Goal: Transaction & Acquisition: Purchase product/service

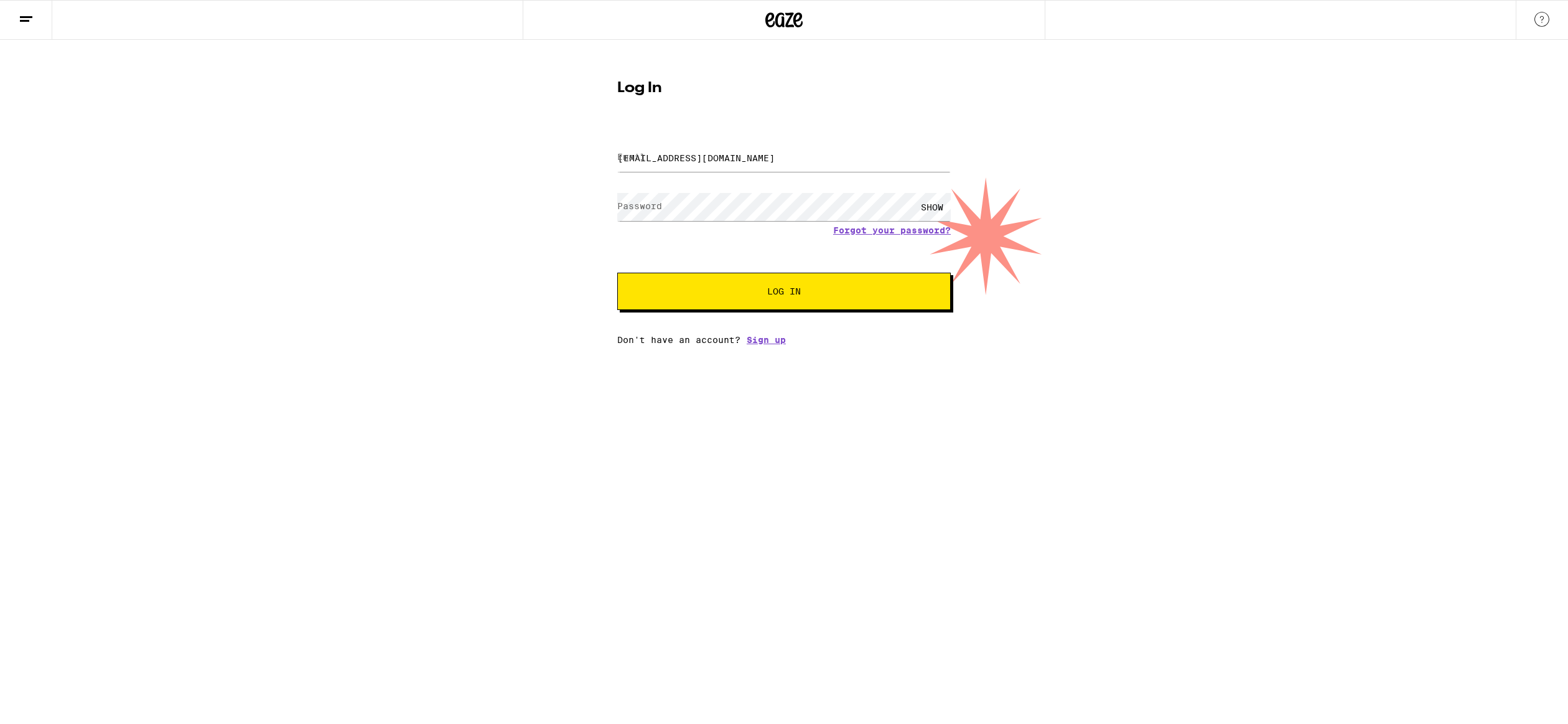
click at [796, 296] on span "Log In" at bounding box center [784, 291] width 34 height 9
click at [933, 206] on div "SHOW" at bounding box center [932, 207] width 38 height 28
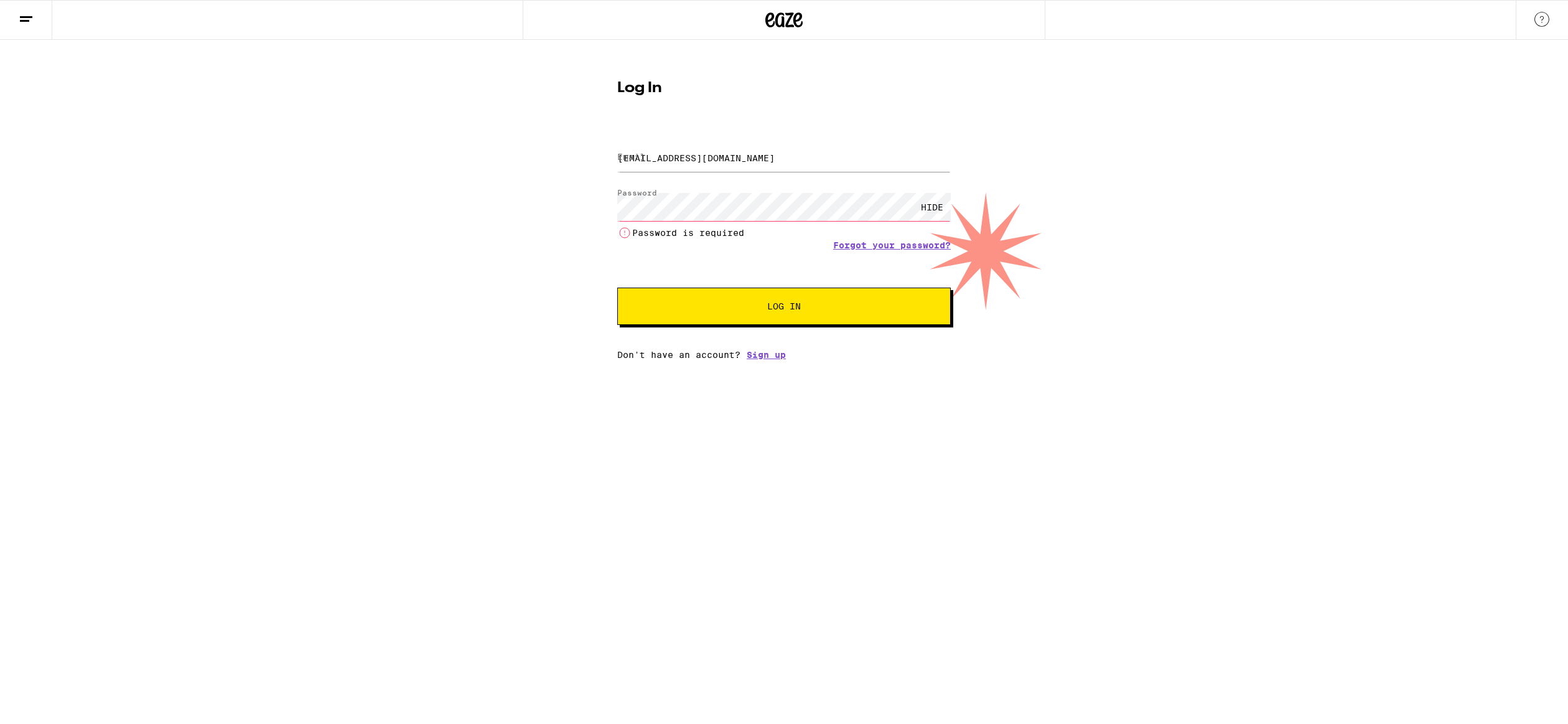
click at [933, 206] on div "HIDE" at bounding box center [932, 207] width 38 height 28
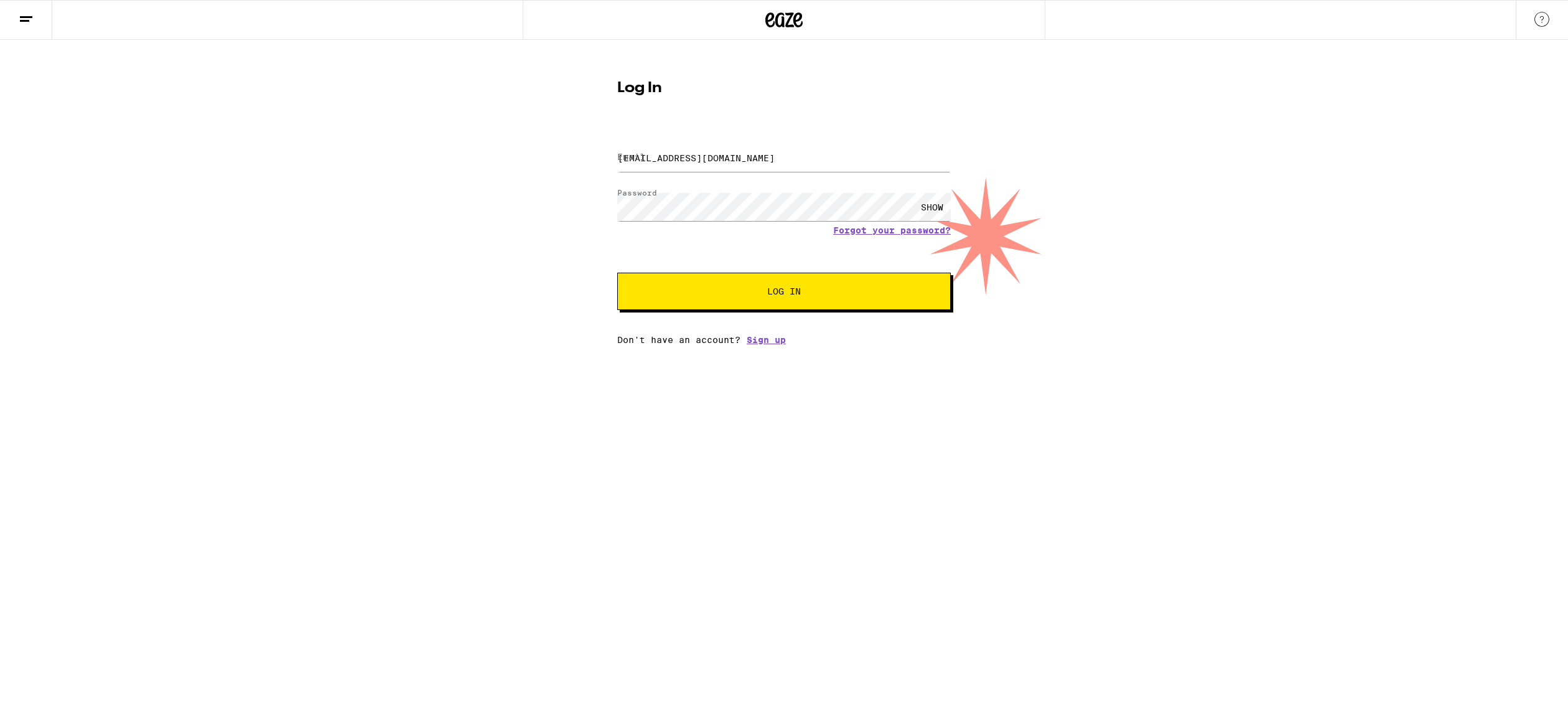
click at [813, 286] on button "Log In" at bounding box center [784, 291] width 333 height 38
click at [618, 273] on button "Log In" at bounding box center [784, 291] width 333 height 38
click at [786, 296] on span "Log In" at bounding box center [784, 291] width 34 height 9
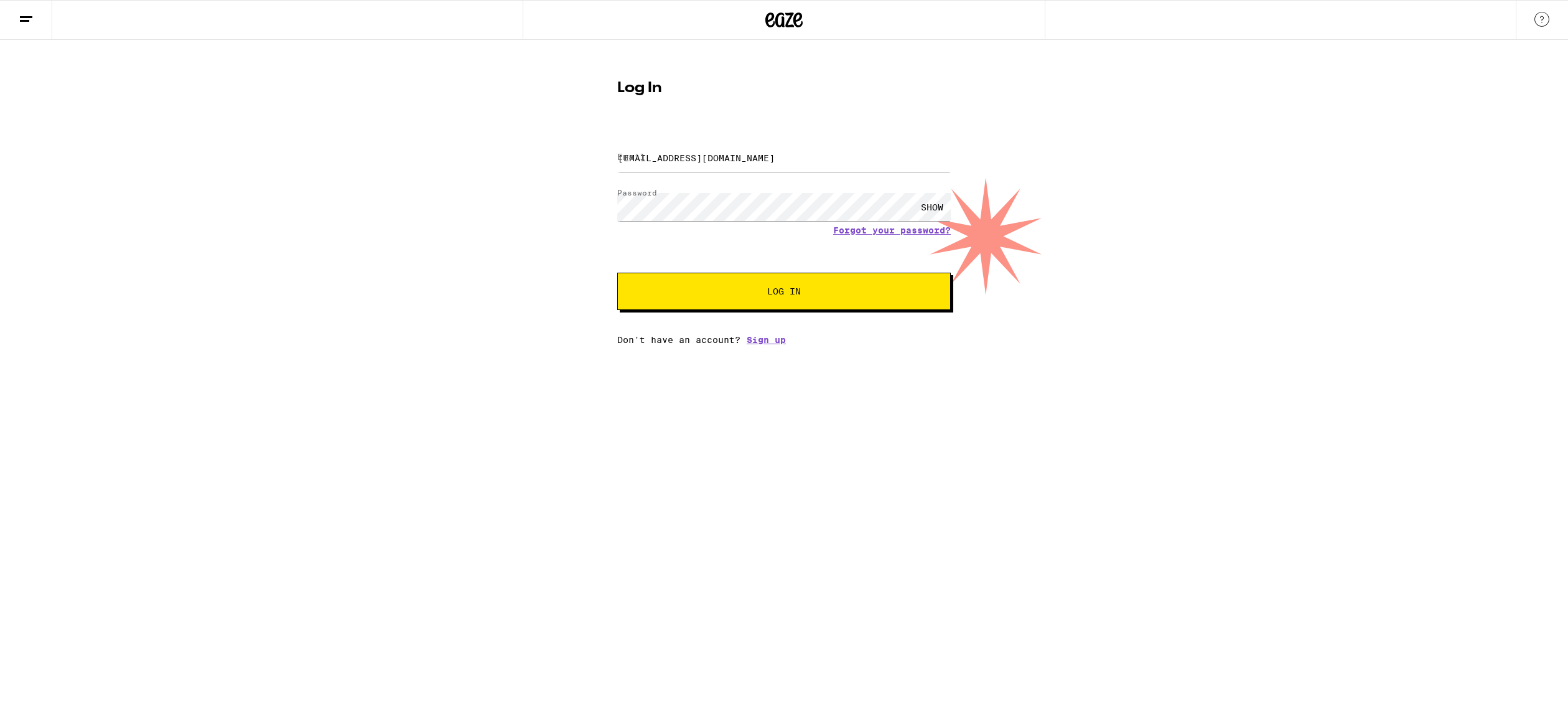
click at [786, 296] on span "Log In" at bounding box center [784, 291] width 34 height 9
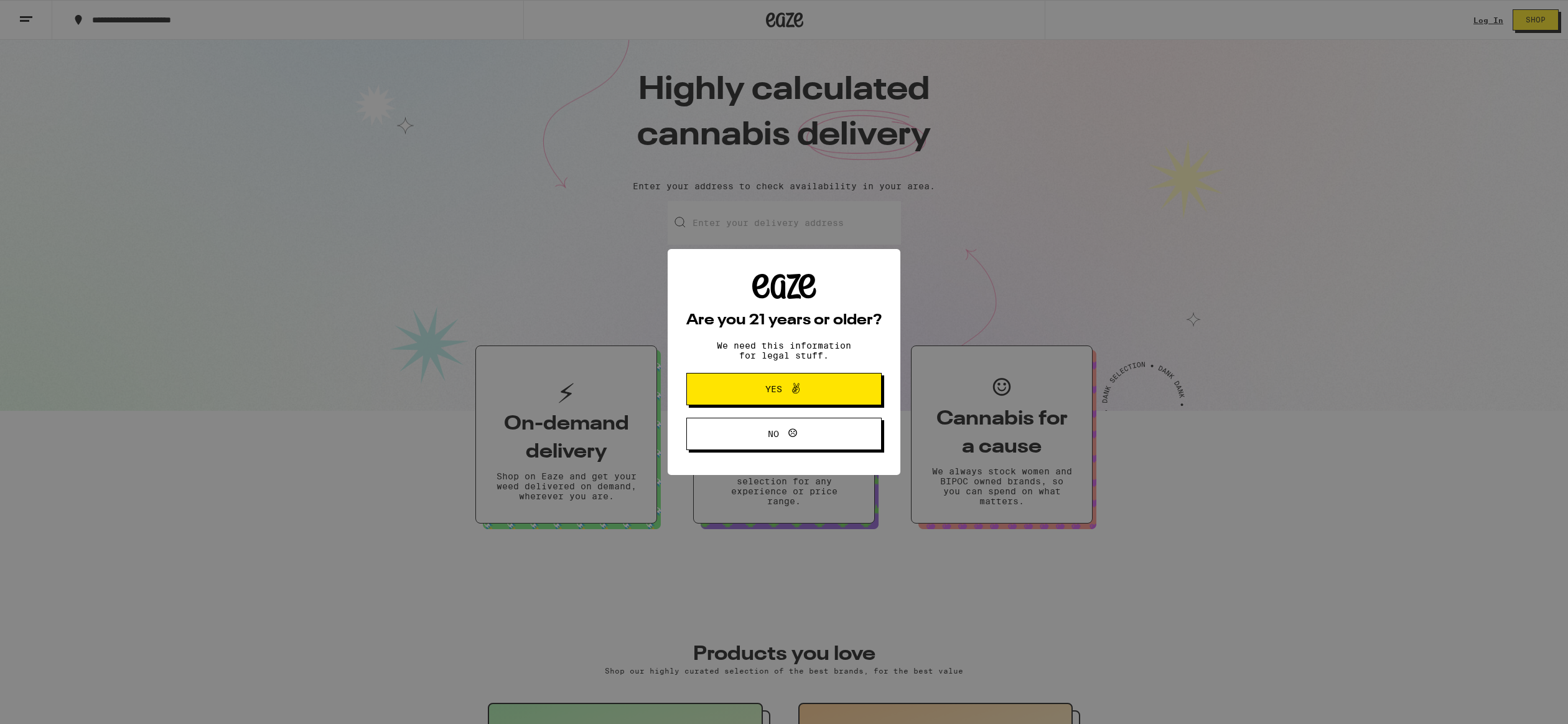
click at [794, 386] on icon at bounding box center [796, 387] width 8 height 11
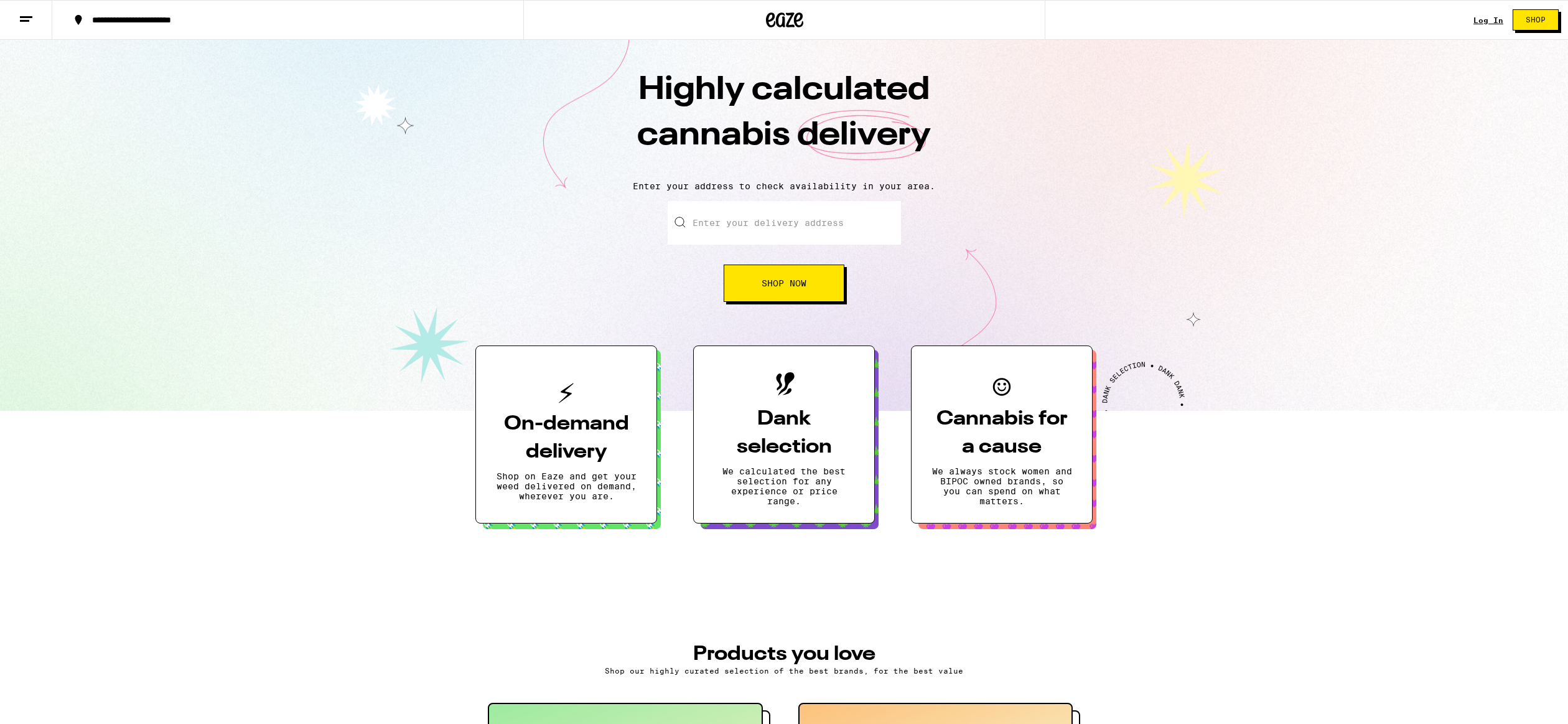
click at [1492, 18] on link "Log In" at bounding box center [1488, 20] width 30 height 8
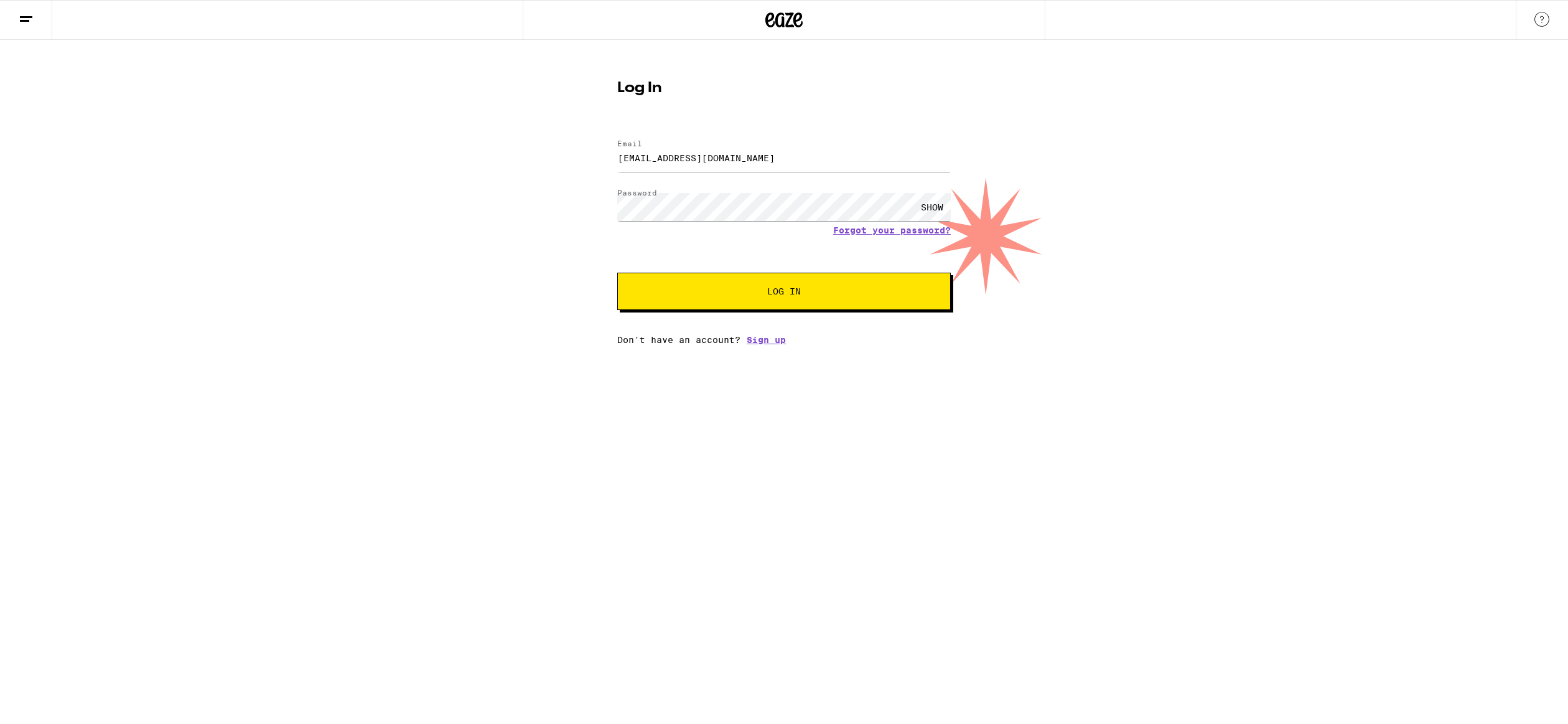
click at [794, 287] on span "Log In" at bounding box center [784, 291] width 34 height 9
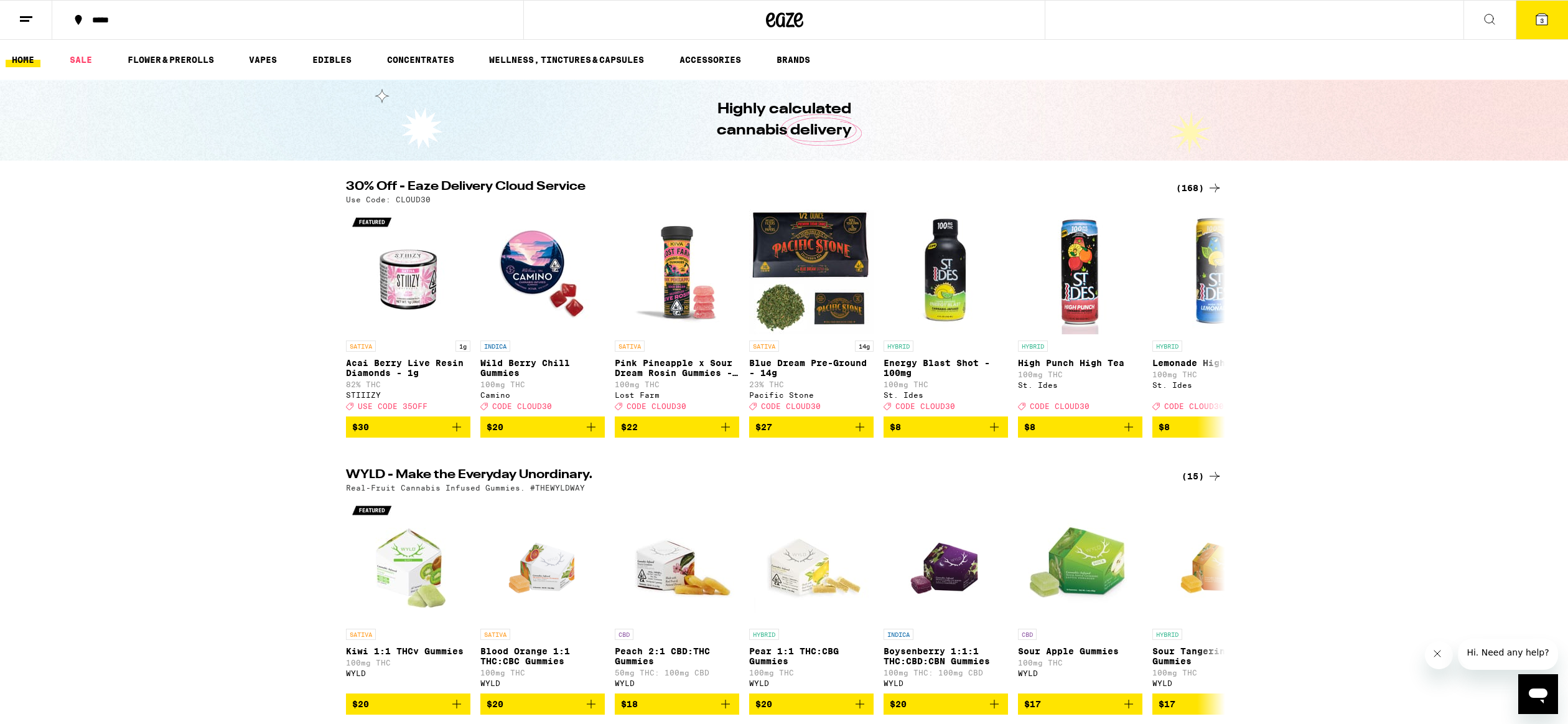
click at [1492, 24] on icon at bounding box center [1490, 19] width 15 height 15
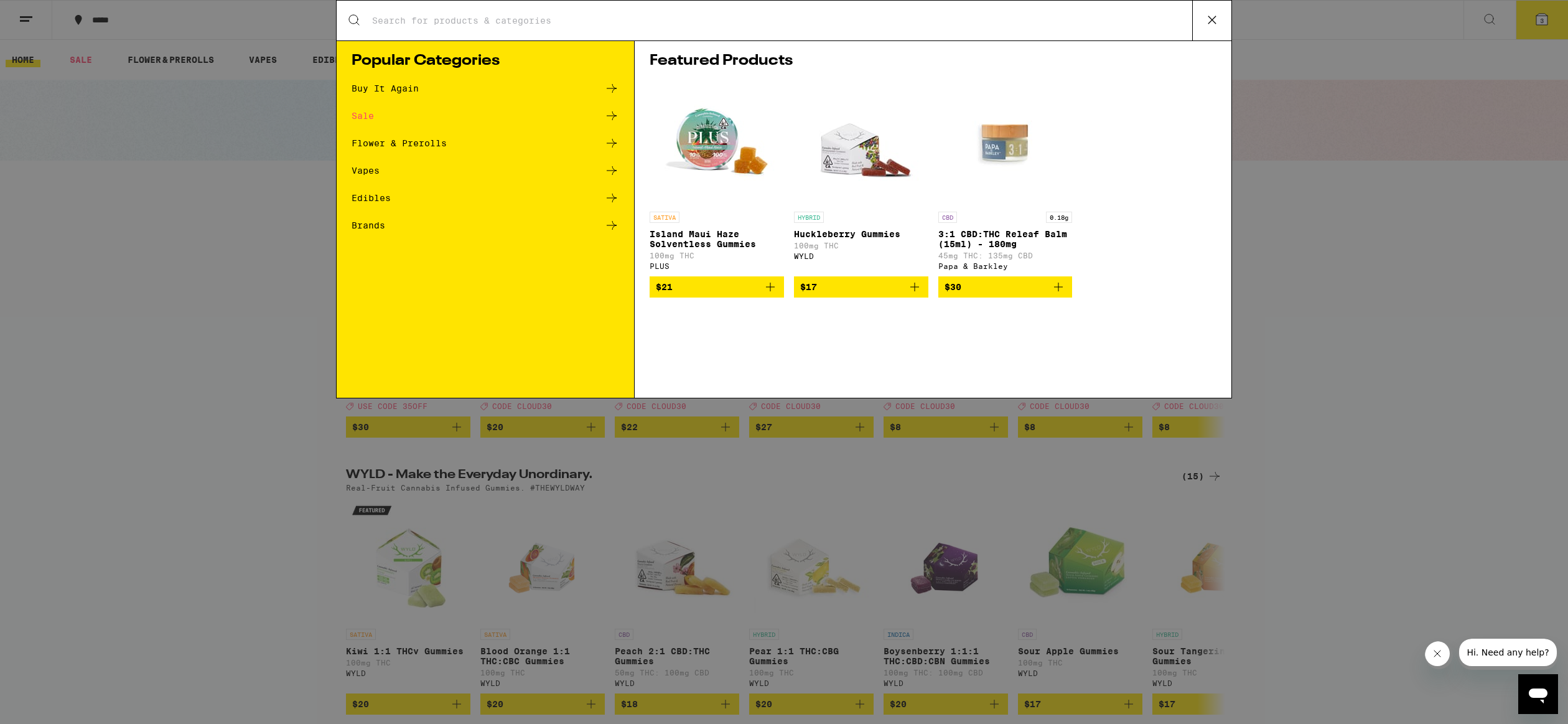
click at [376, 86] on div "Buy It Again" at bounding box center [385, 89] width 67 height 9
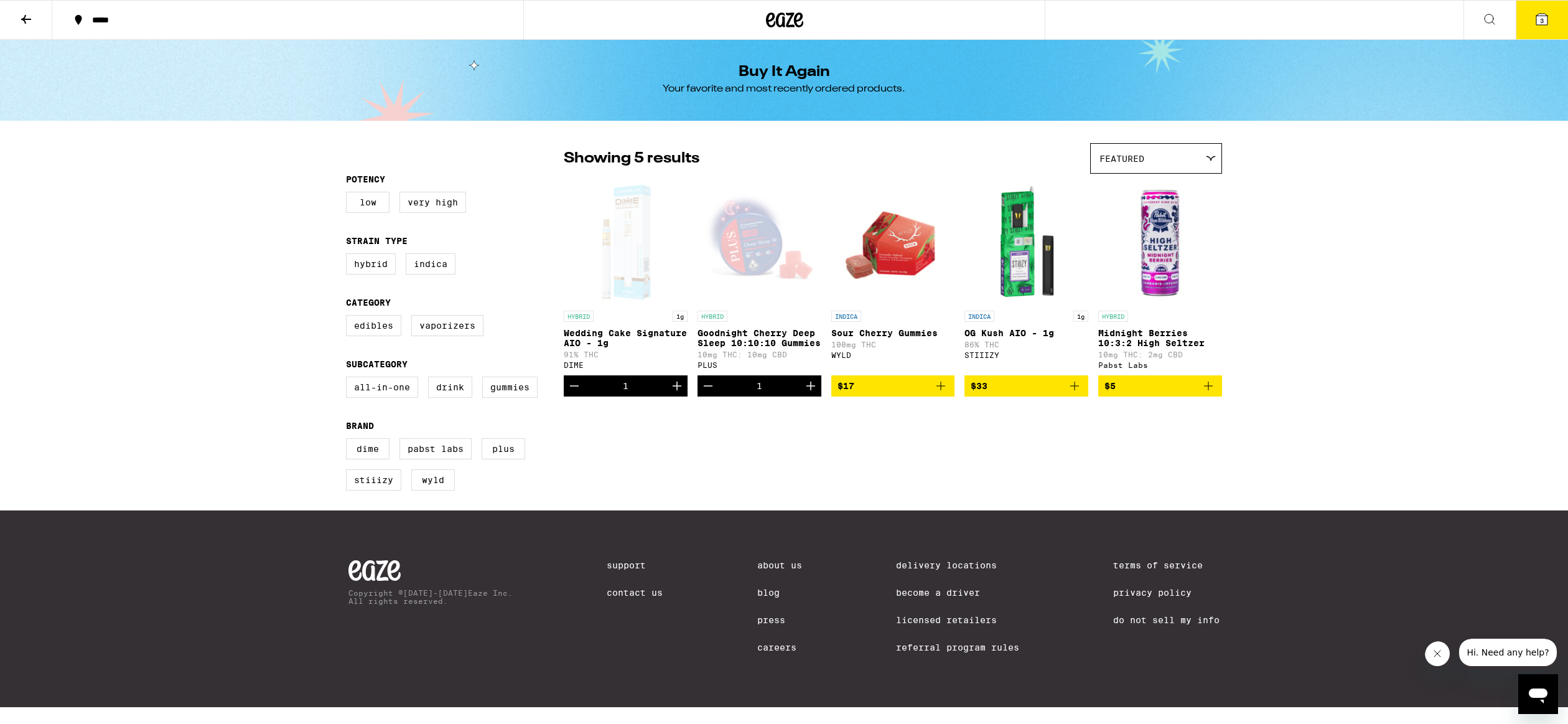
scroll to position [11, 0]
click at [1493, 18] on icon at bounding box center [1490, 19] width 15 height 15
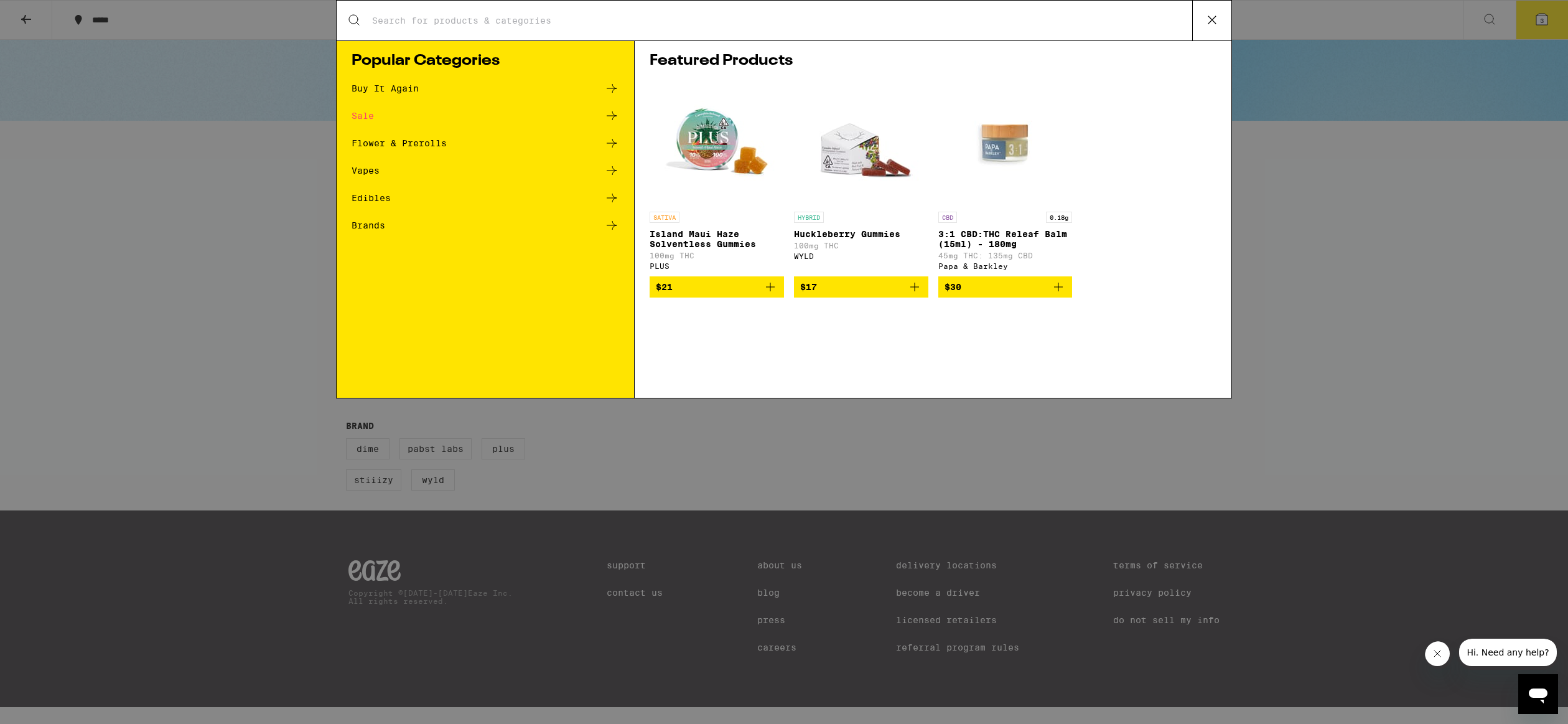
scroll to position [0, 0]
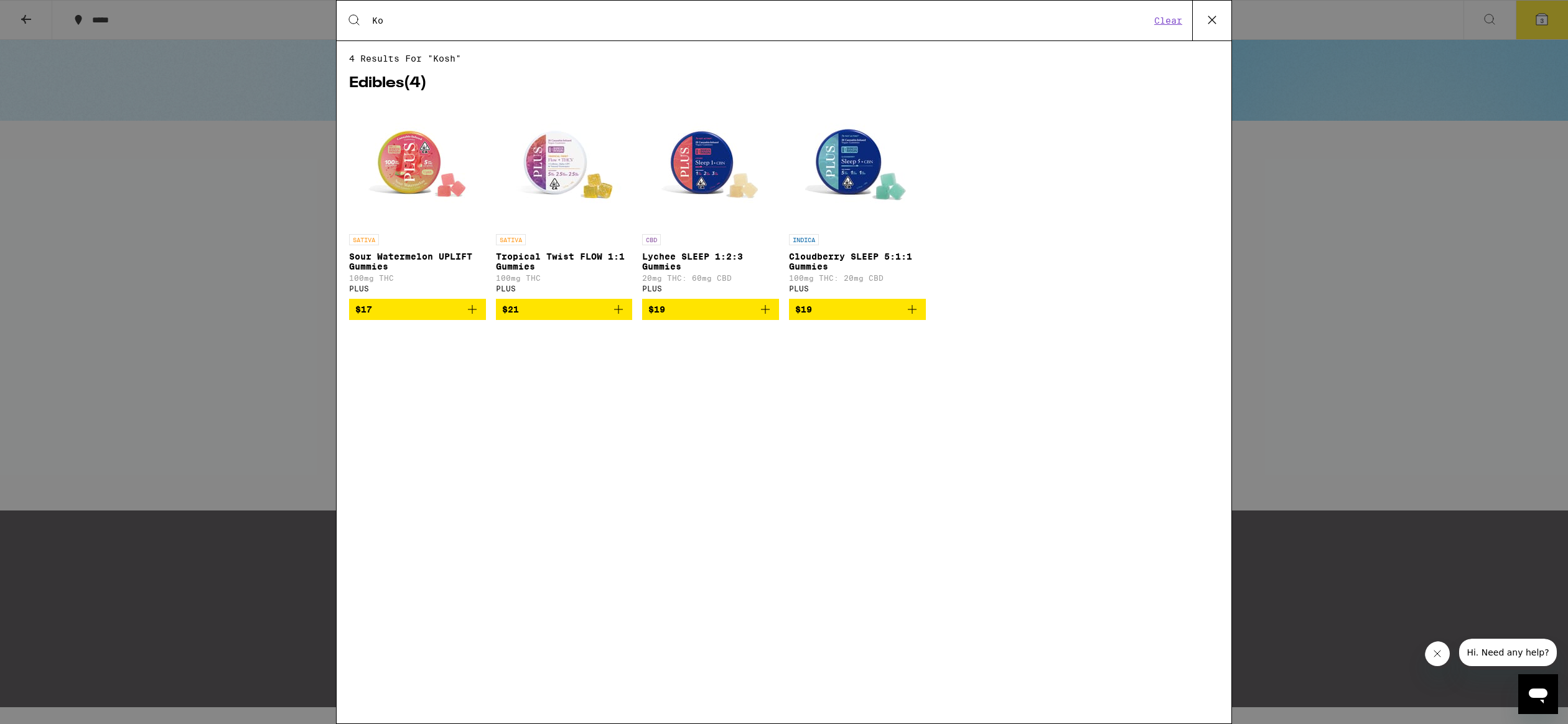
type input "K"
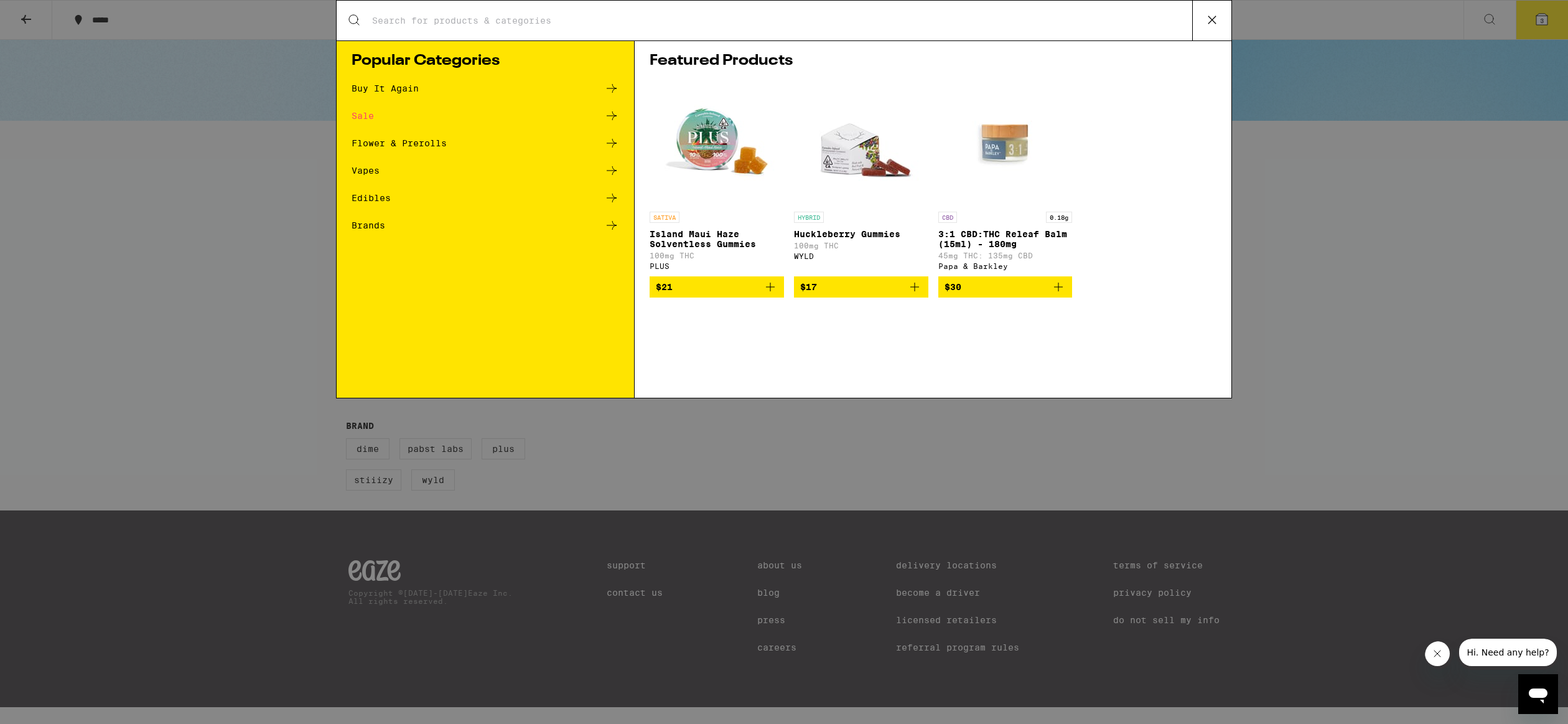
click at [263, 163] on div "Search for Products Popular Categories Buy It Again Sale Flower & Prerolls Vape…" at bounding box center [784, 362] width 1568 height 724
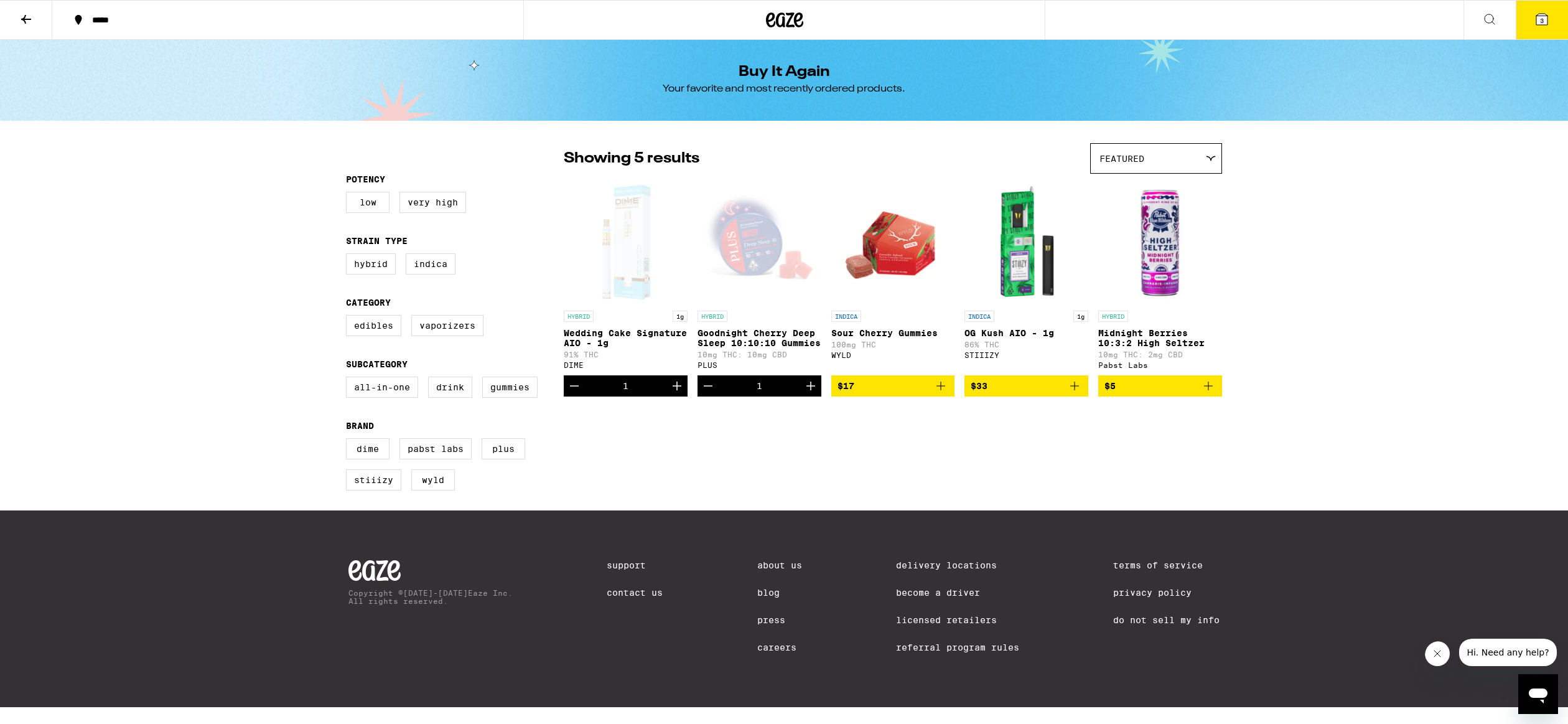
click at [1497, 17] on button at bounding box center [1490, 20] width 52 height 40
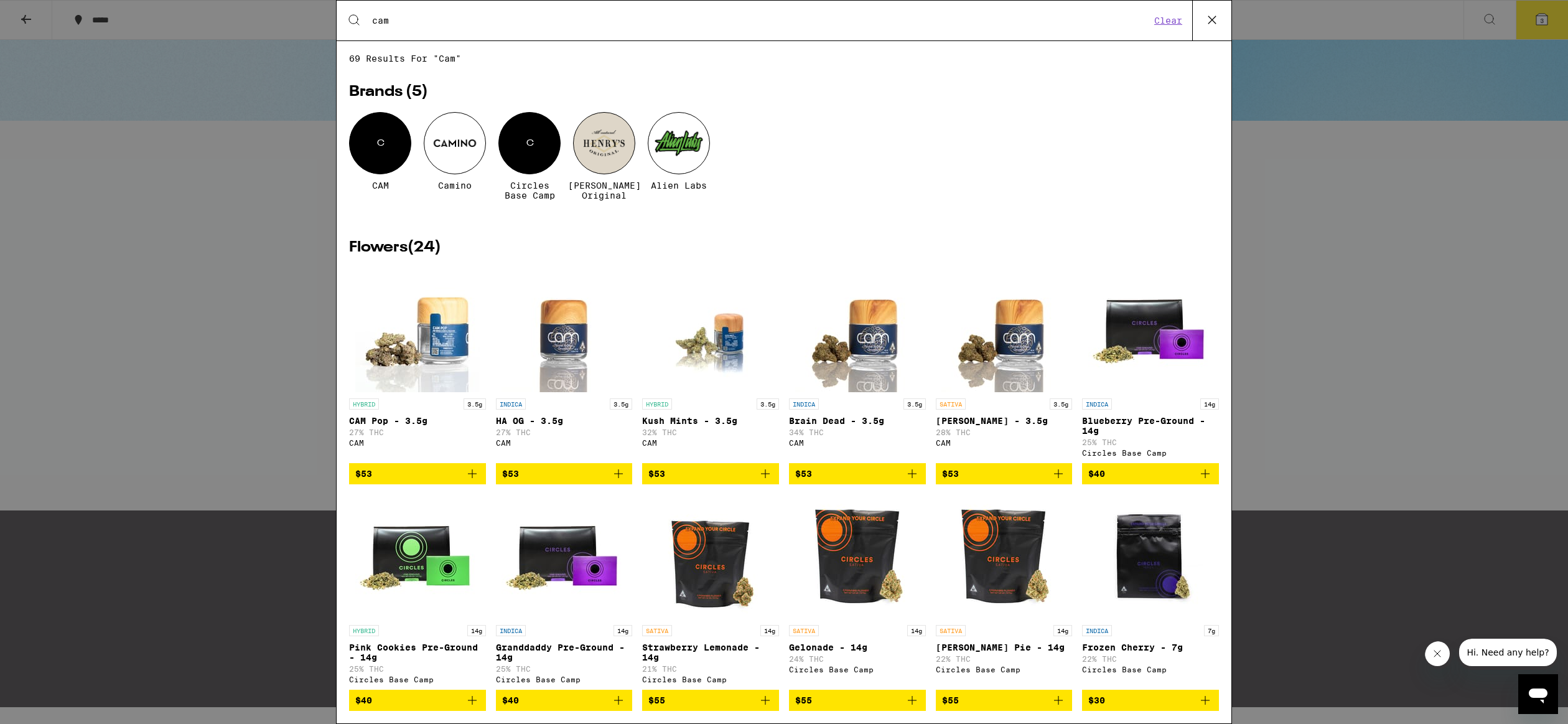
type input "cam"
click at [375, 141] on div "C" at bounding box center [381, 143] width 62 height 62
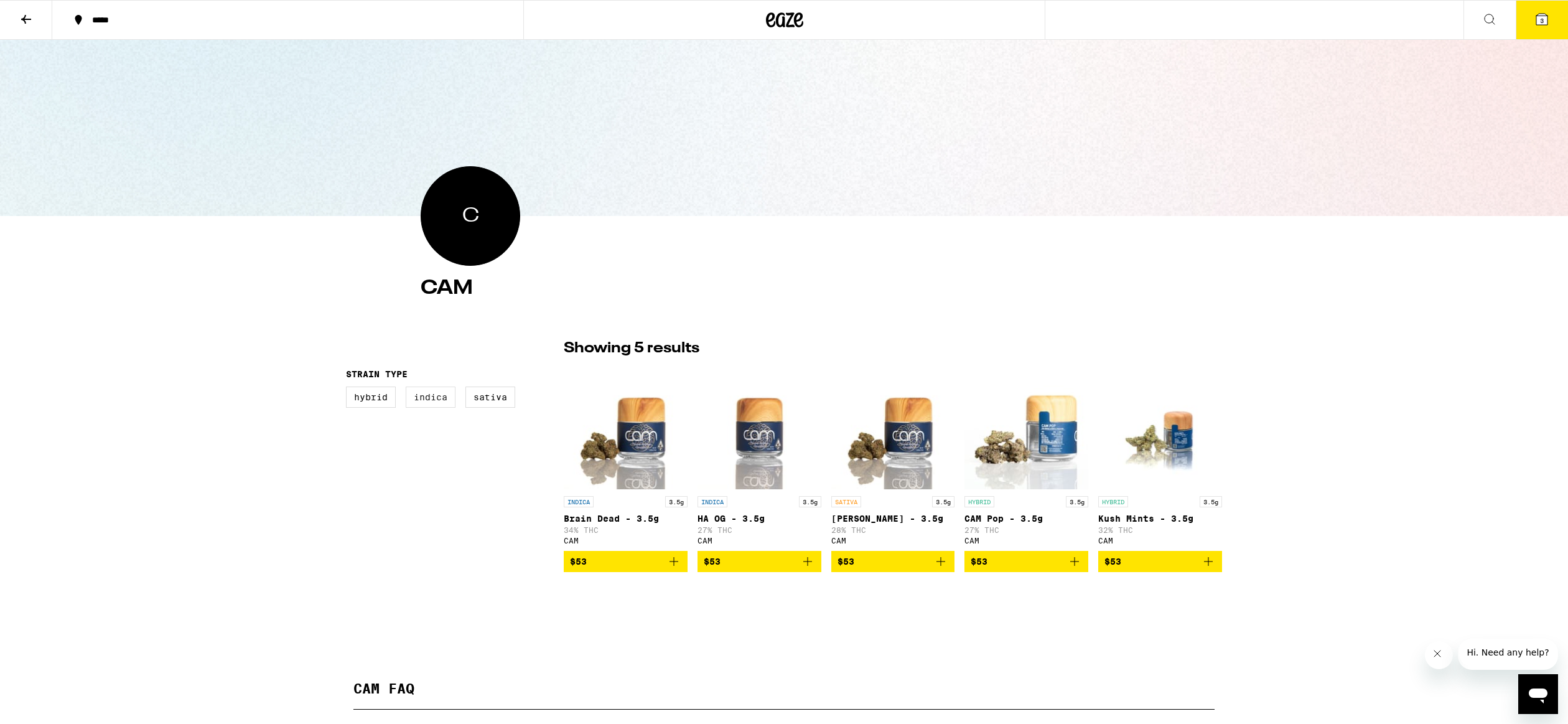
click at [419, 399] on label "Indica" at bounding box center [431, 396] width 50 height 21
click at [349, 389] on input "Indica" at bounding box center [349, 388] width 1 height 1
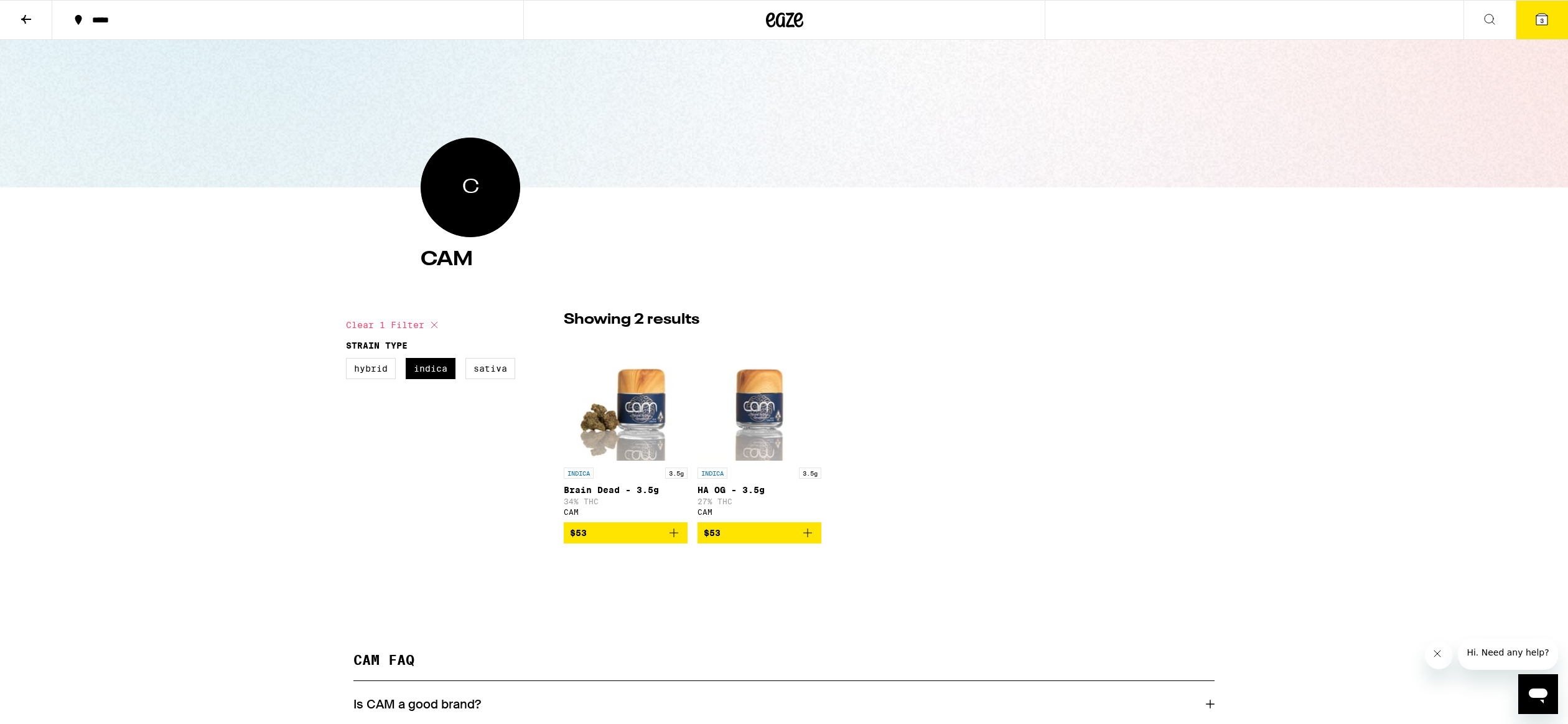
scroll to position [24, 0]
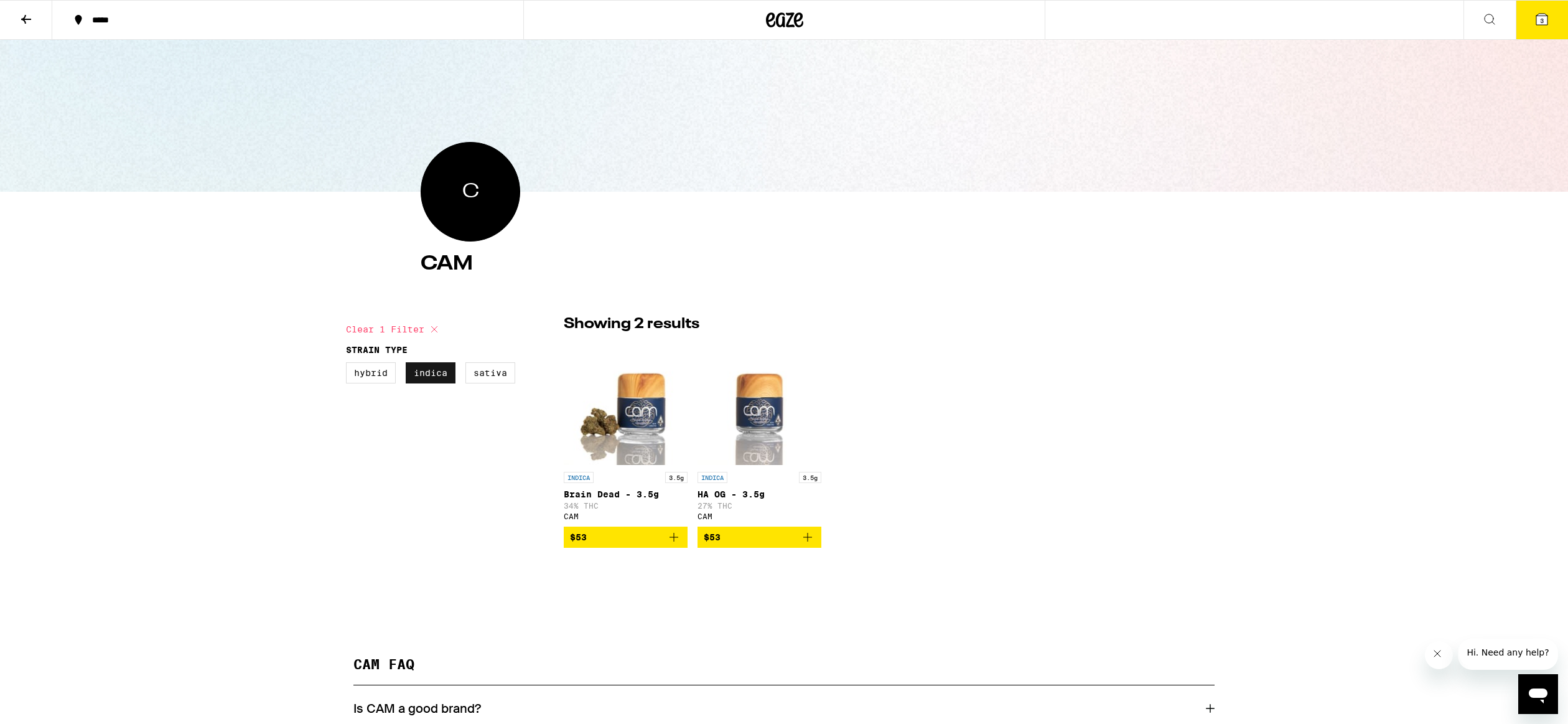
click at [423, 379] on label "Indica" at bounding box center [431, 372] width 50 height 21
click at [349, 365] on input "Indica" at bounding box center [349, 364] width 1 height 1
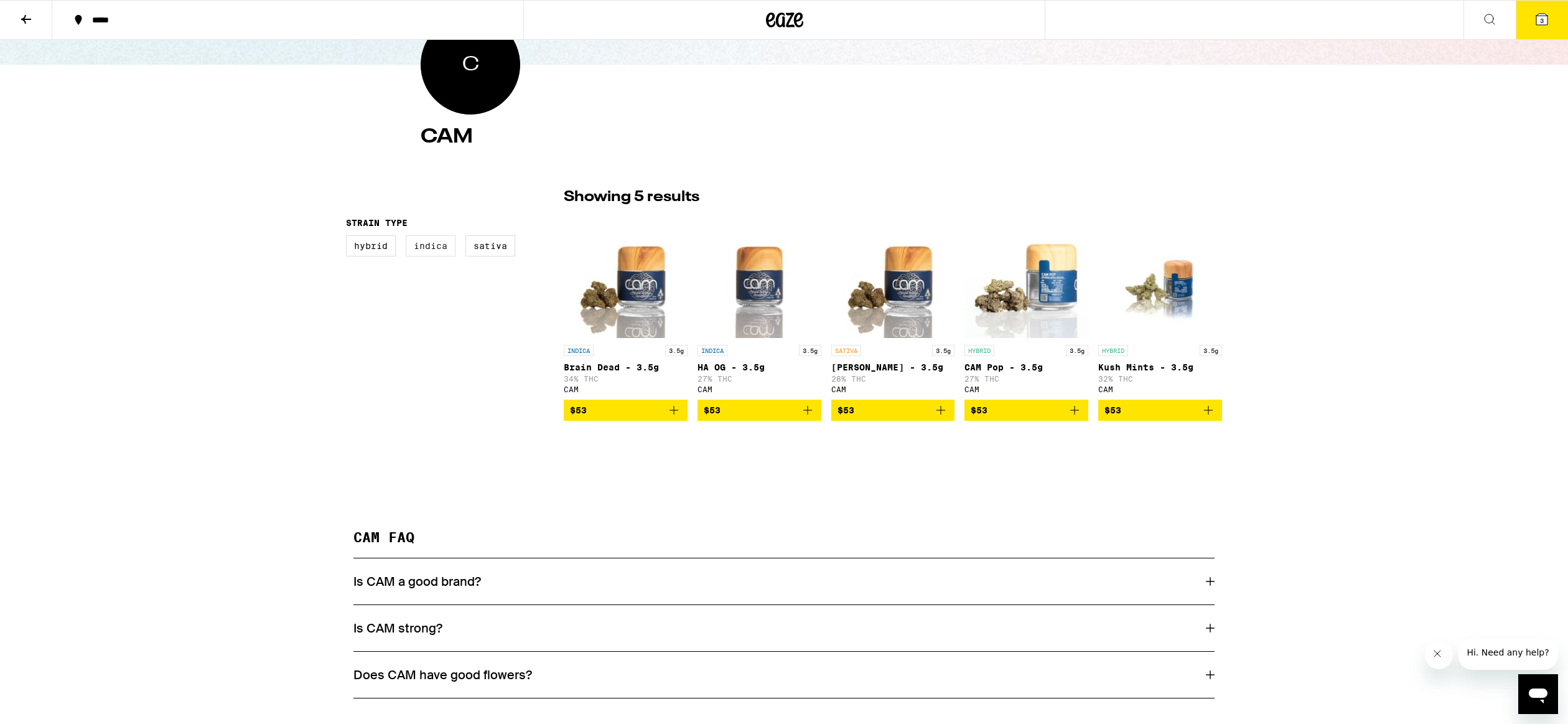
scroll to position [145, 0]
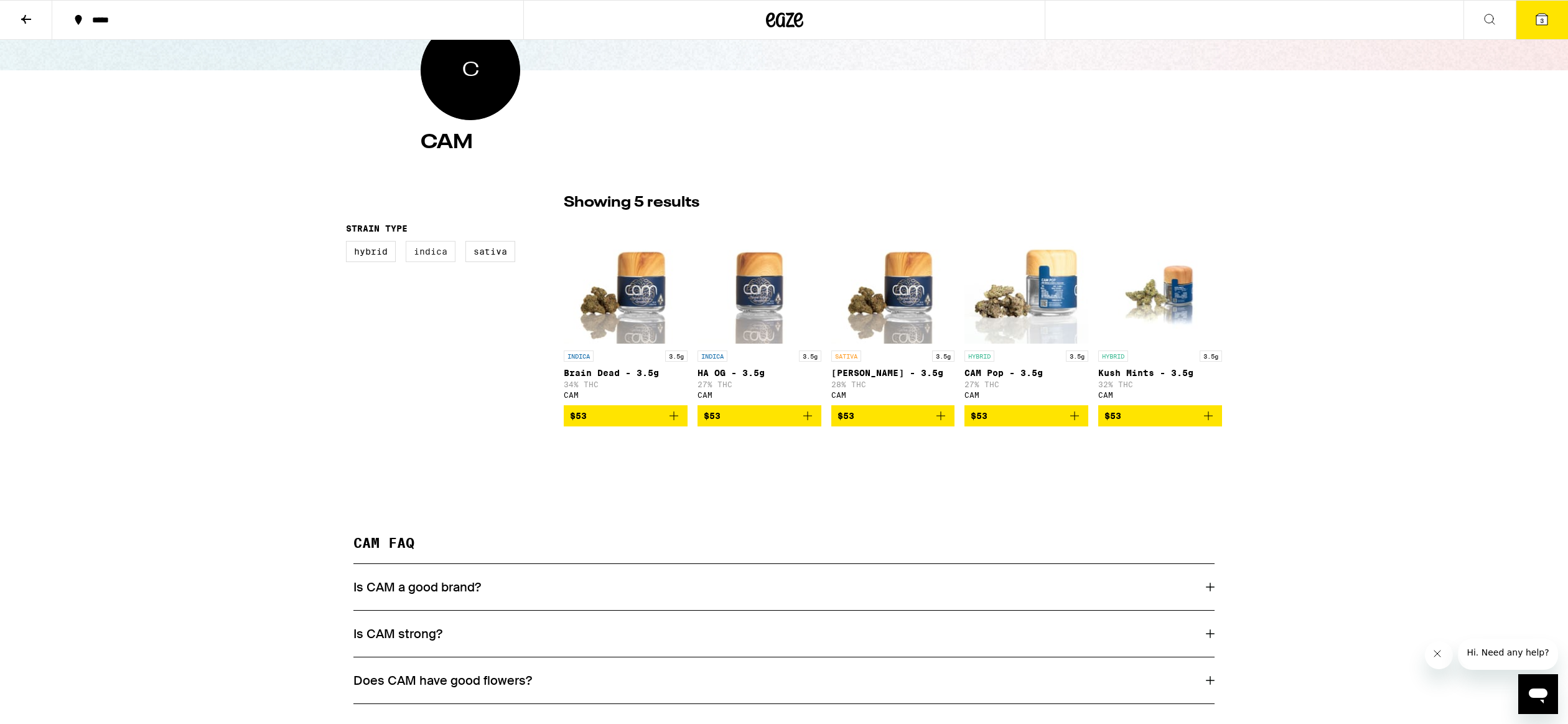
click at [430, 250] on label "Indica" at bounding box center [431, 251] width 50 height 21
click at [349, 243] on input "Indica" at bounding box center [349, 243] width 1 height 1
checkbox input "true"
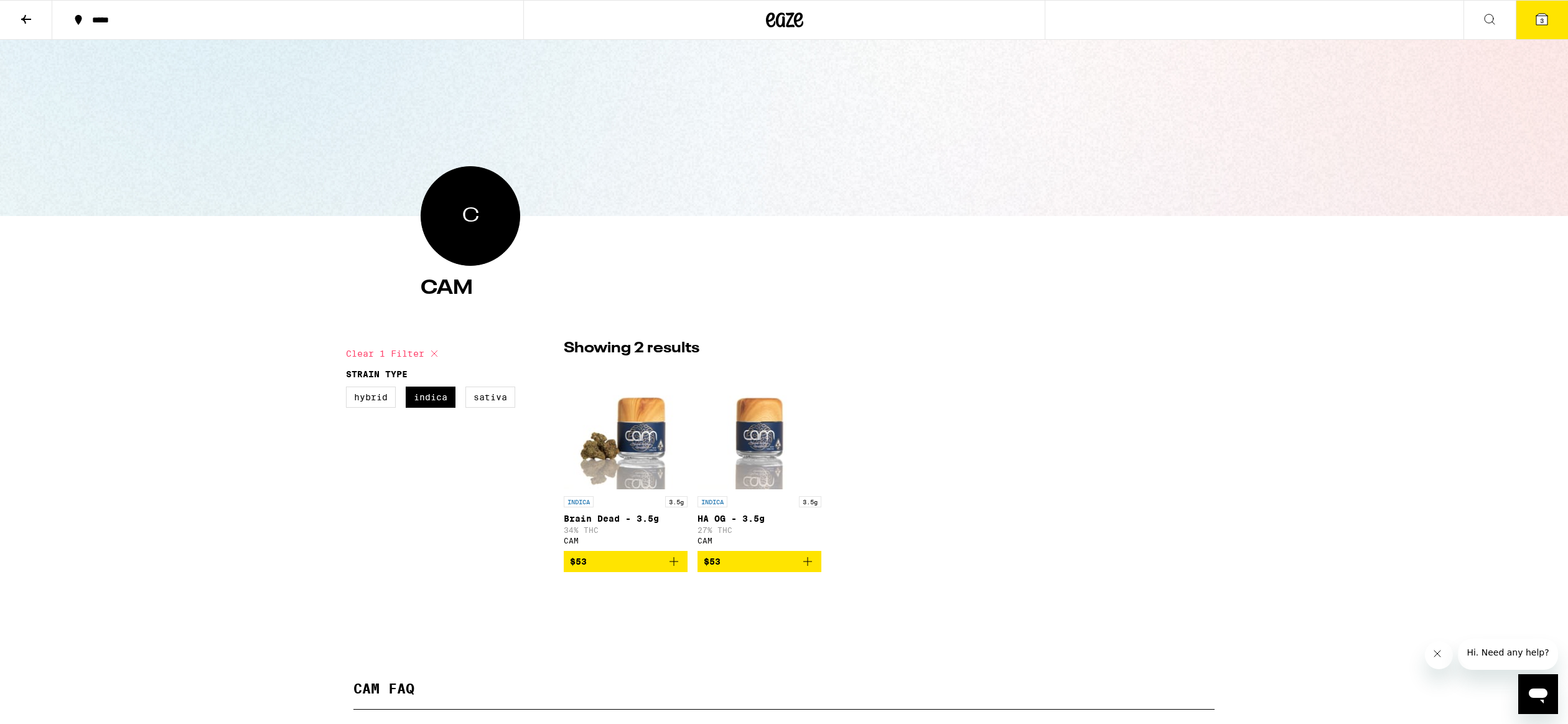
click at [584, 521] on p "Brain Dead - 3.5g" at bounding box center [626, 519] width 124 height 10
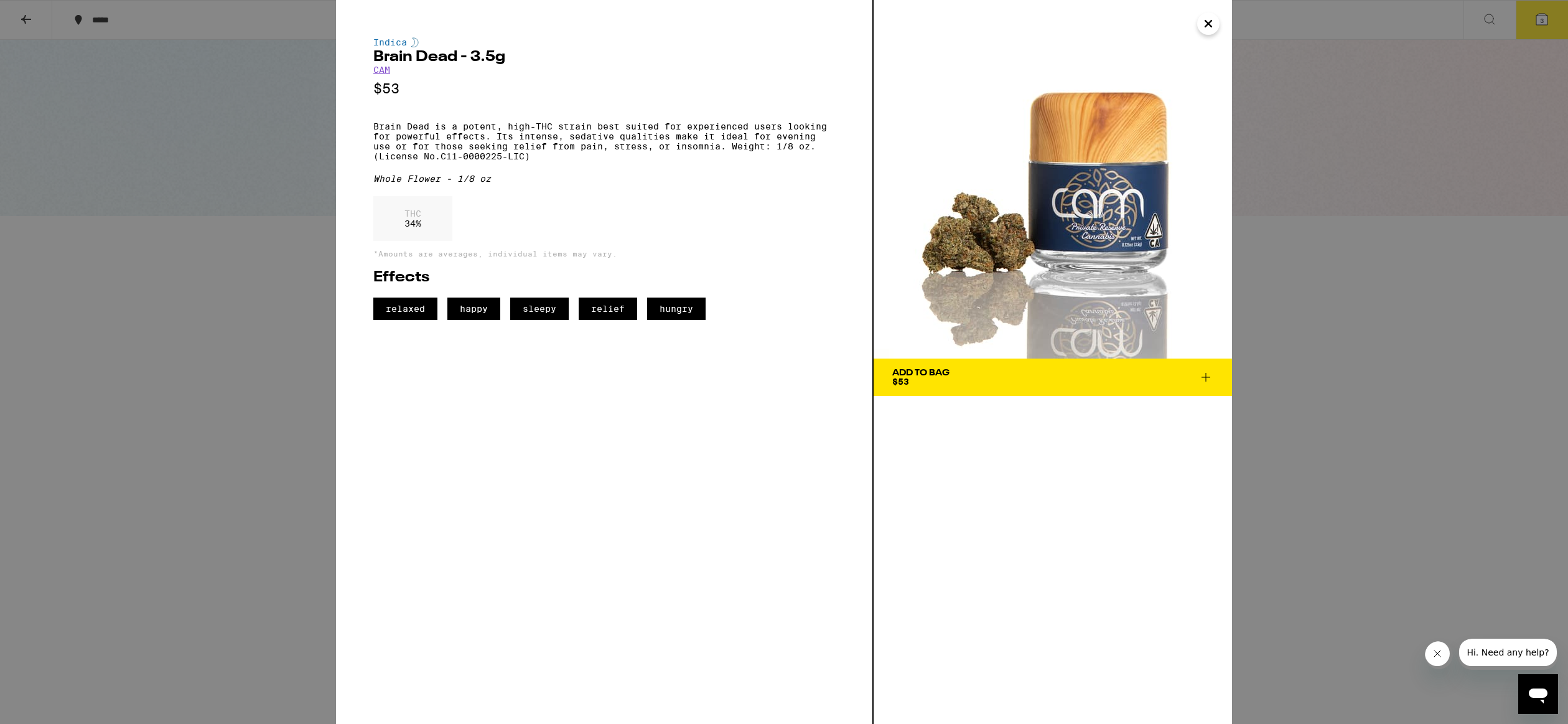
click at [1204, 22] on icon "Close" at bounding box center [1208, 23] width 15 height 18
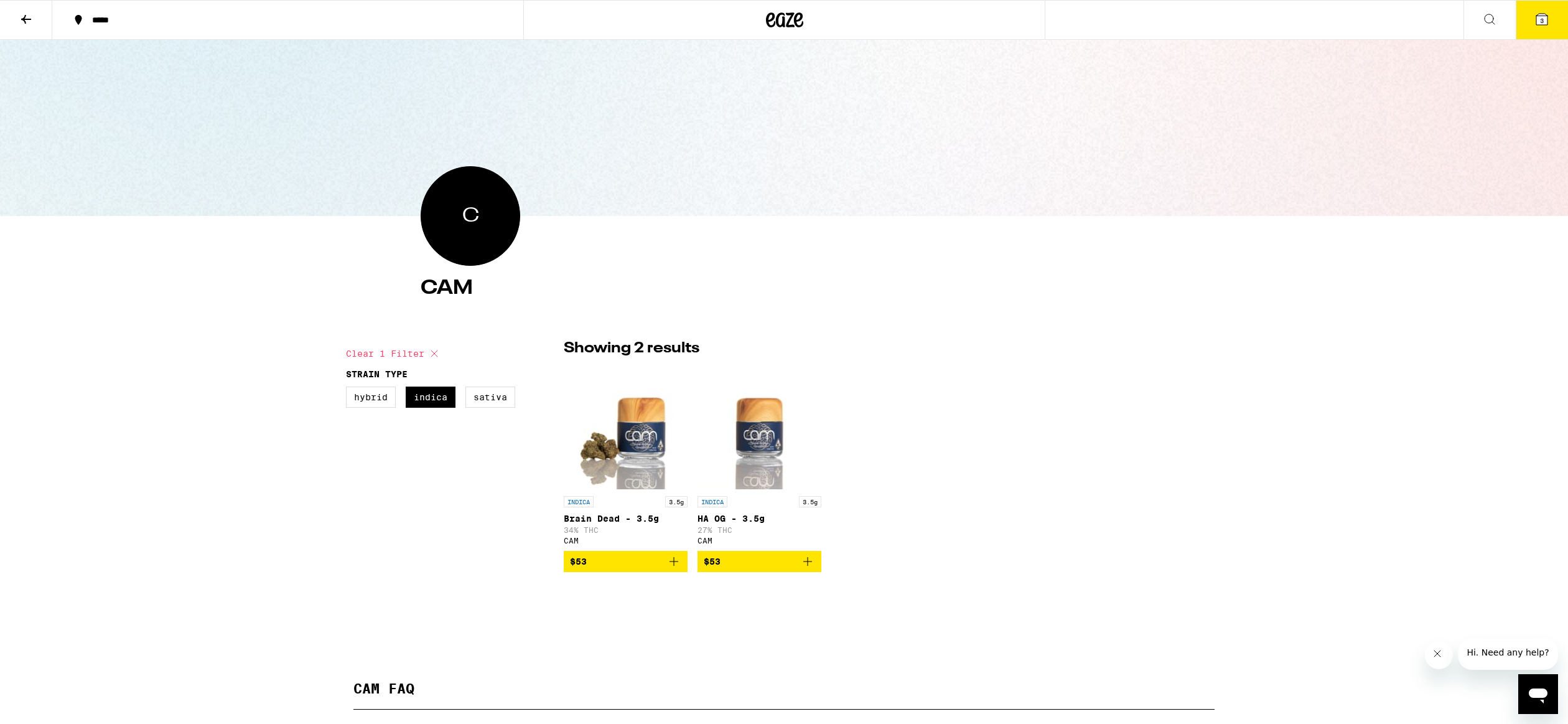
click at [718, 519] on p "HA OG - 3.5g" at bounding box center [760, 519] width 124 height 10
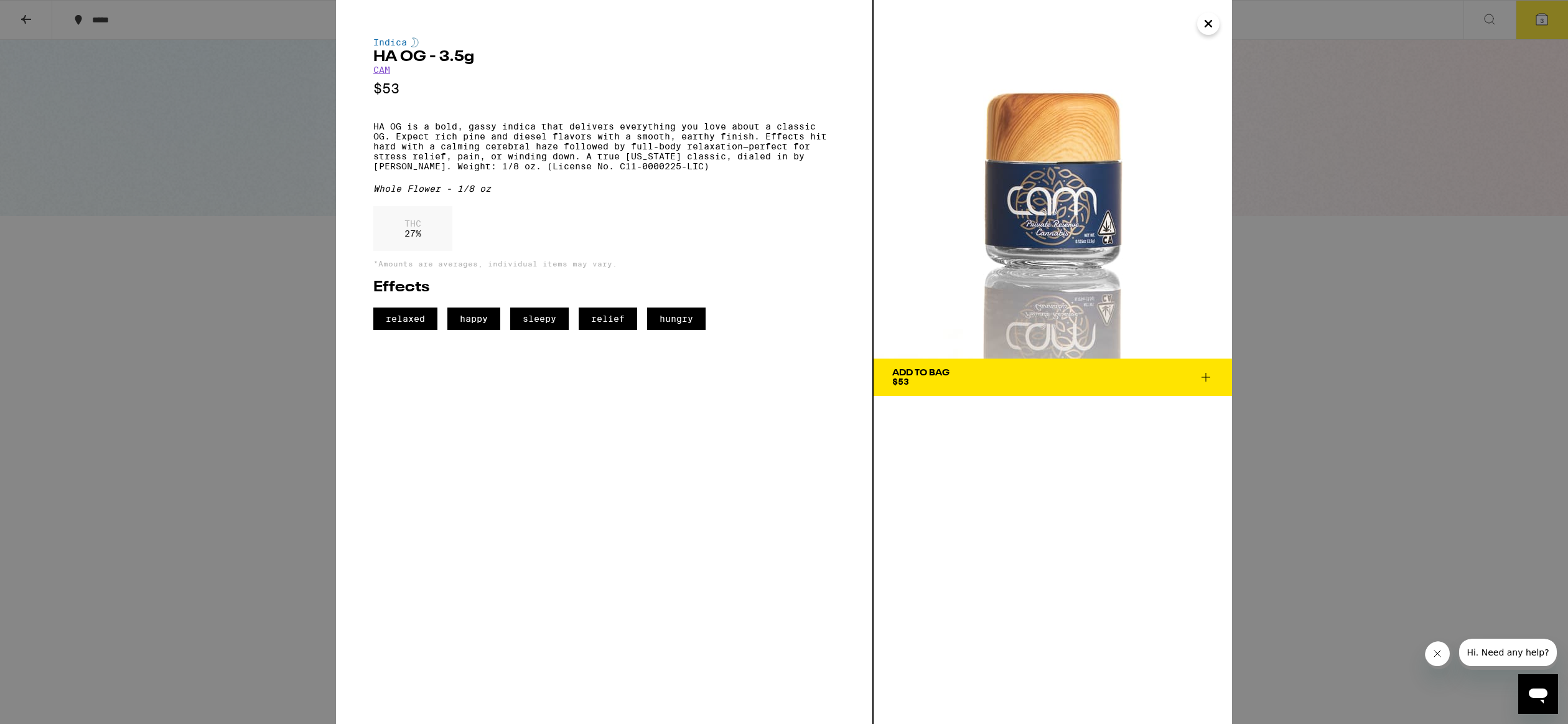
click at [1214, 21] on icon "Close" at bounding box center [1208, 23] width 15 height 18
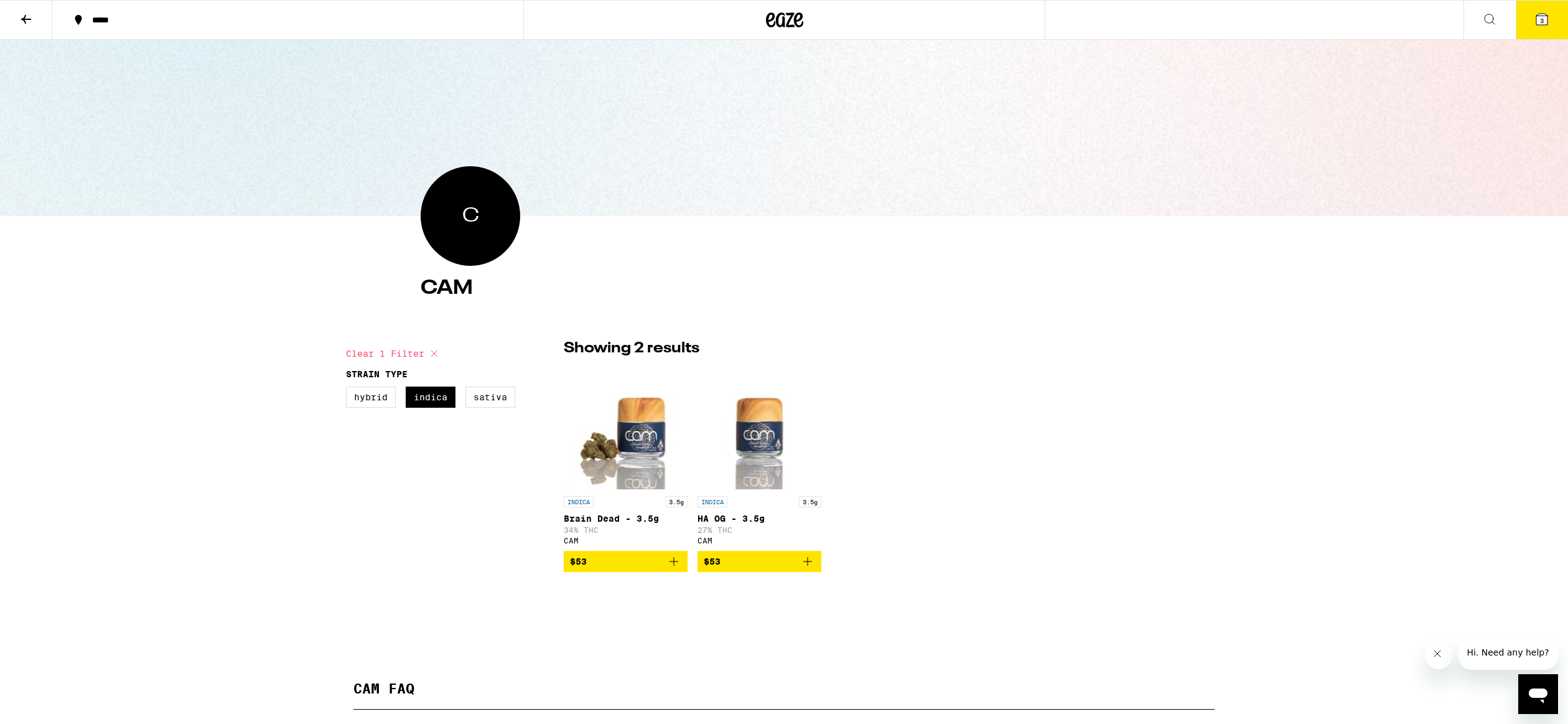
scroll to position [13, 0]
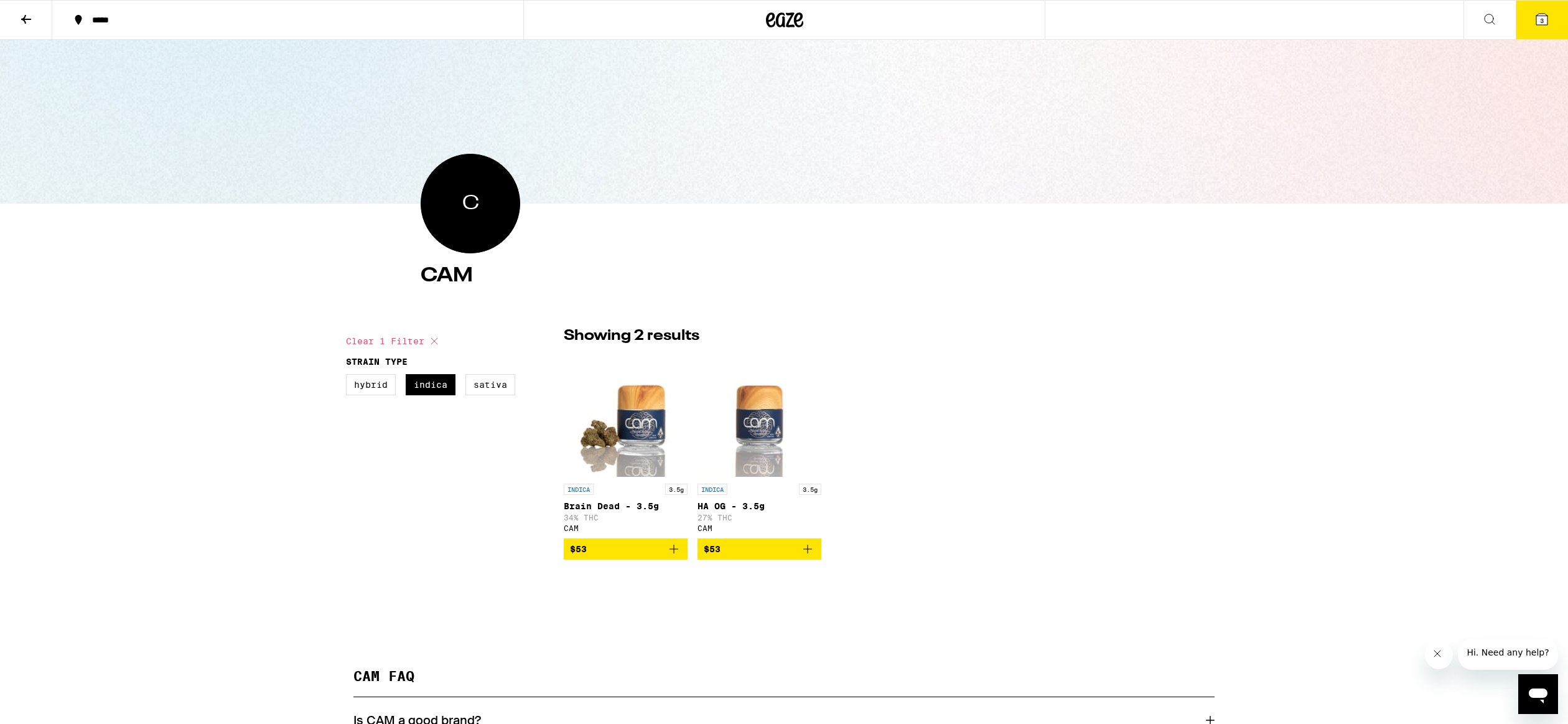
click at [17, 20] on button at bounding box center [26, 20] width 52 height 40
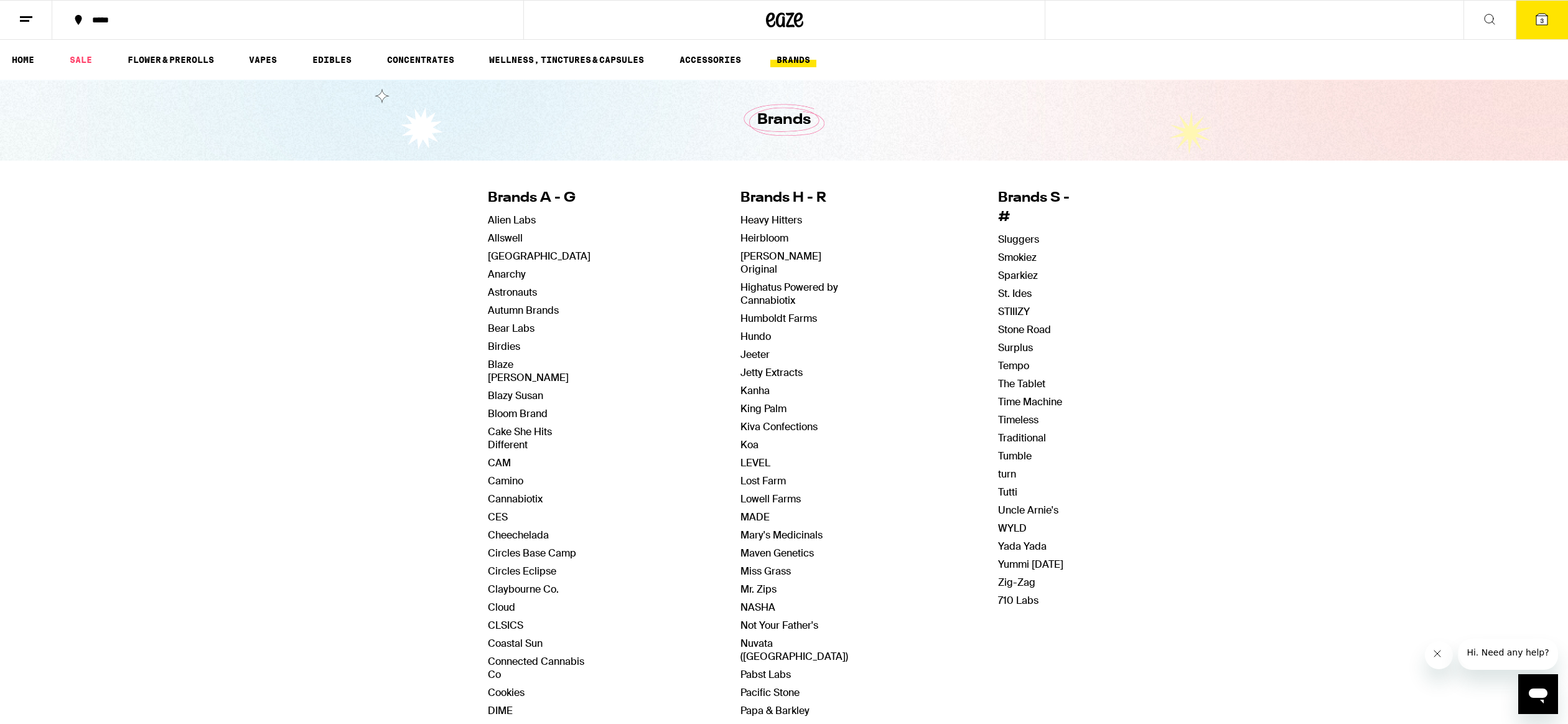
click at [1500, 653] on span "Hi. Need any help?" at bounding box center [1507, 651] width 82 height 10
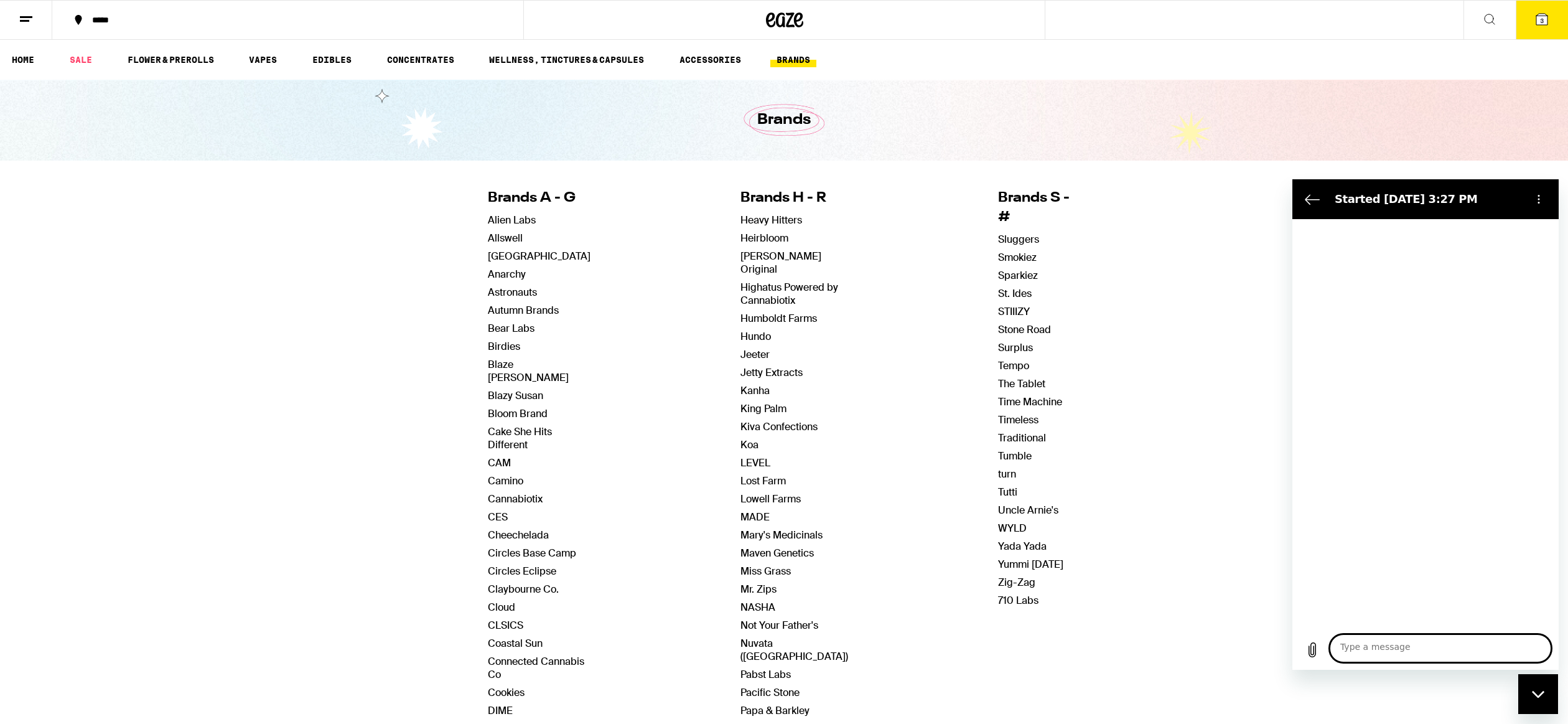
type textarea "x"
type textarea "H"
type textarea "x"
type textarea "He"
type textarea "x"
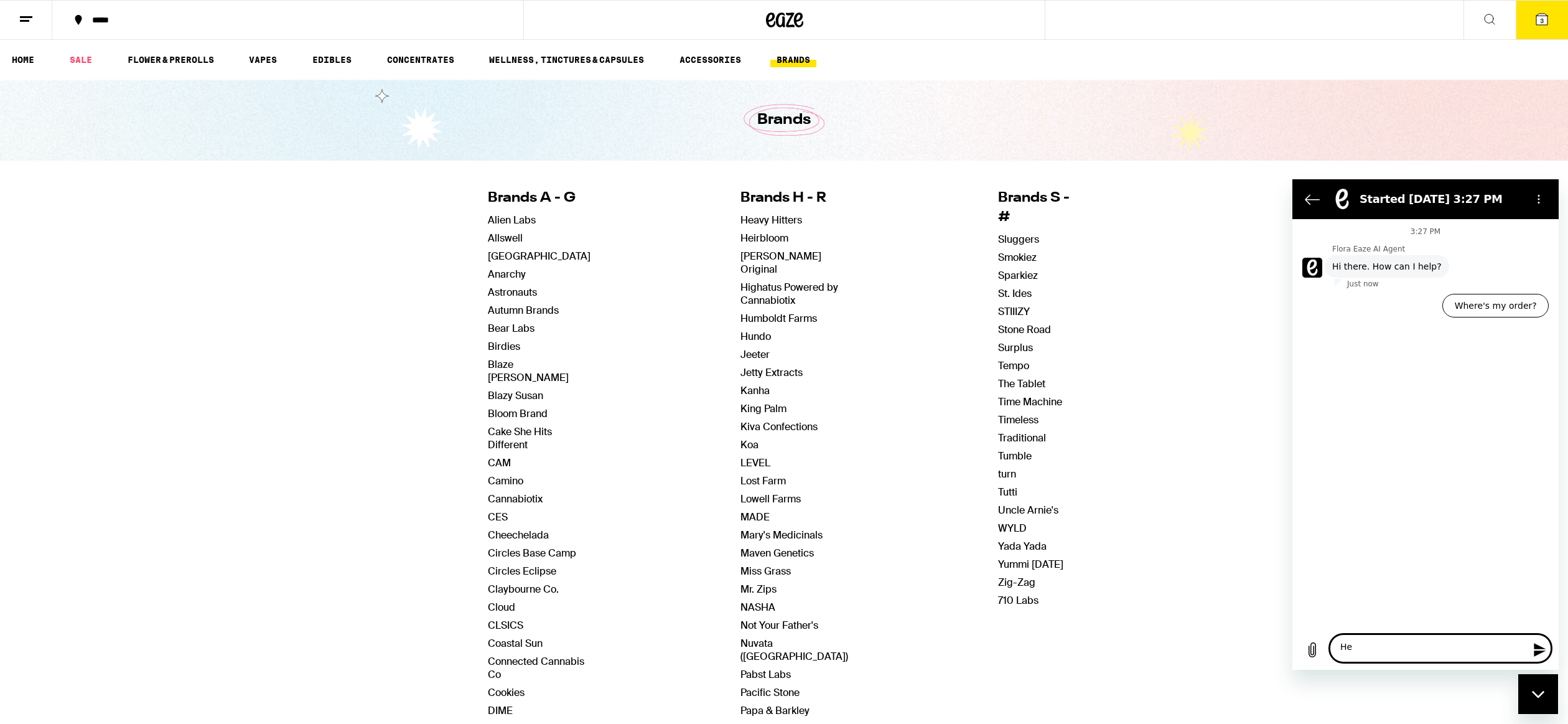
type textarea "Hel"
type textarea "x"
type textarea "Hell"
type textarea "x"
type textarea "Hello"
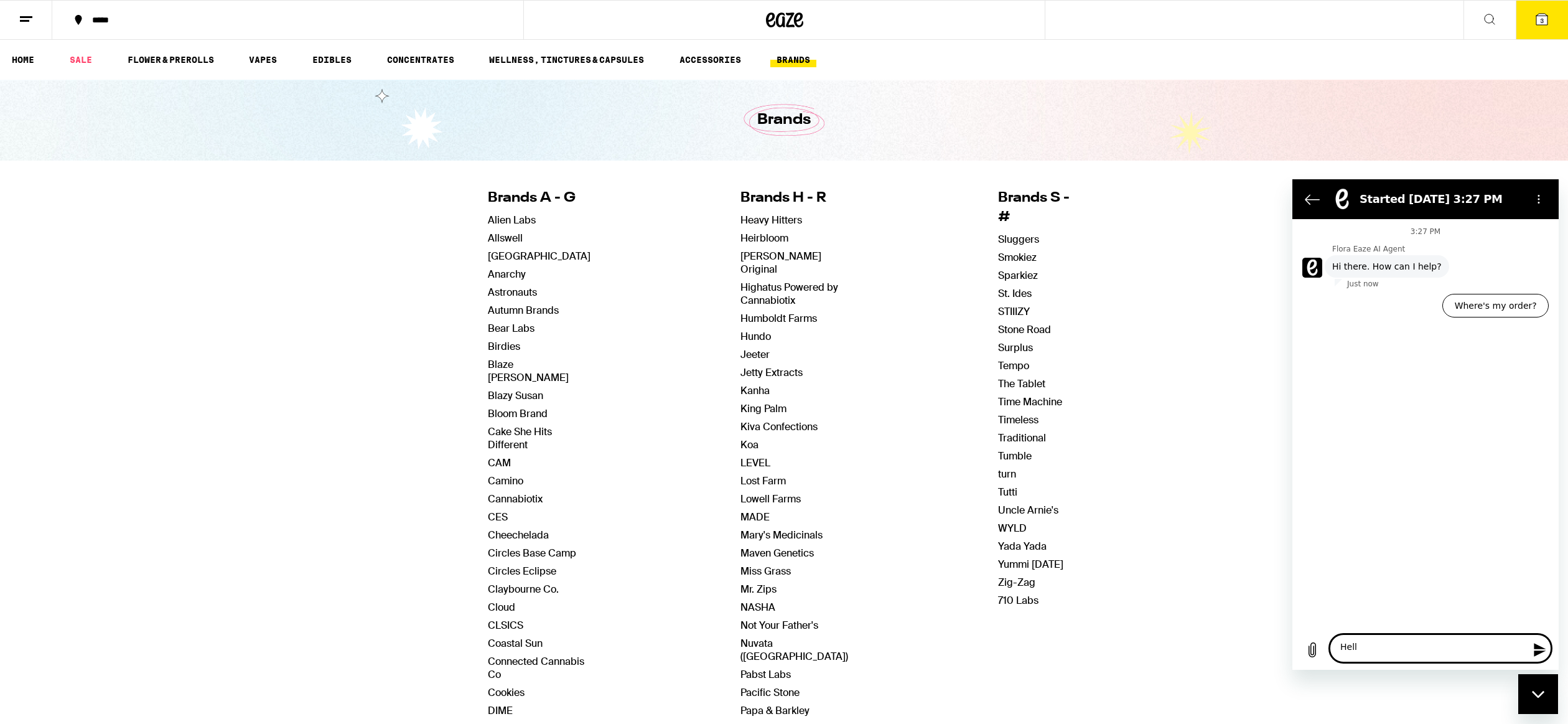
type textarea "x"
type textarea "Hello!"
type textarea "x"
type textarea "Hello!T"
type textarea "x"
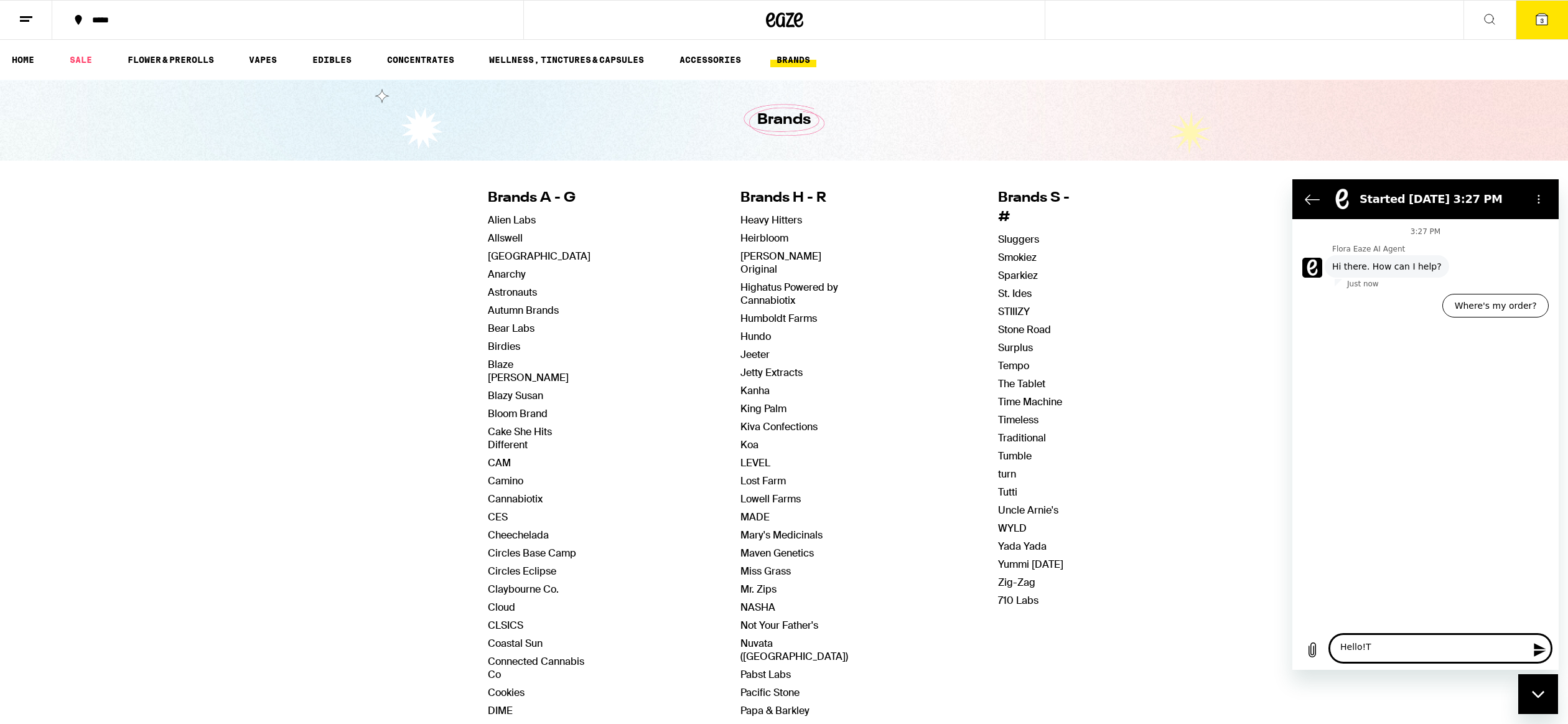
type textarea "Hello!"
type textarea "x"
type textarea "Hello!"
type textarea "x"
type textarea "Hello! L"
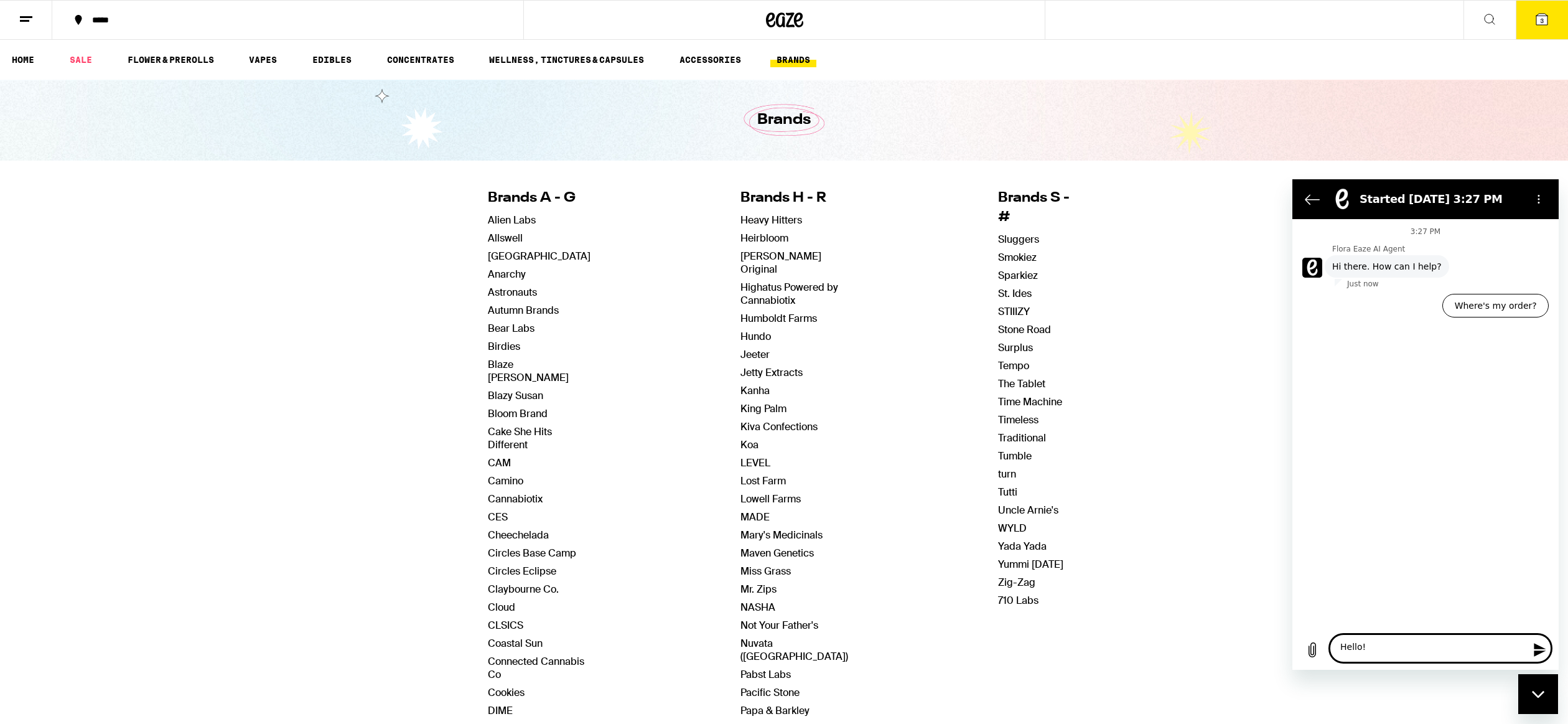
type textarea "x"
type textarea "Hello! Lt"
type textarea "x"
type textarea "Hello! Lta"
type textarea "x"
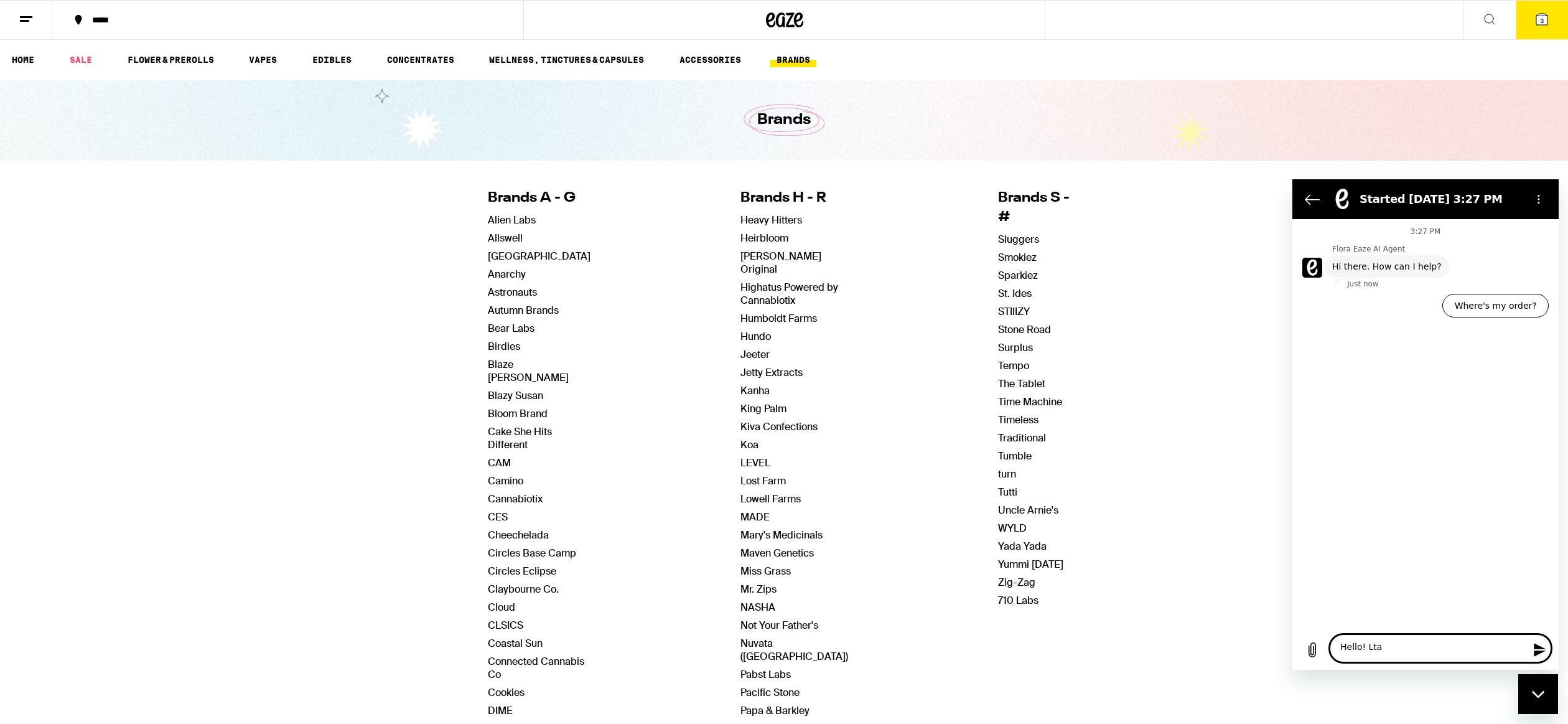
type textarea "Hello! Ltal"
type textarea "x"
type textarea "Hello! Lta"
type textarea "x"
type textarea "Hello! Lt"
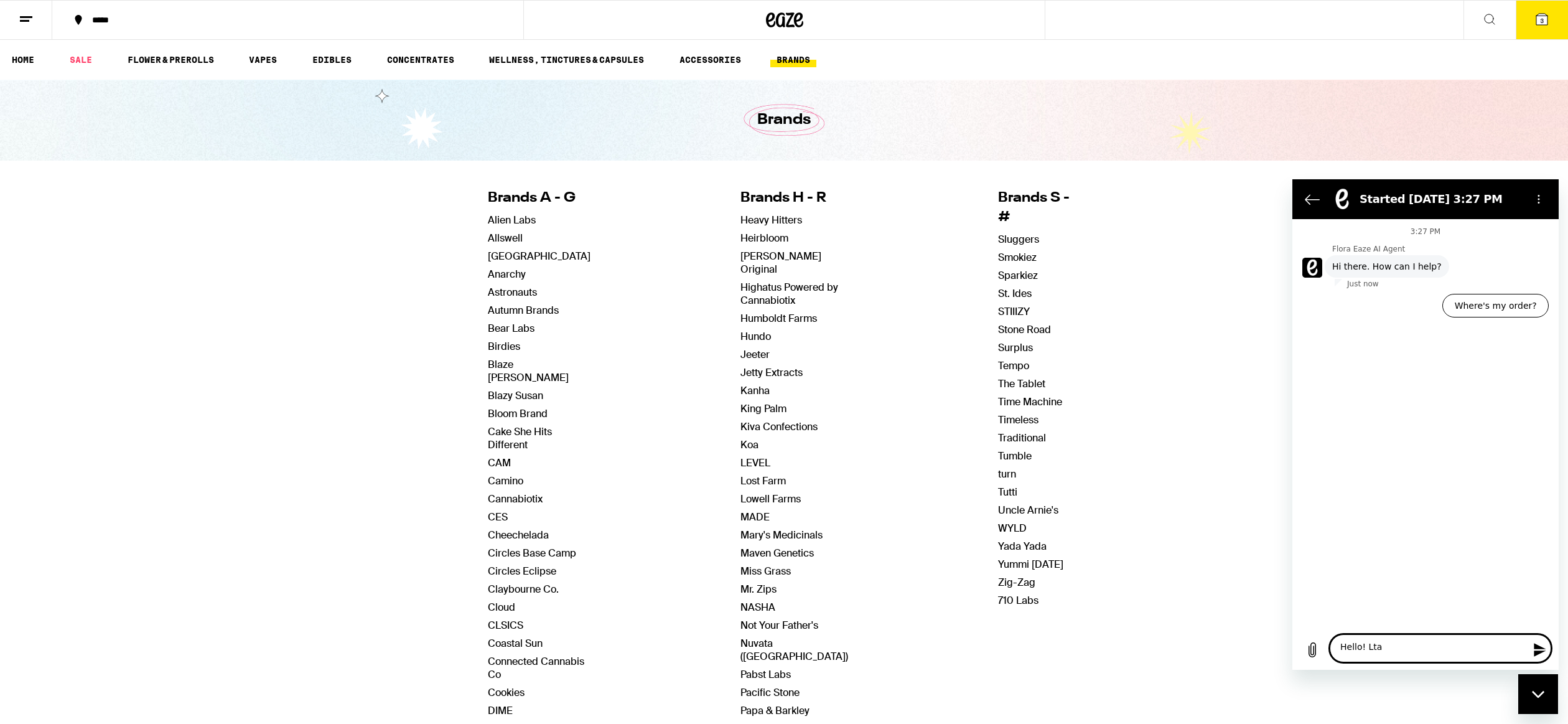
type textarea "x"
type textarea "Hello! L"
type textarea "x"
type textarea "Hello! La"
type textarea "x"
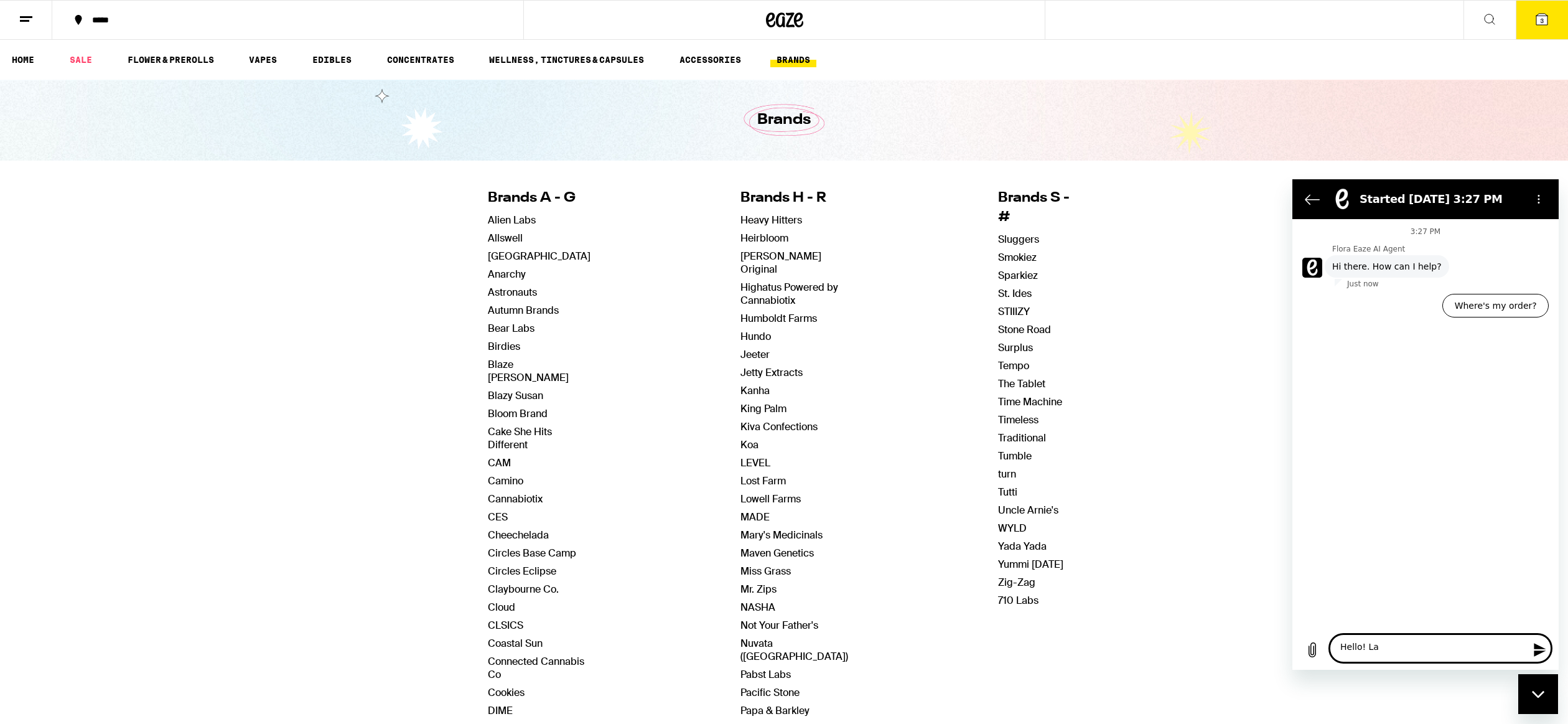
type textarea "Hello! Lat"
type textarea "x"
type textarea "Hello! Late"
type textarea "x"
type textarea "Hello! Latel"
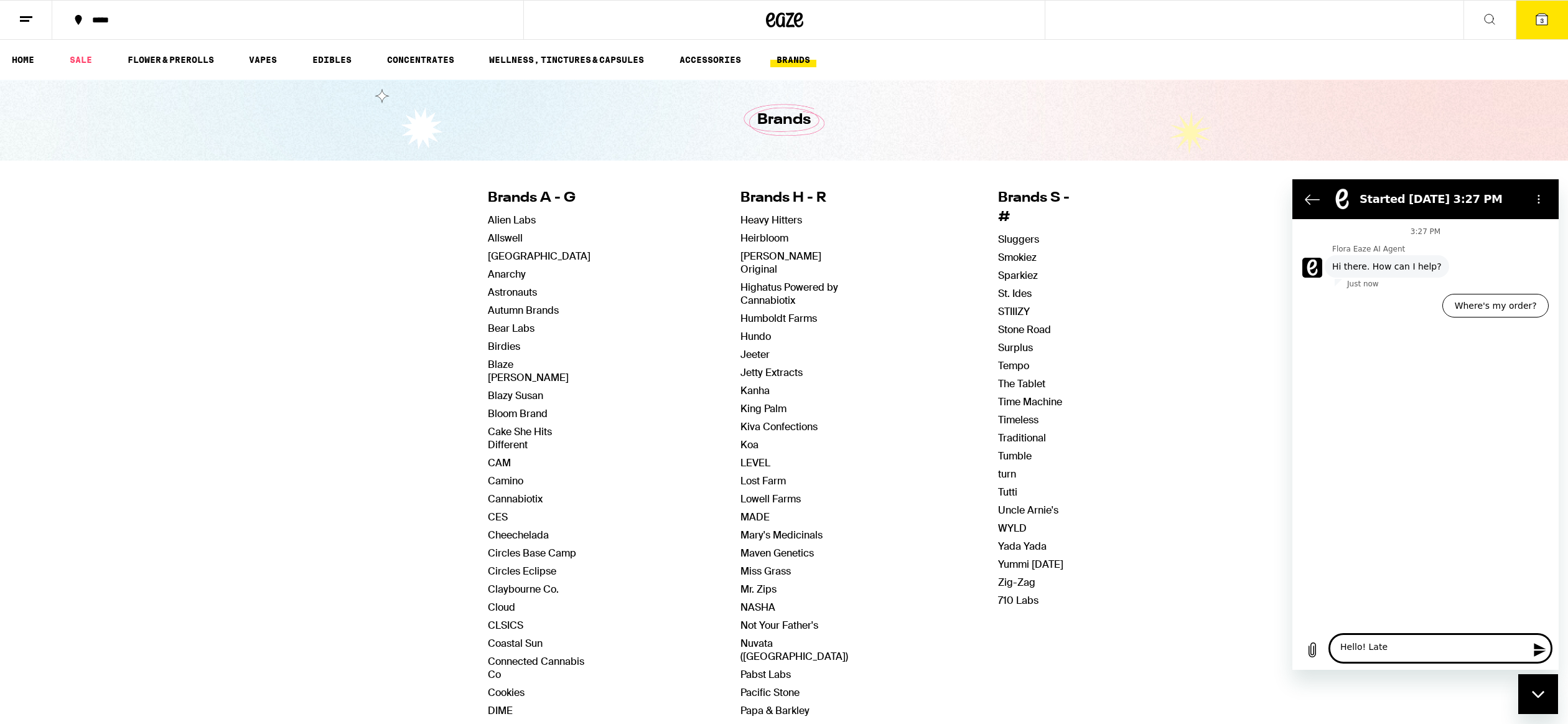
type textarea "x"
type textarea "Hello! Lately"
type textarea "x"
type textarea "Hello! Lately"
type textarea "x"
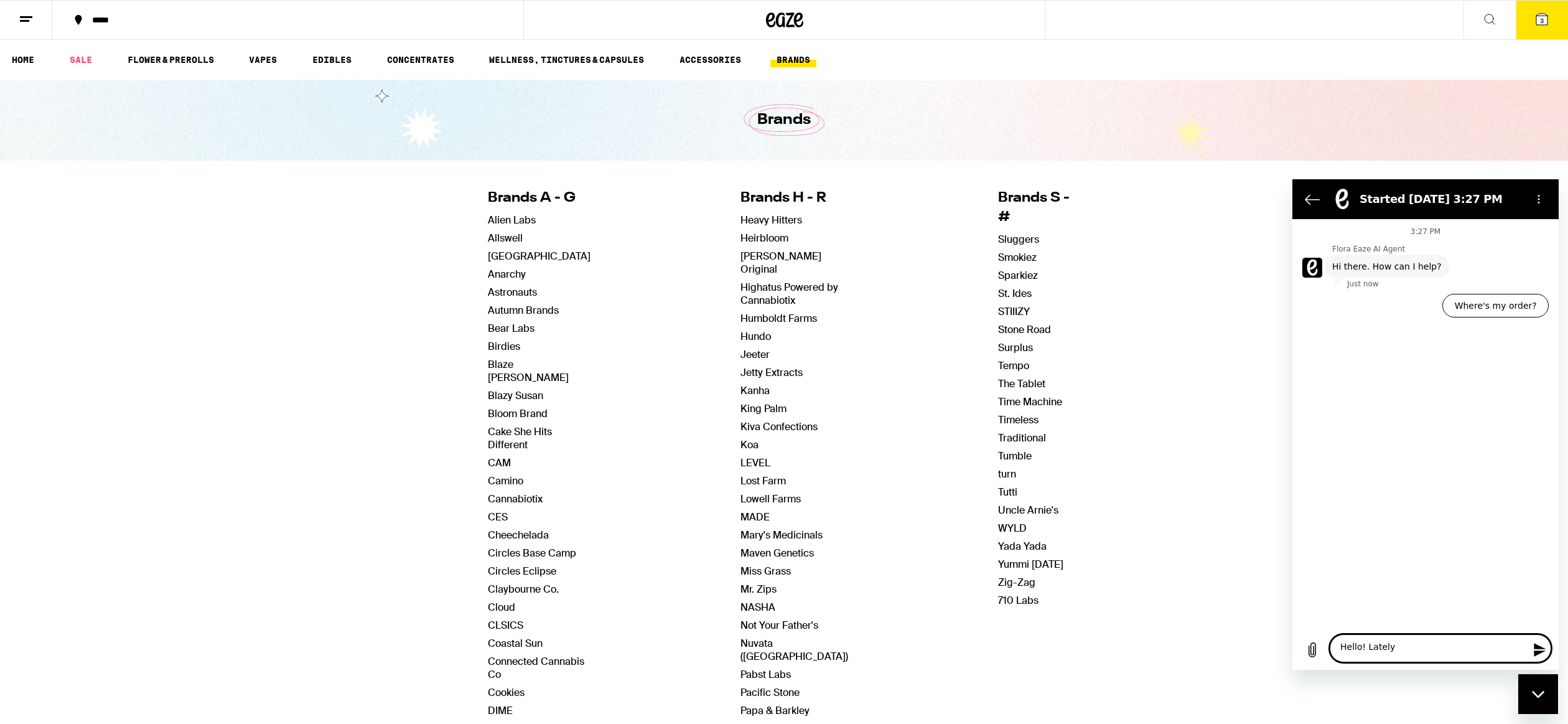
type textarea "Hello! Lately I"
type textarea "x"
type textarea "Hello! Lately I'"
type textarea "x"
type textarea "Hello! Lately I'v"
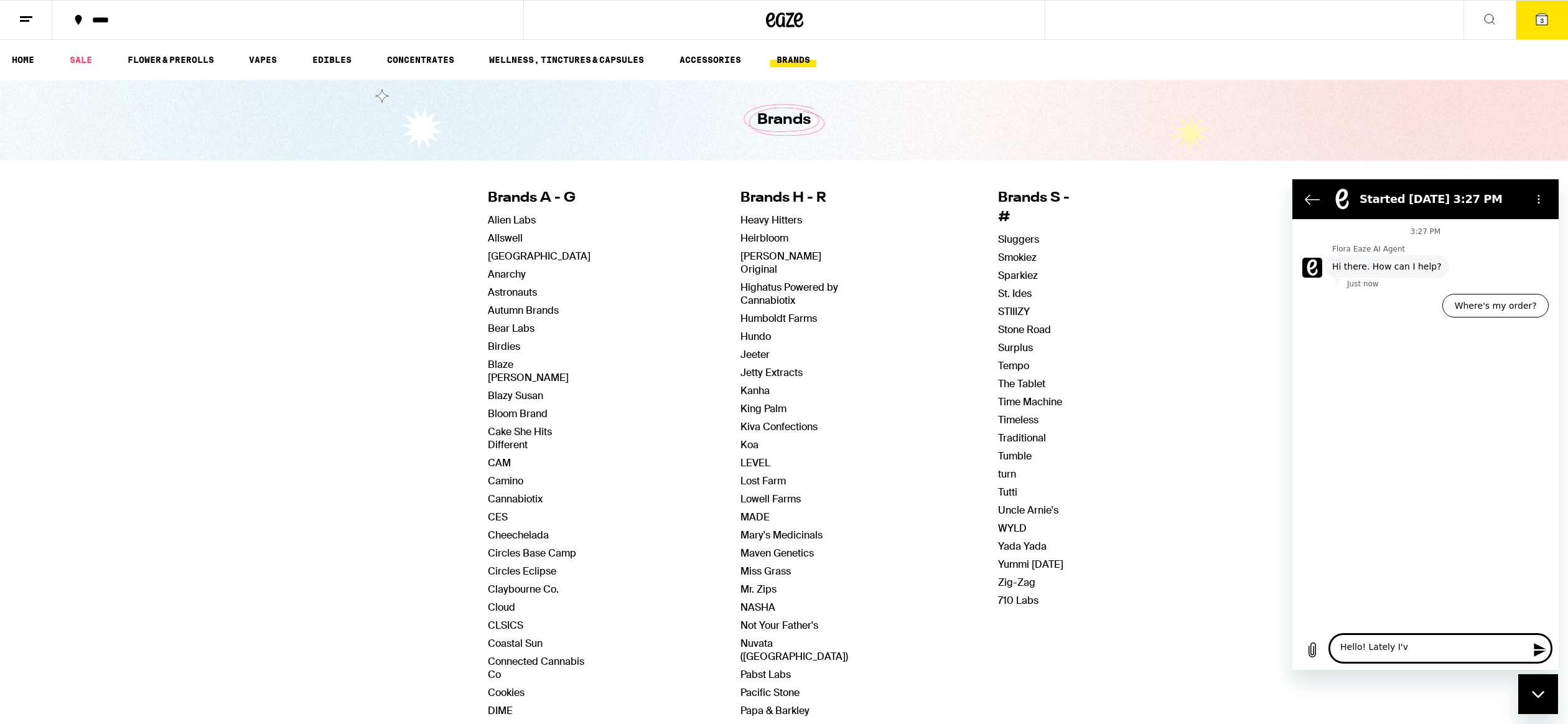
type textarea "x"
type textarea "Hello! Lately I've"
type textarea "x"
type textarea "Hello! Lately I've"
type textarea "x"
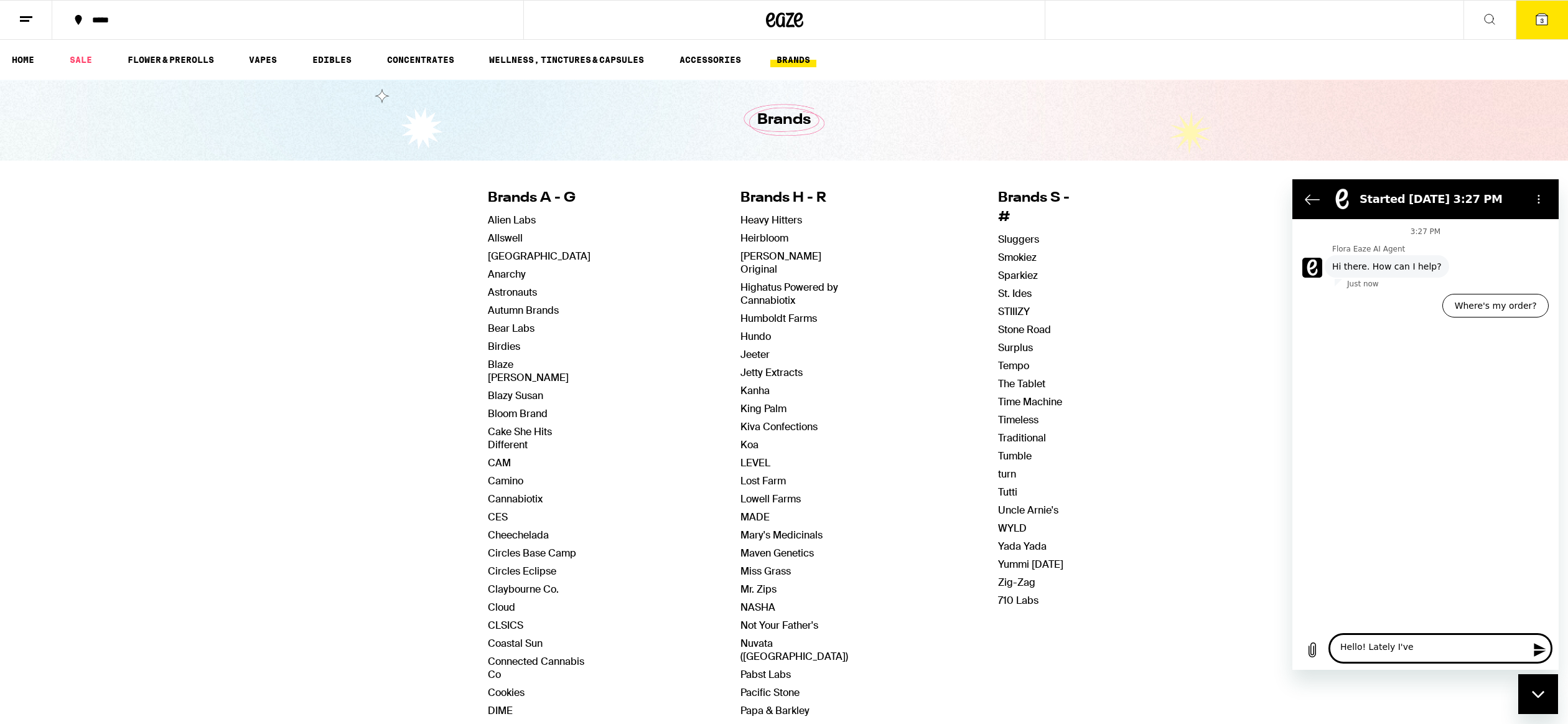
type textarea "Hello! Lately I've b"
type textarea "x"
type textarea "Hello! Lately I've be"
type textarea "x"
type textarea "Hello! Lately I've bee"
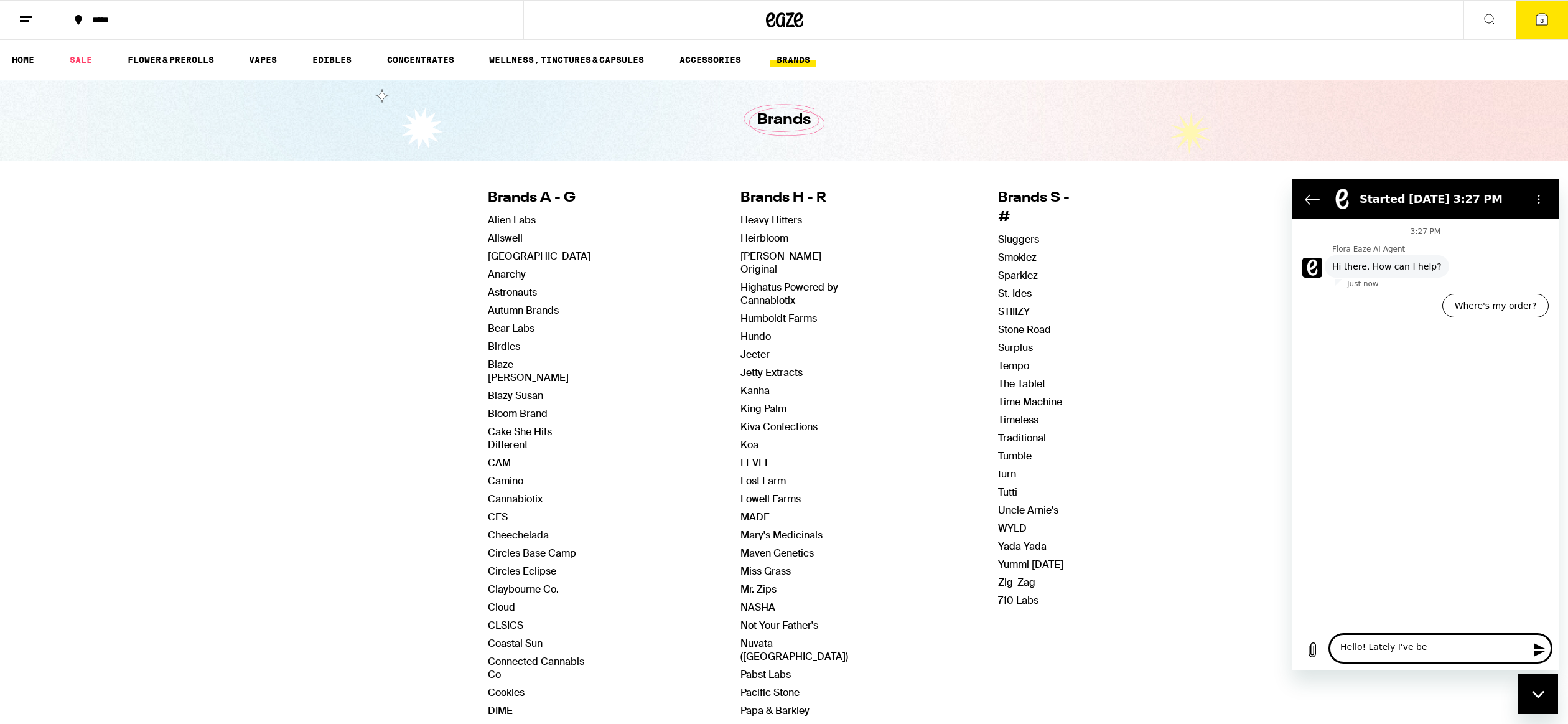
type textarea "x"
type textarea "Hello! Lately I've been"
type textarea "x"
type textarea "Hello! Lately I've been"
type textarea "x"
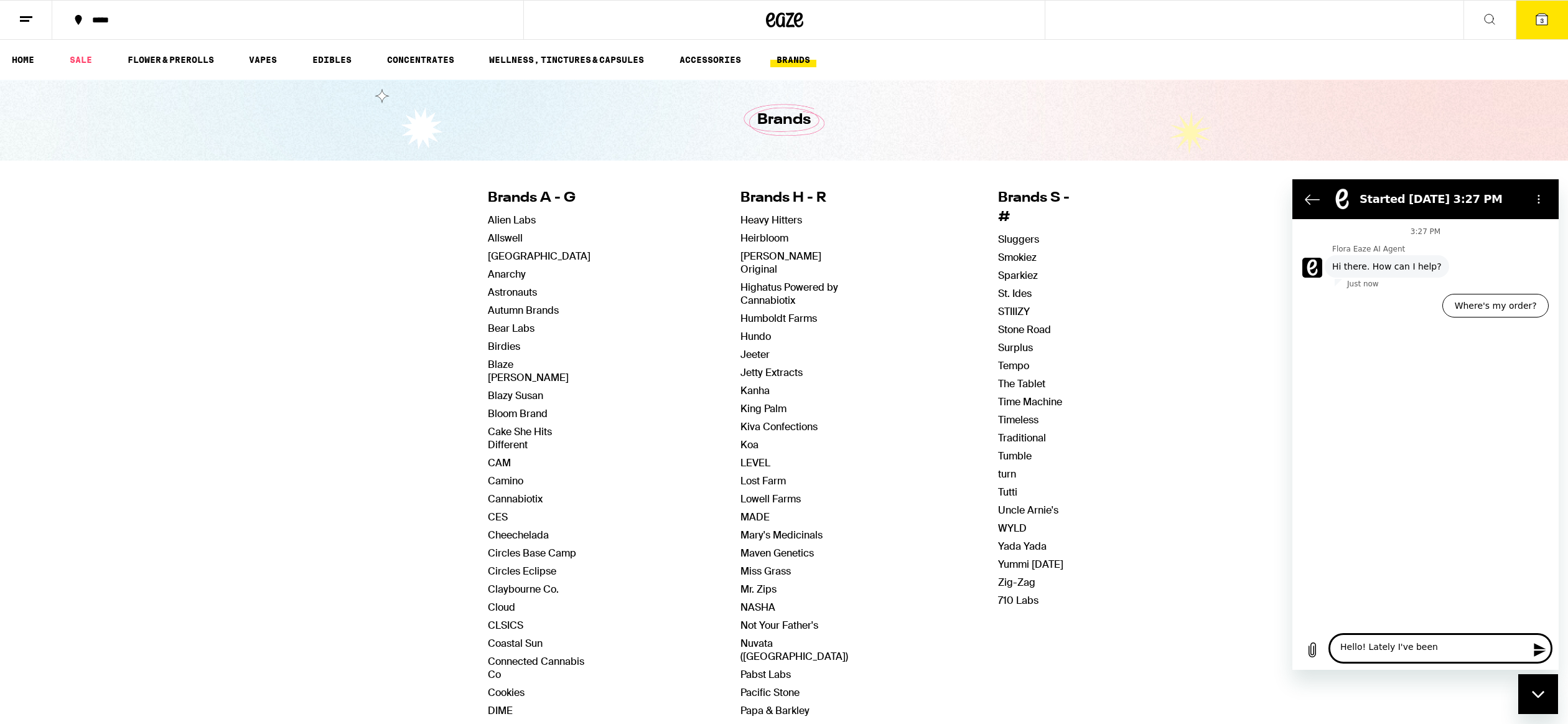
type textarea "Hello! Lately I've been e"
type textarea "x"
type textarea "Hello! Lately I've been en"
type textarea "x"
type textarea "Hello! Lately I've been enj"
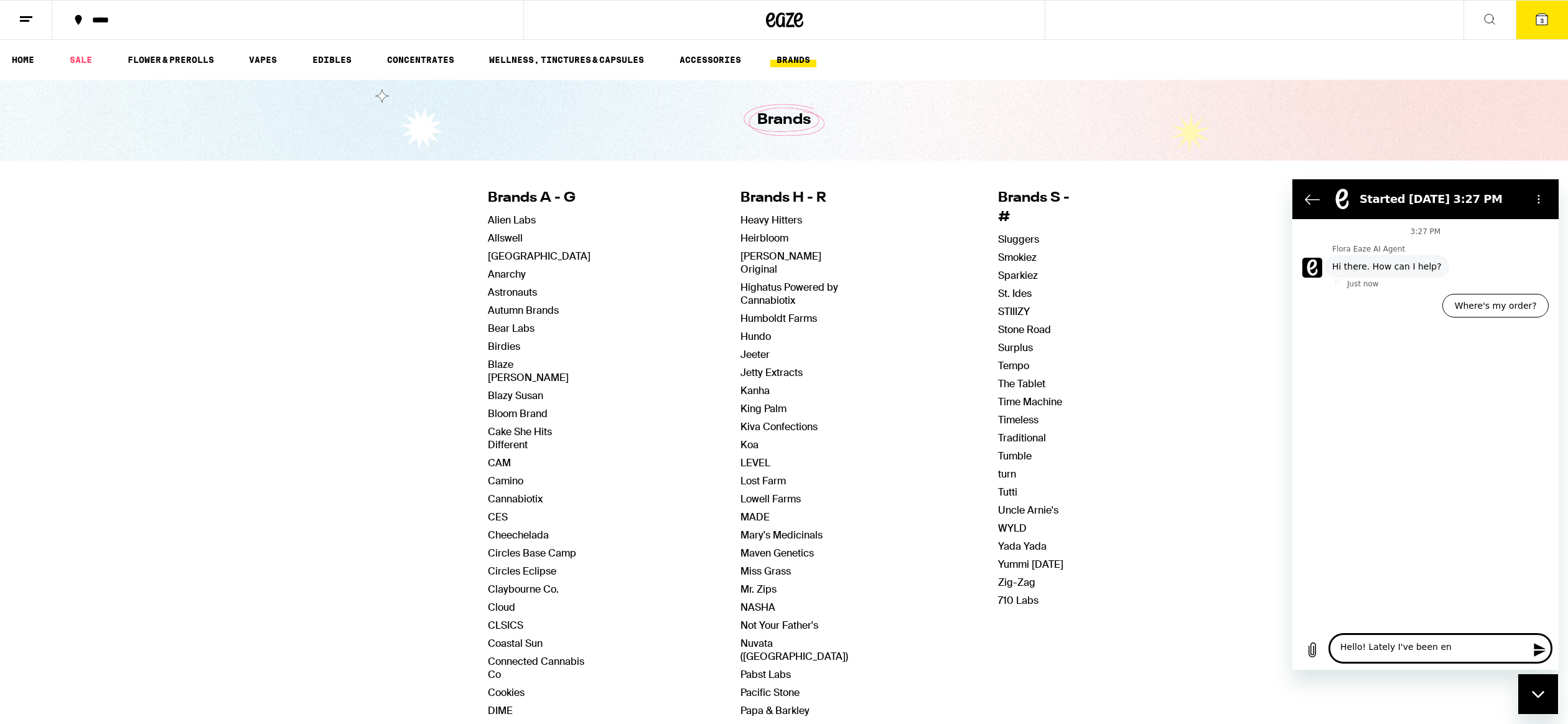
type textarea "x"
type textarea "Hello! Lately I've been enjo"
type textarea "x"
type textarea "Hello! Lately I've been enjoy"
type textarea "x"
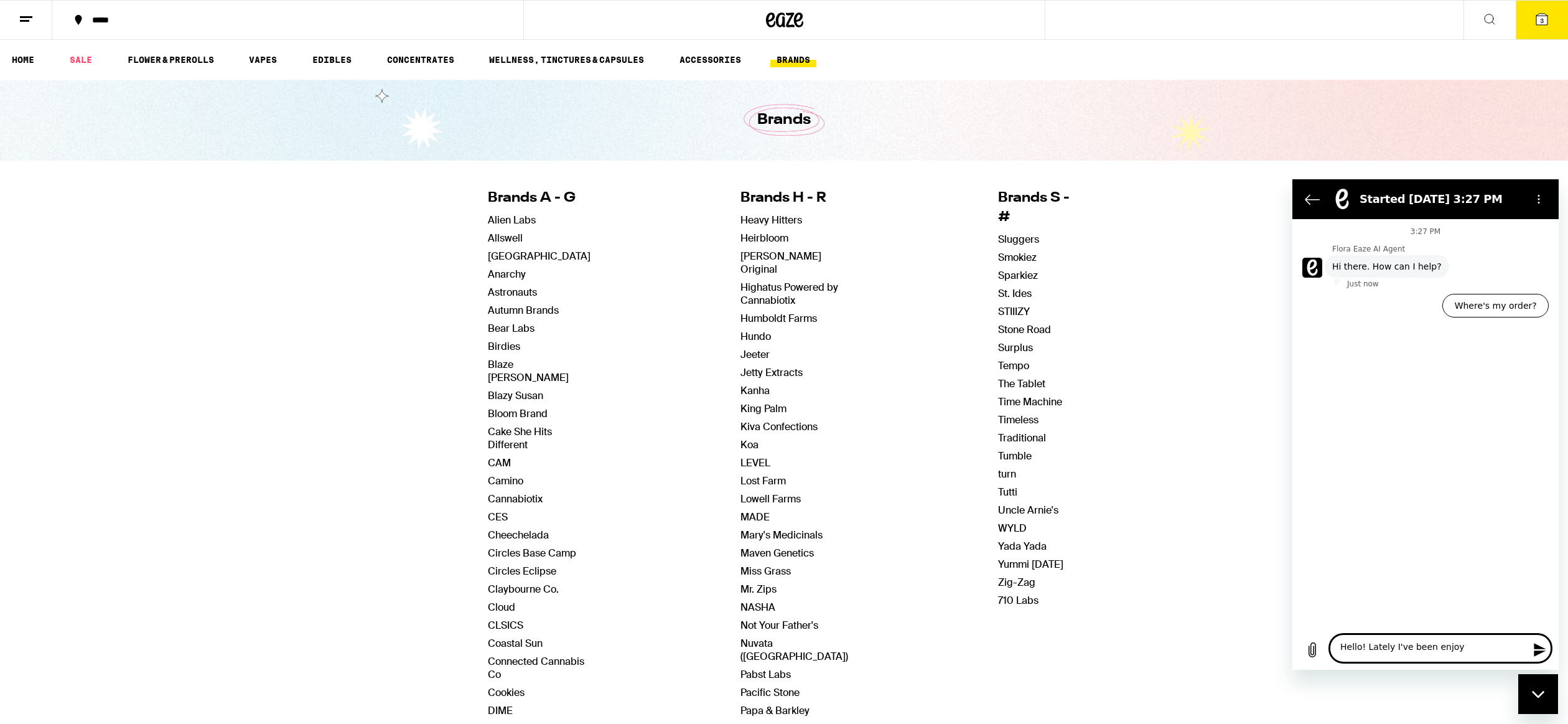
type textarea "Hello! Lately I've been enjoyi"
type textarea "x"
type textarea "Hello! Lately I've been enjoyin"
type textarea "x"
type textarea "Hello! Lately I've been enjoying"
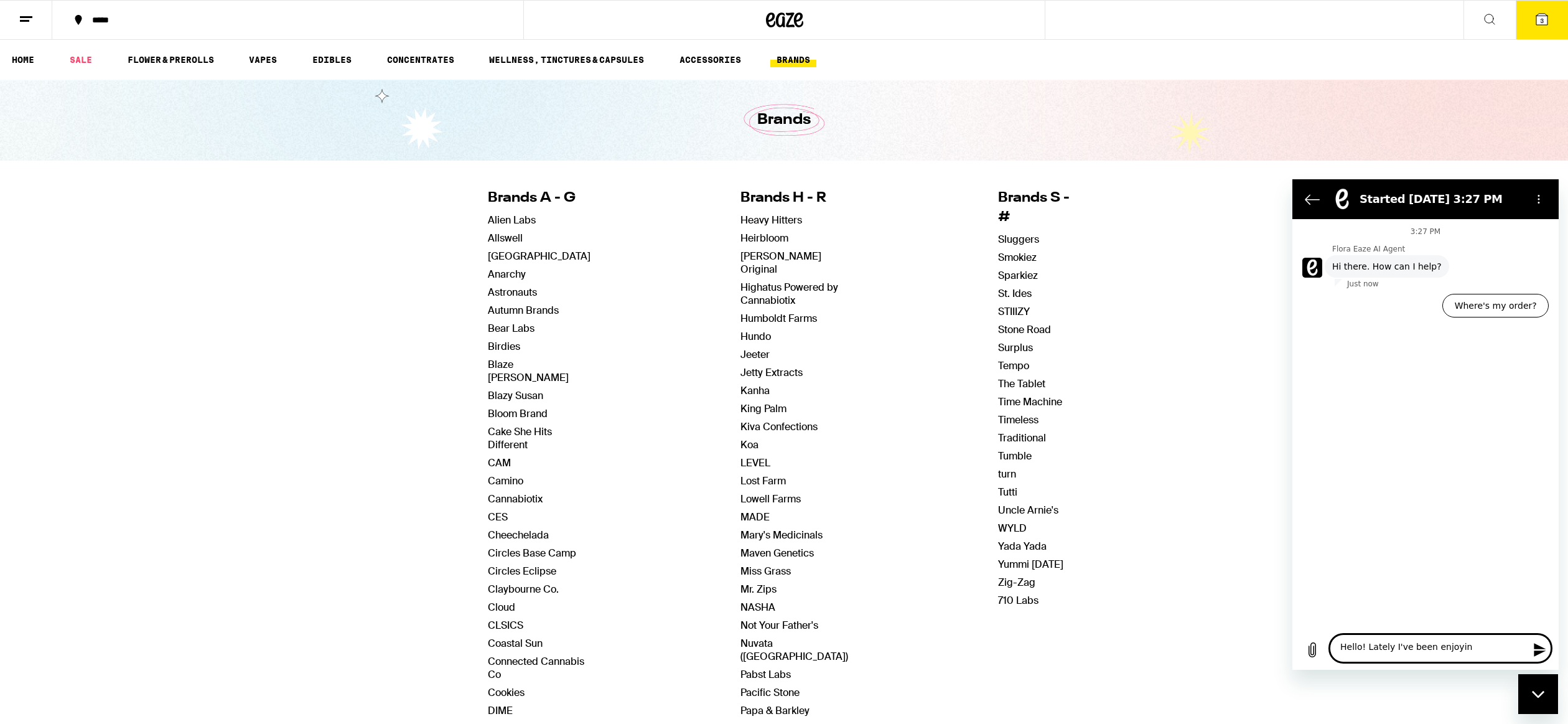
type textarea "x"
type textarea "Hello! Lately I've been enjoying"
type textarea "x"
type textarea "Hello! Lately I've been enjoying C"
type textarea "x"
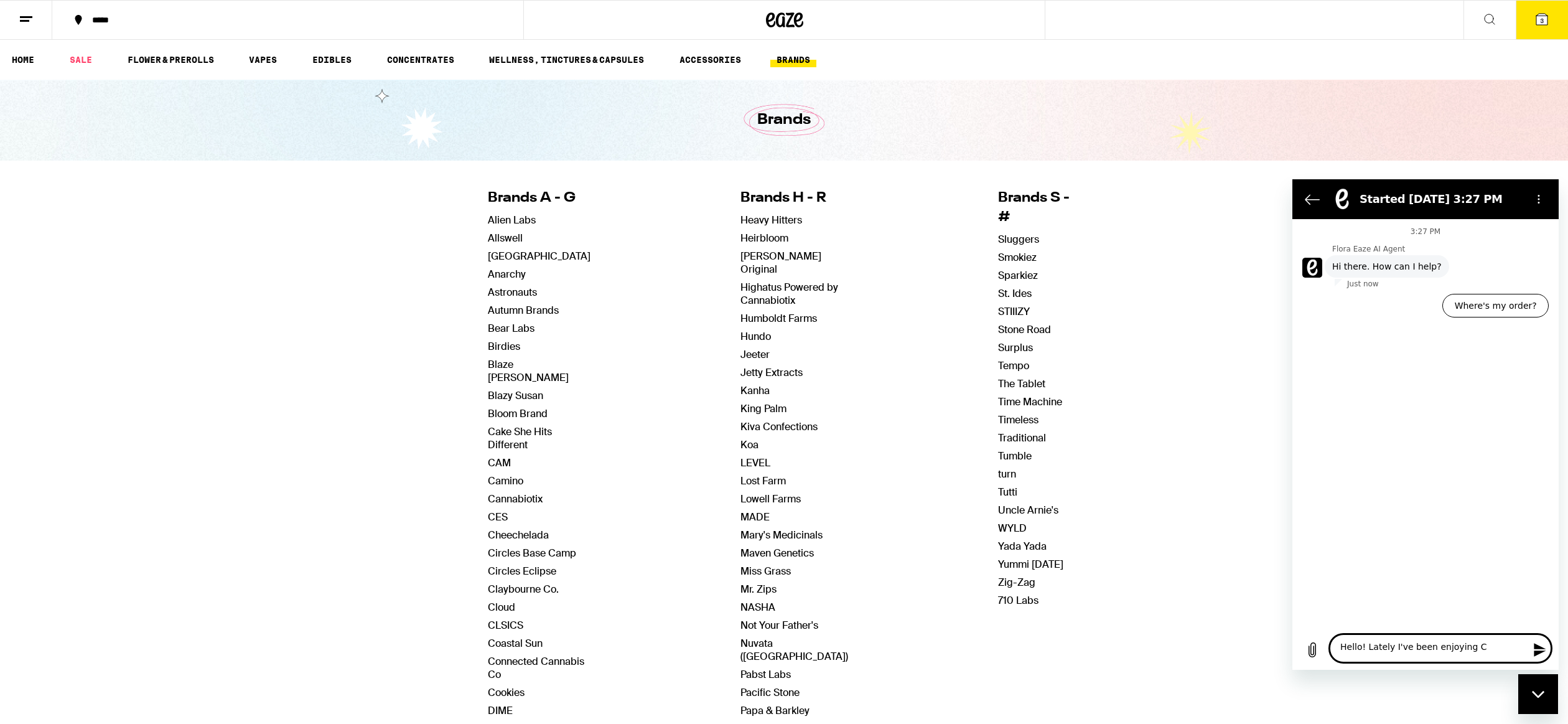
type textarea "Hello! Lately I've been enjoying Ca"
type textarea "x"
type textarea "Hello! Lately I've been enjoying Cam"
type textarea "x"
type textarea "Hello! Lately I've been enjoying Cam'"
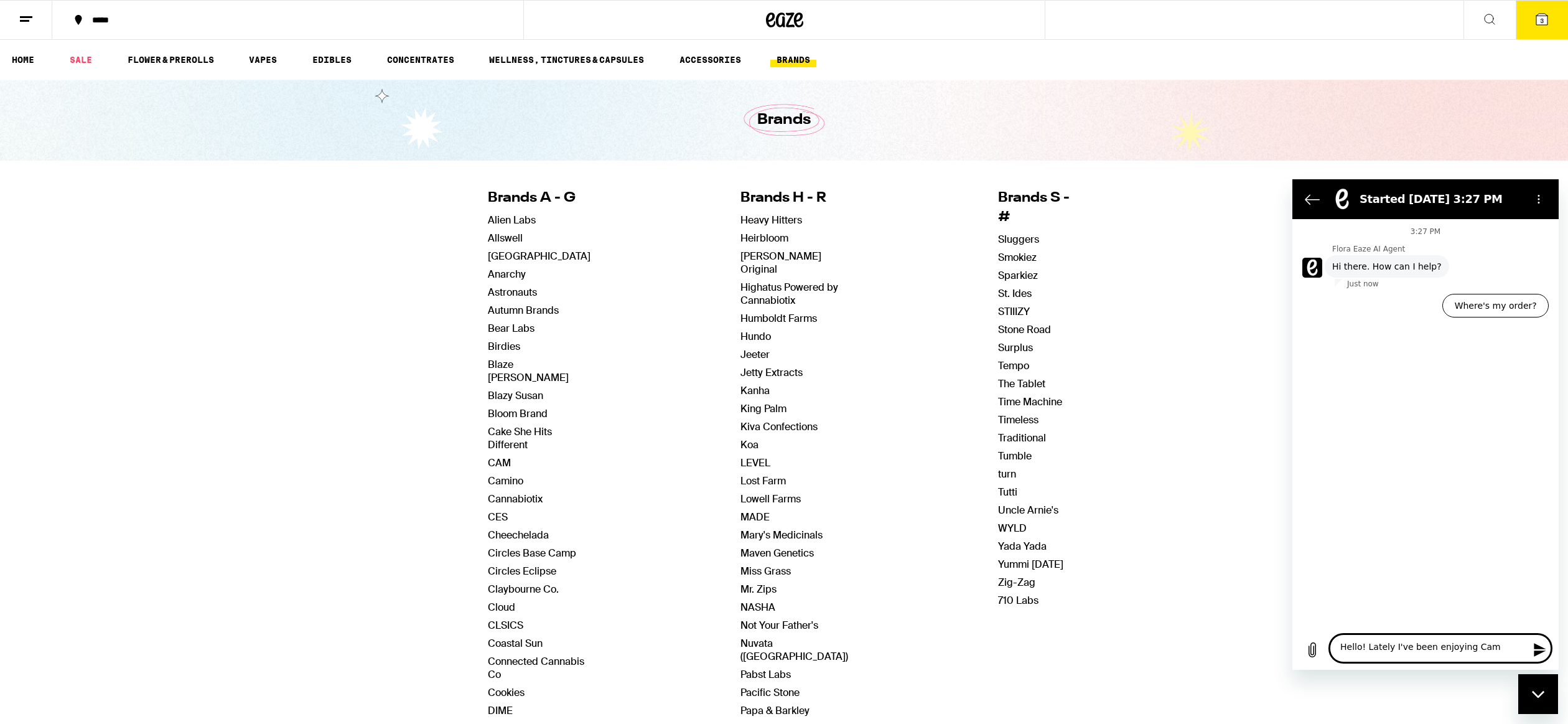
type textarea "x"
type textarea "Hello! Lately I've been enjoying Cam's"
type textarea "x"
type textarea "Hello! Lately I've been enjoying Cam's"
type textarea "x"
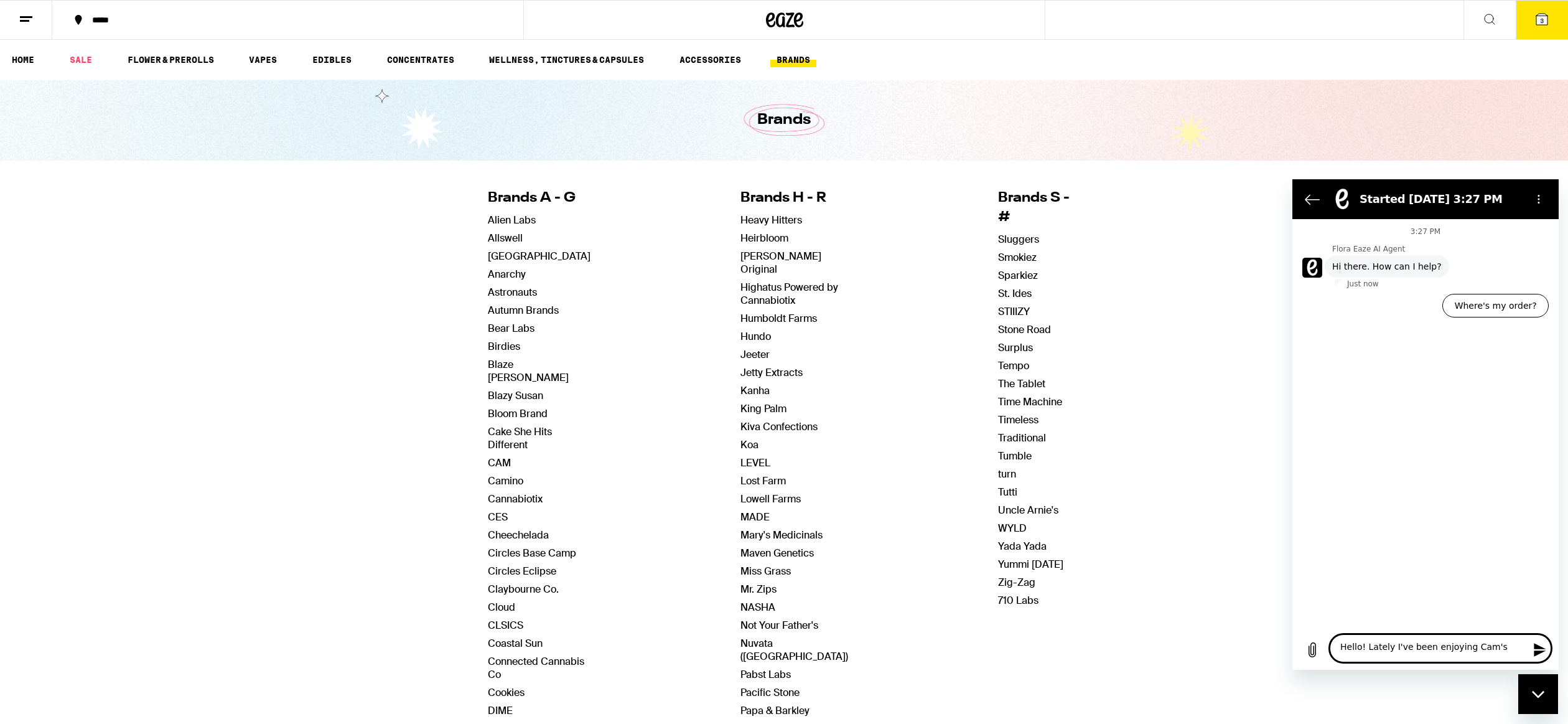
type textarea "Hello! Lately I've been enjoying Cam's K"
type textarea "x"
type textarea "Hello! Lately I've been enjoying Cam's Ko"
type textarea "x"
type textarea "Hello! Lately I've been enjoying Cam's Kos"
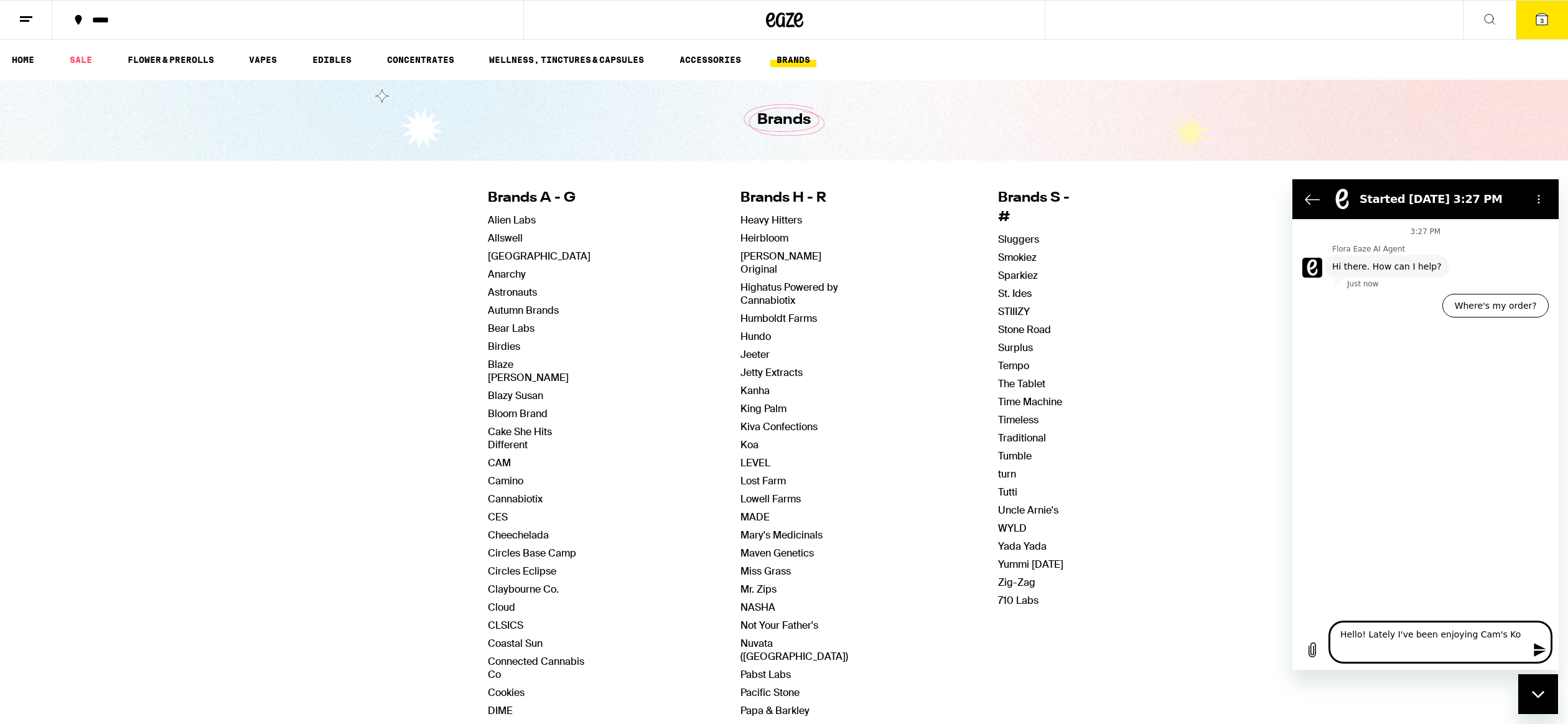
type textarea "x"
type textarea "Hello! Lately I've been enjoying Cam's Kosh"
type textarea "x"
type textarea "Hello! Lately I've been enjoying Cam's Koshe"
type textarea "x"
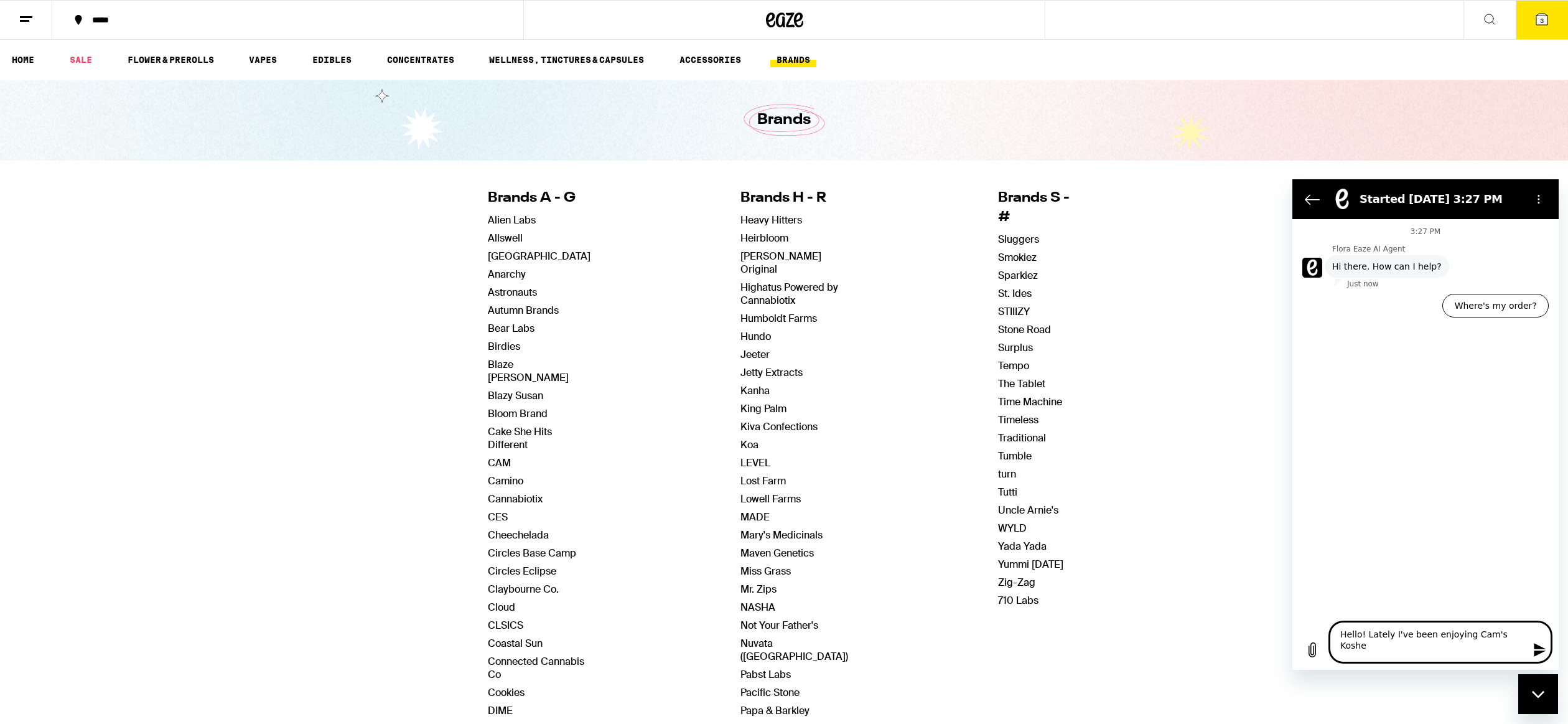
type textarea "Hello! Lately I've been enjoying Cam's Kosher"
type textarea "x"
type textarea "Hello! Lately I've been enjoying Cam's Kosher"
type textarea "x"
type textarea "Hello! Lately I've been enjoying Cam's Kosher K"
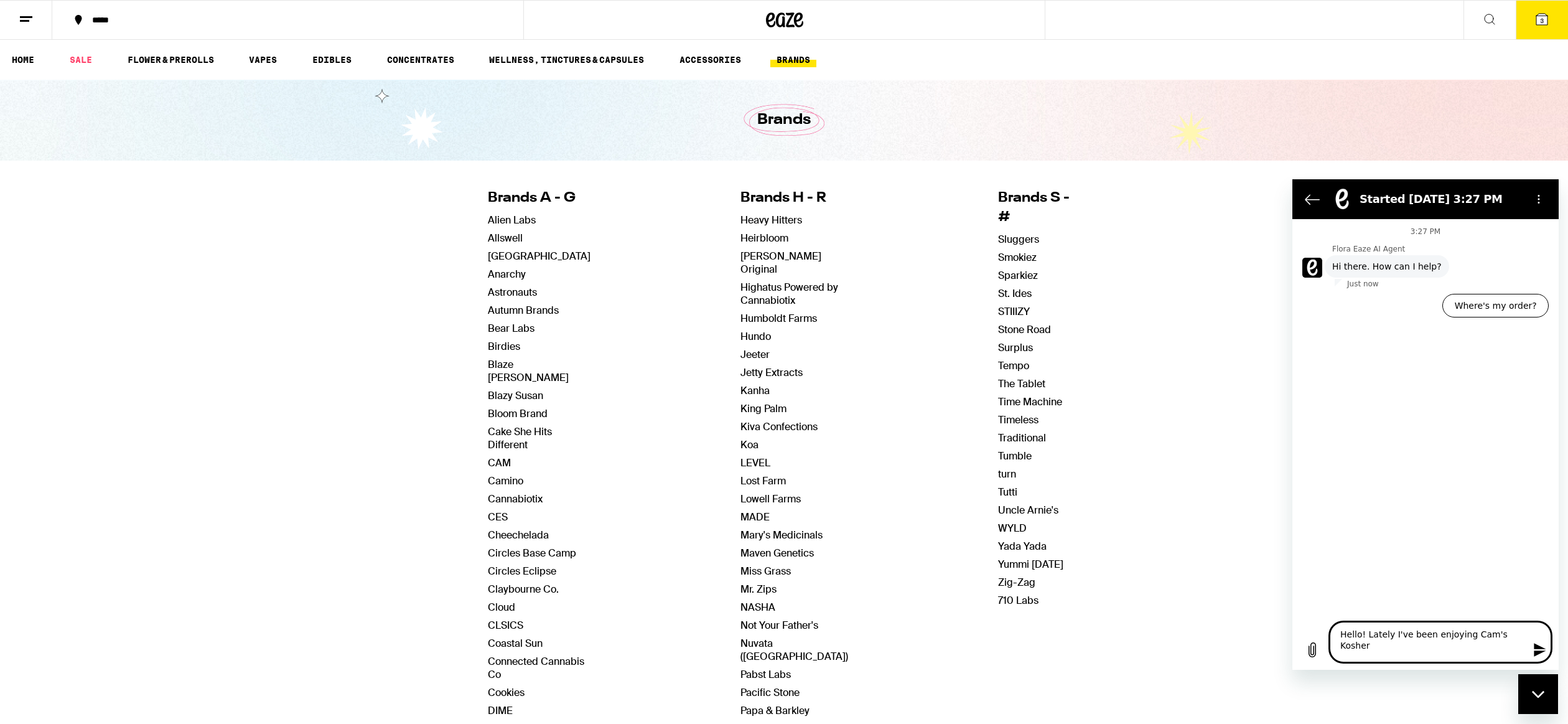
type textarea "x"
type textarea "Hello! Lately I've been enjoying Cam's Kosher Ku"
type textarea "x"
type textarea "Hello! Lately I've been enjoying Cam's Kosher Kus"
type textarea "x"
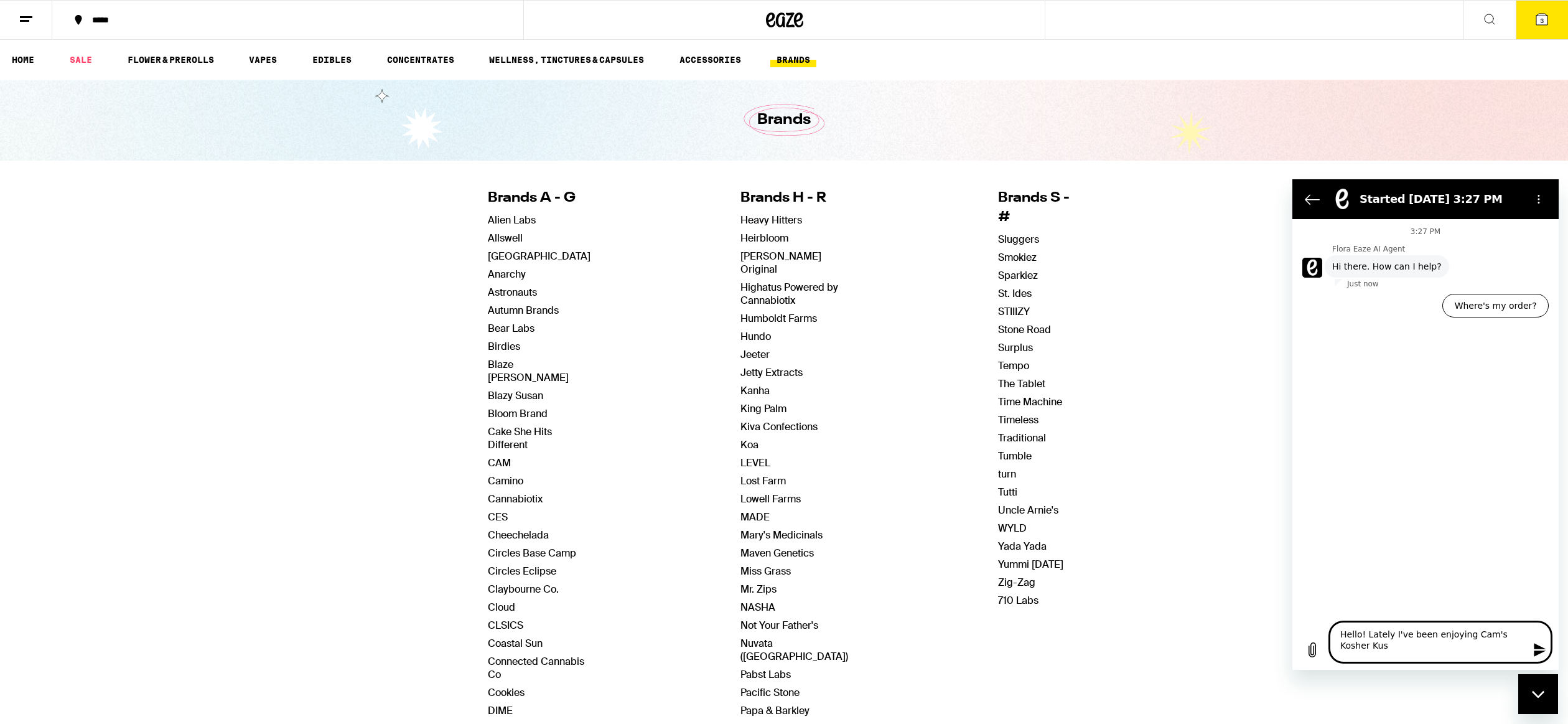
type textarea "Hello! Lately I've been enjoying Cam's Kosher Kush"
type textarea "x"
type textarea "Hello! Lately I've been enjoying Cam's Kosher Kush"
type textarea "x"
type textarea "Hello! Lately I've been enjoying Cam's Kosher Kush ("
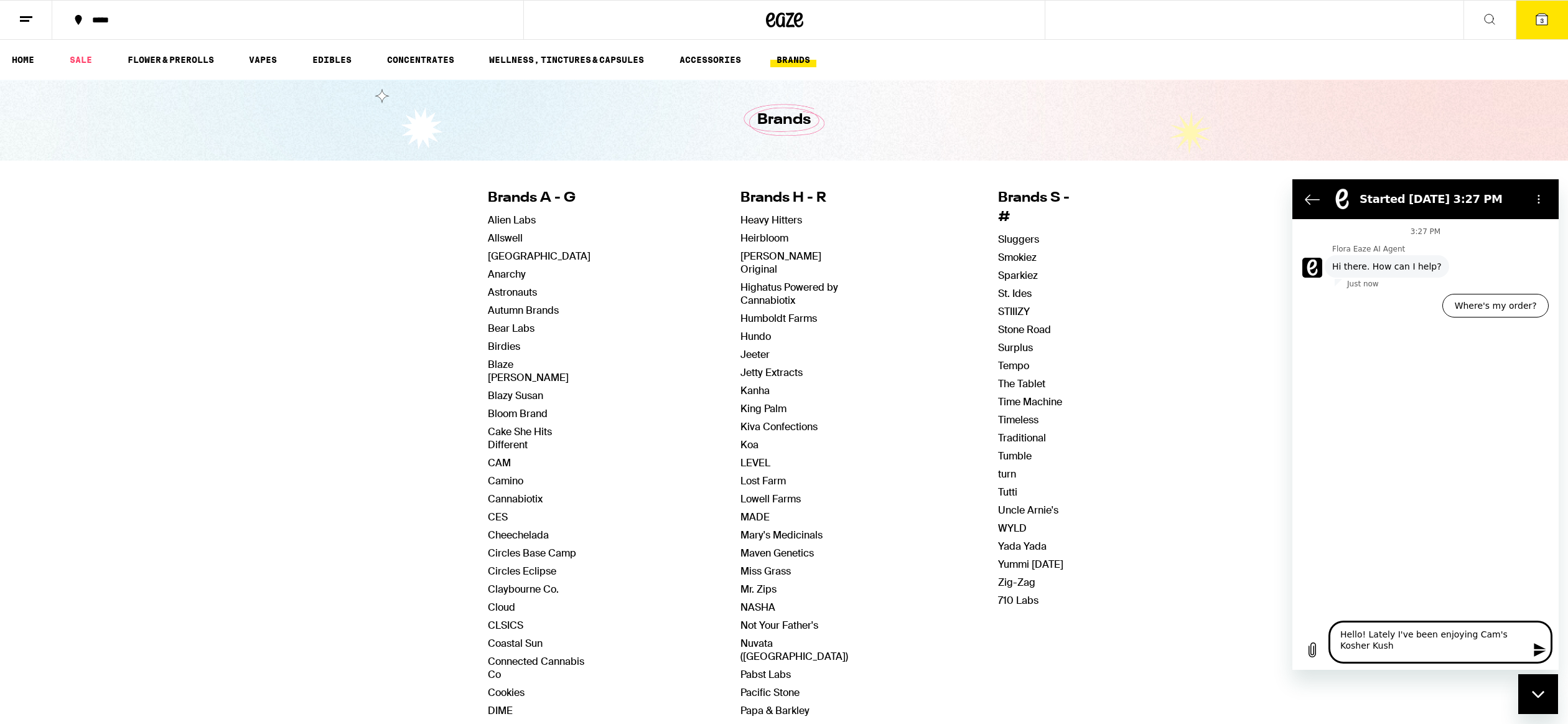
type textarea "x"
type textarea "Hello! Lately I've been enjoying Cam's Kosher Kush (O"
type textarea "x"
type textarea "Hello! Lately I've been enjoying Cam's Kosher Kush (Og"
type textarea "x"
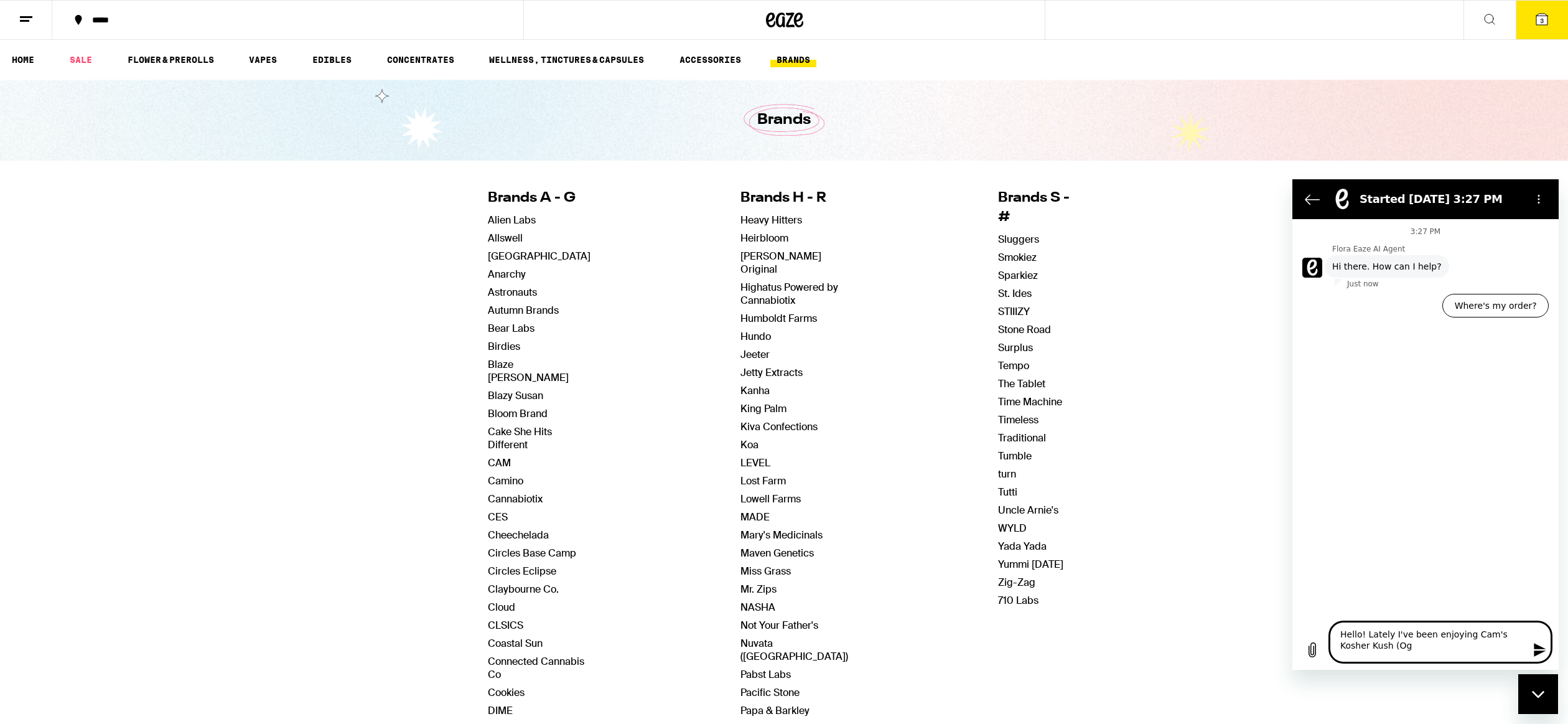
type textarea "Hello! Lately I've been enjoying Cam's Kosher Kush (Og"
type textarea "x"
type textarea "Hello! Lately I've been enjoying Cam's Kosher Kush (Og"
type textarea "x"
type textarea "Hello! Lately I've been enjoying Cam's Kosher Kush (O"
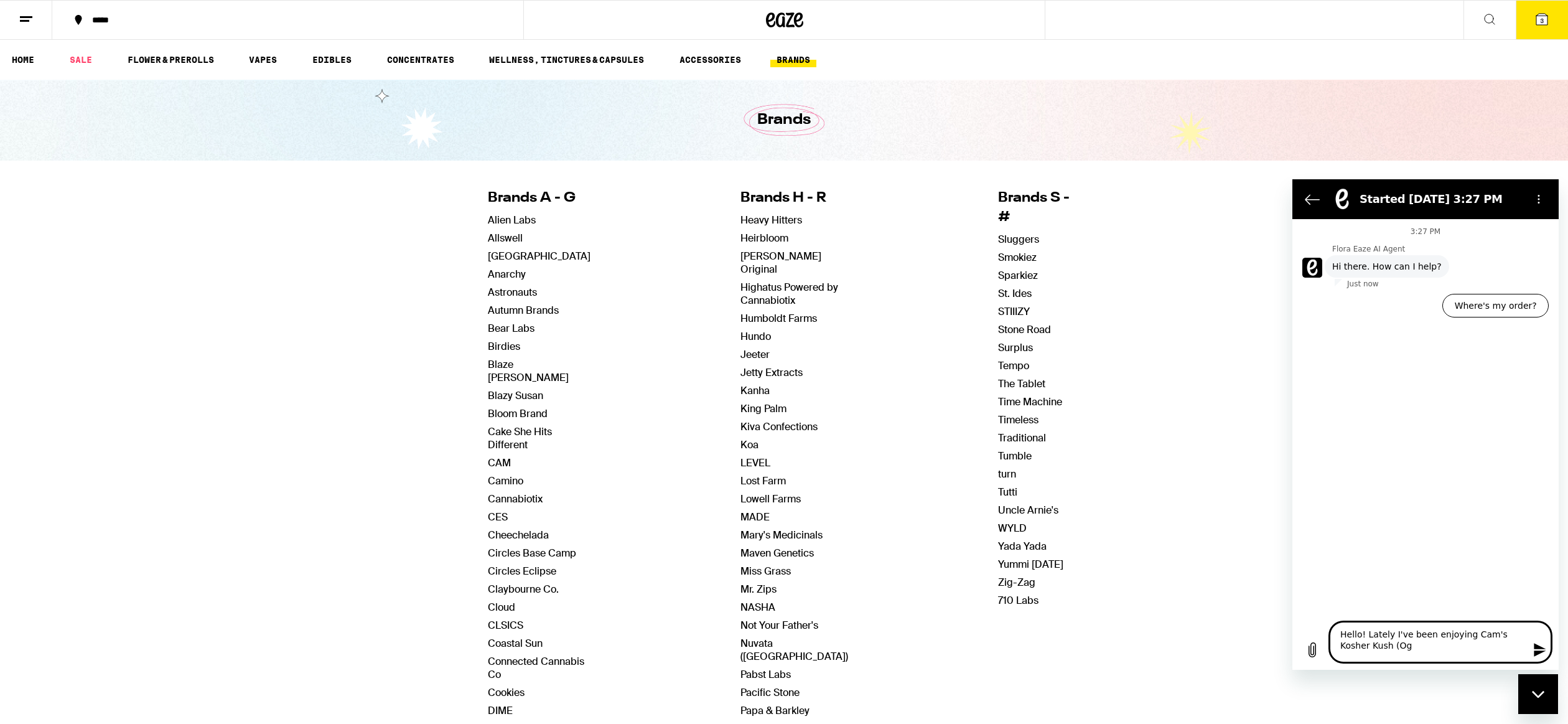
type textarea "x"
type textarea "Hello! Lately I've been enjoying Cam's Kosher Kush (OG"
type textarea "x"
type textarea "Hello! Lately I've been enjoying Cam's Kosher Kush (OG"
type textarea "x"
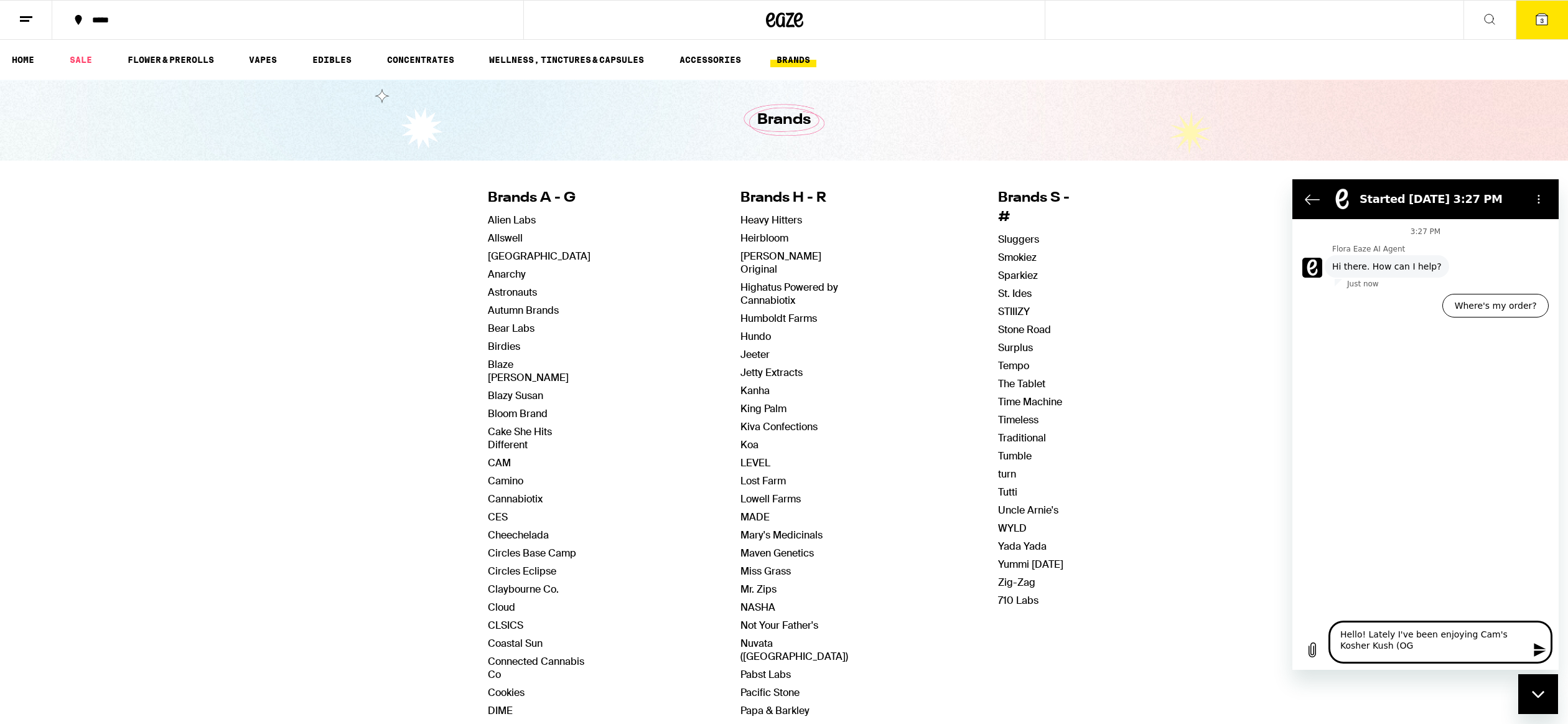
type textarea "Hello! Lately I've been enjoying Cam's Kosher Kush (OG K"
type textarea "x"
type textarea "Hello! Lately I've been enjoying Cam's Kosher Kush (OG Ku"
type textarea "x"
type textarea "Hello! Lately I've been enjoying Cam's Kosher Kush ([PERSON_NAME]"
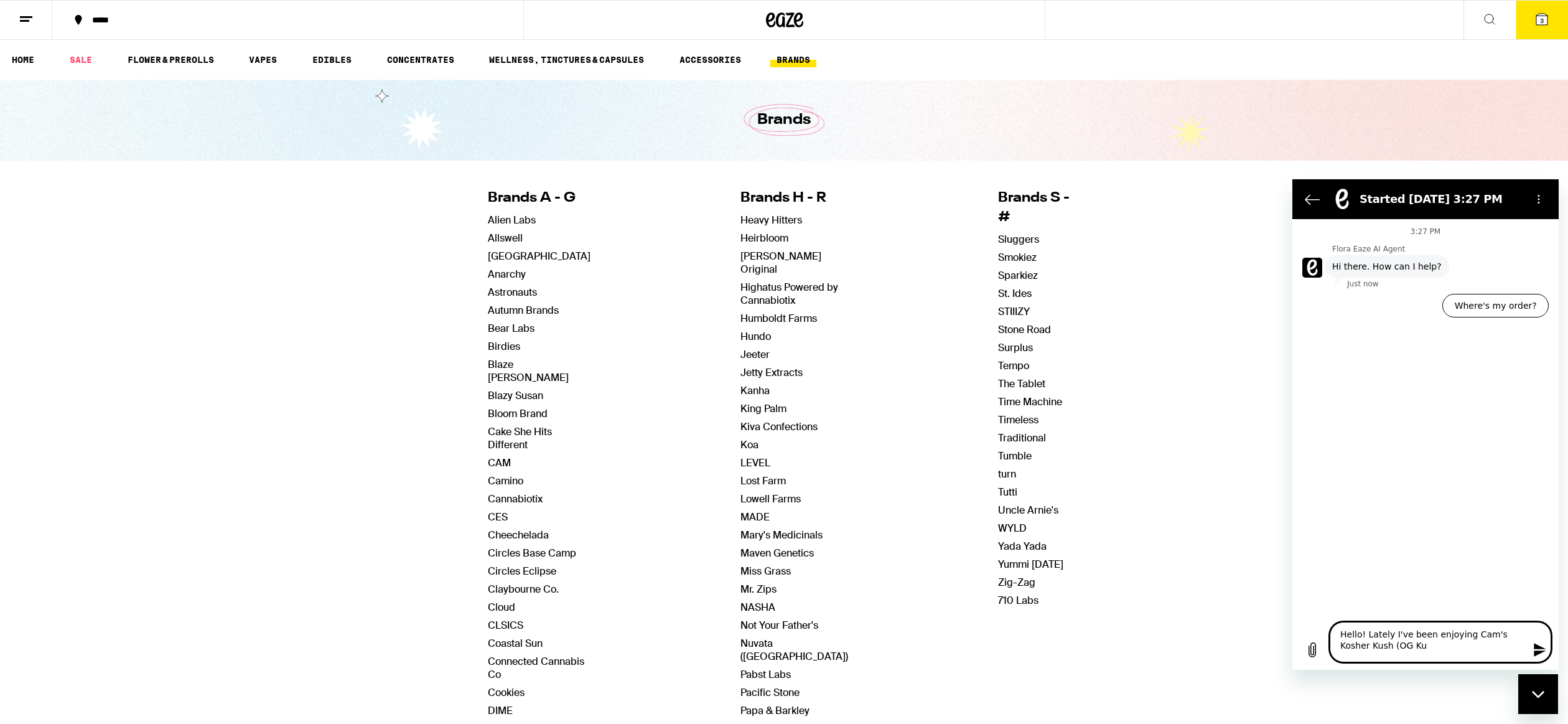
type textarea "x"
type textarea "Hello! Lately I've been enjoying Cam's Kosher Kush (OG Kush"
type textarea "x"
type textarea "Hello! Lately I've been enjoying Cam's Kosher Kush (OG Kush"
type textarea "x"
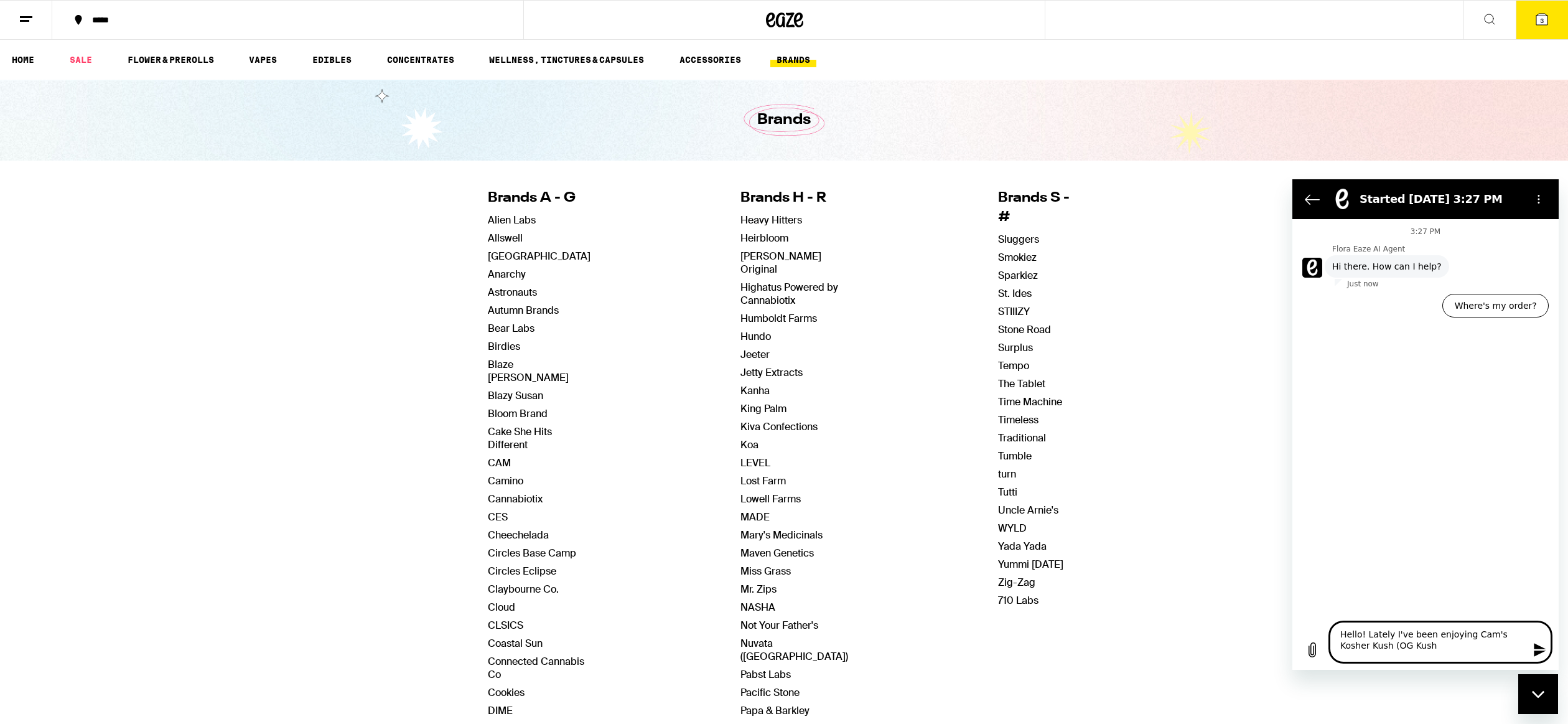
type textarea "Hello! Lately I've been enjoying Cam's Kosher Kush (OG Kush K"
type textarea "x"
type textarea "Hello! Lately I've been enjoying Cam's Kosher Kush (OG Kush Kr"
type textarea "x"
type textarea "Hello! Lately I've been enjoying Cam's Kosher Kush (OG Kush Kro"
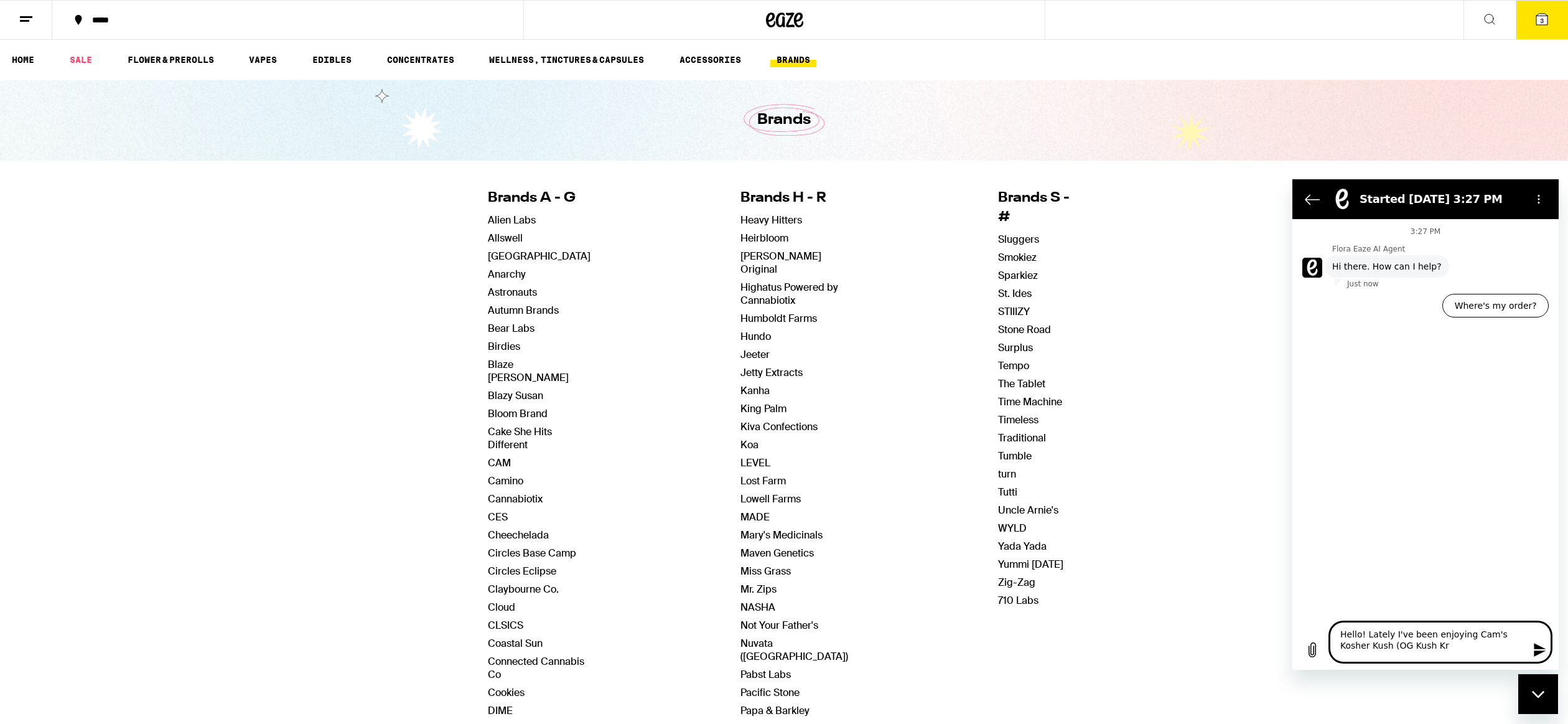
type textarea "x"
type textarea "Hello! Lately I've been enjoying Cam's Kosher Kush (OG Kush Kr"
type textarea "x"
type textarea "Hello! Lately I've been enjoying Cam's Kosher Kush (OG Kush K"
type textarea "x"
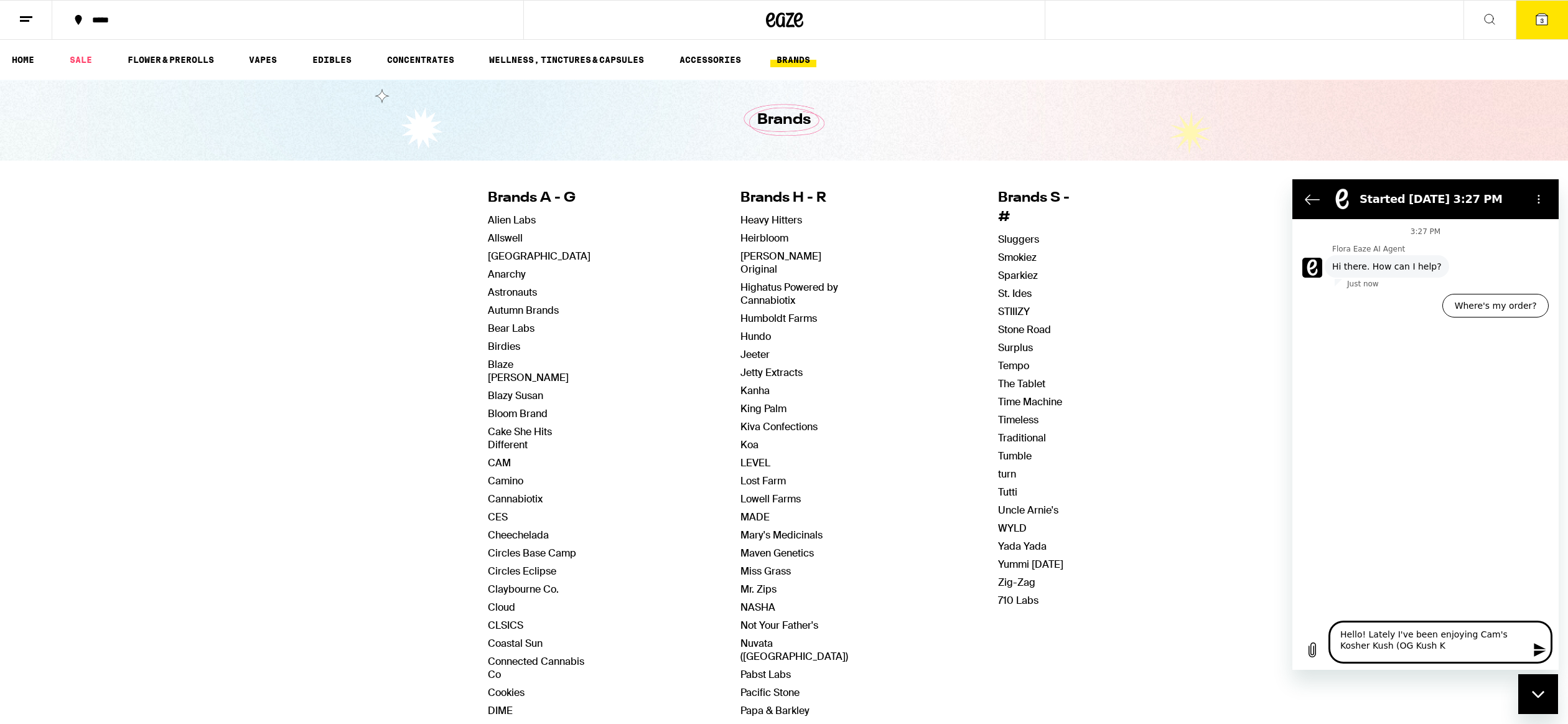
type textarea "Hello! Lately I've been enjoying Cam's Kosher Kush (OG Kush KC"
type textarea "x"
type textarea "Hello! Lately I've been enjoying Cam's Kosher Kush (OG Kush K"
type textarea "x"
type textarea "Hello! Lately I've been enjoying Cam's Kosher Kush (OG Kush"
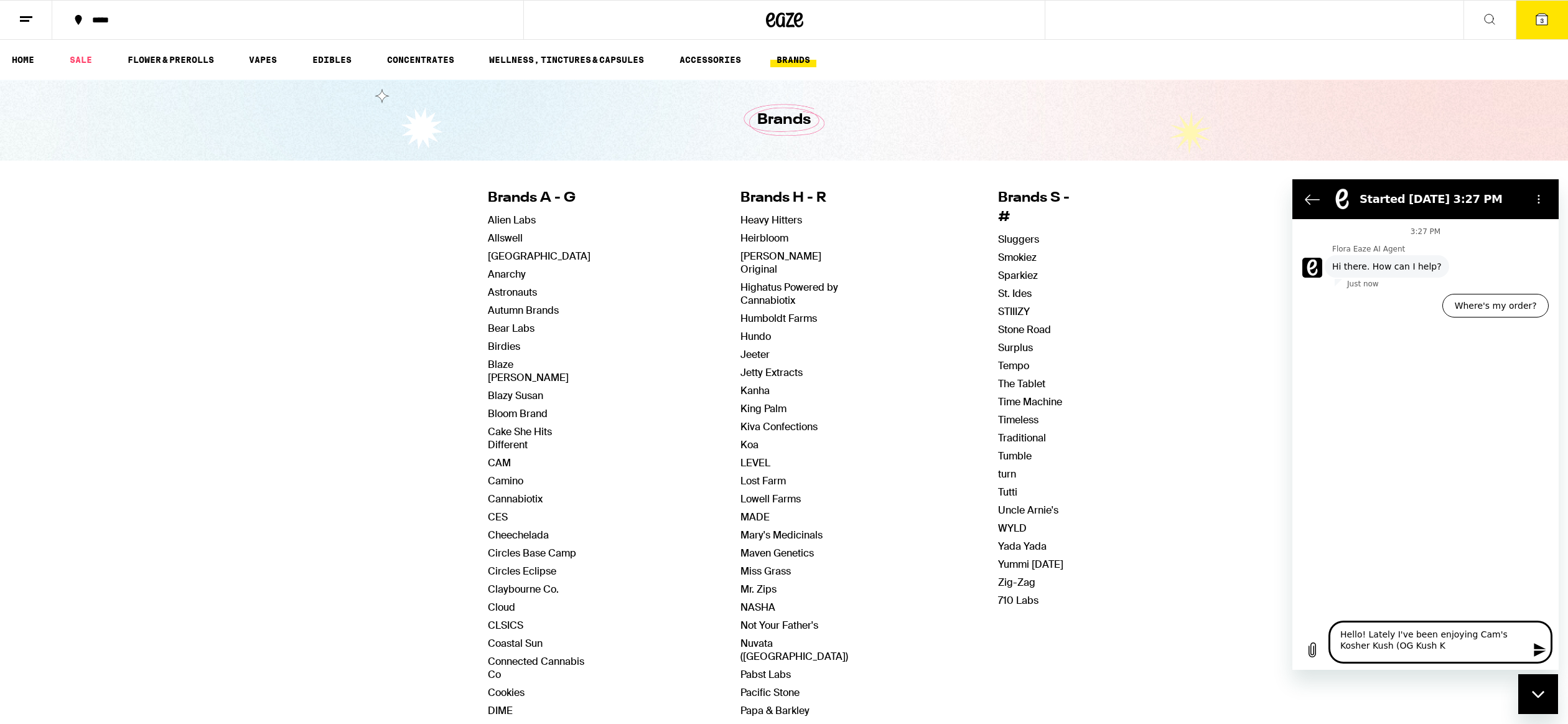
type textarea "x"
type textarea "Hello! Lately I've been enjoying Cam's Kosher Kush (OG Kush C"
type textarea "x"
type textarea "Hello! Lately I've been enjoying Cam's Kosher Kush (OG Kush Cr"
type textarea "x"
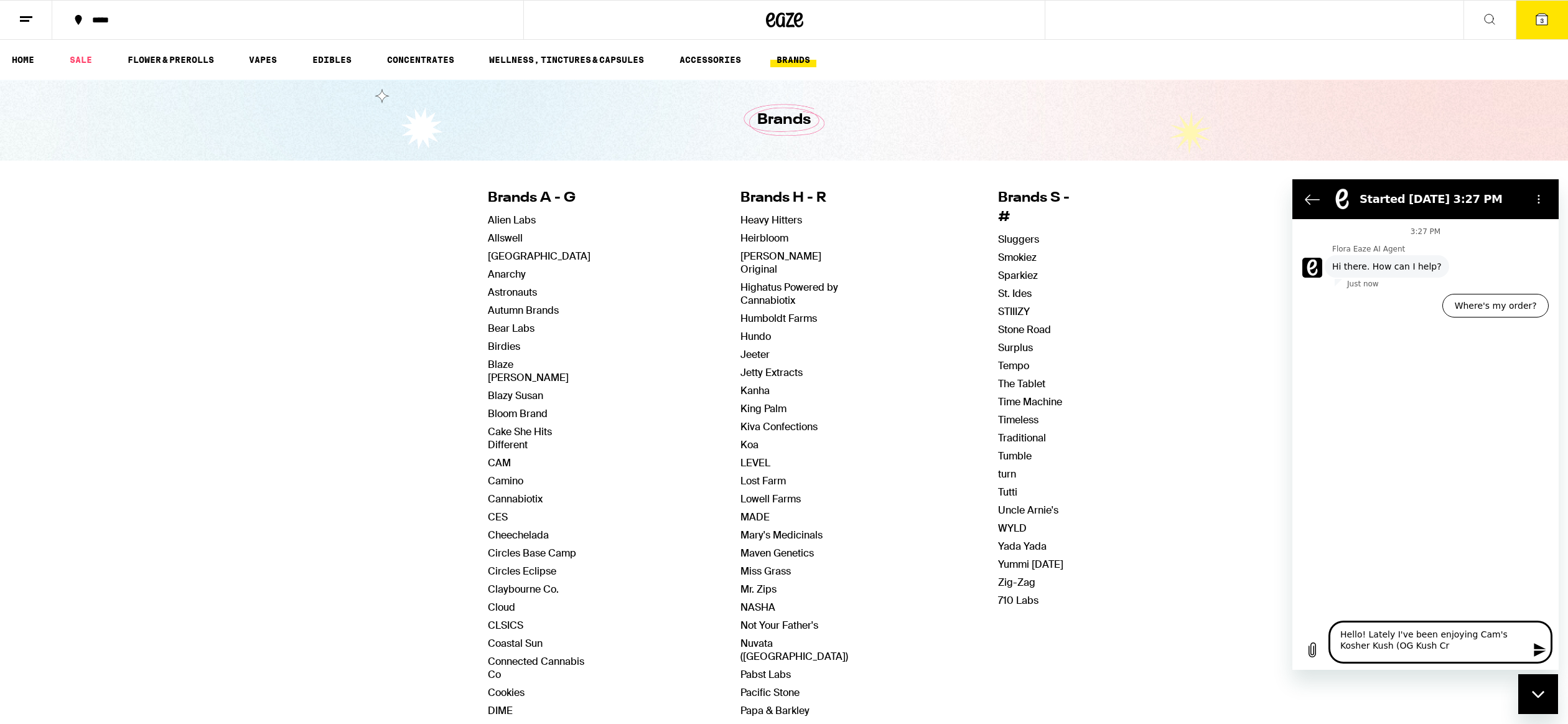
type textarea "Hello! Lately I've been enjoying Cam's Kosher Kush (OG Kush Cro"
type textarea "x"
type textarea "Hello! Lately I've been enjoying Cam's Kosher Kush (OG Kush Cros"
type textarea "x"
type textarea "Hello! Lately I've been enjoying Cam's Kosher Kush (OG [GEOGRAPHIC_DATA]"
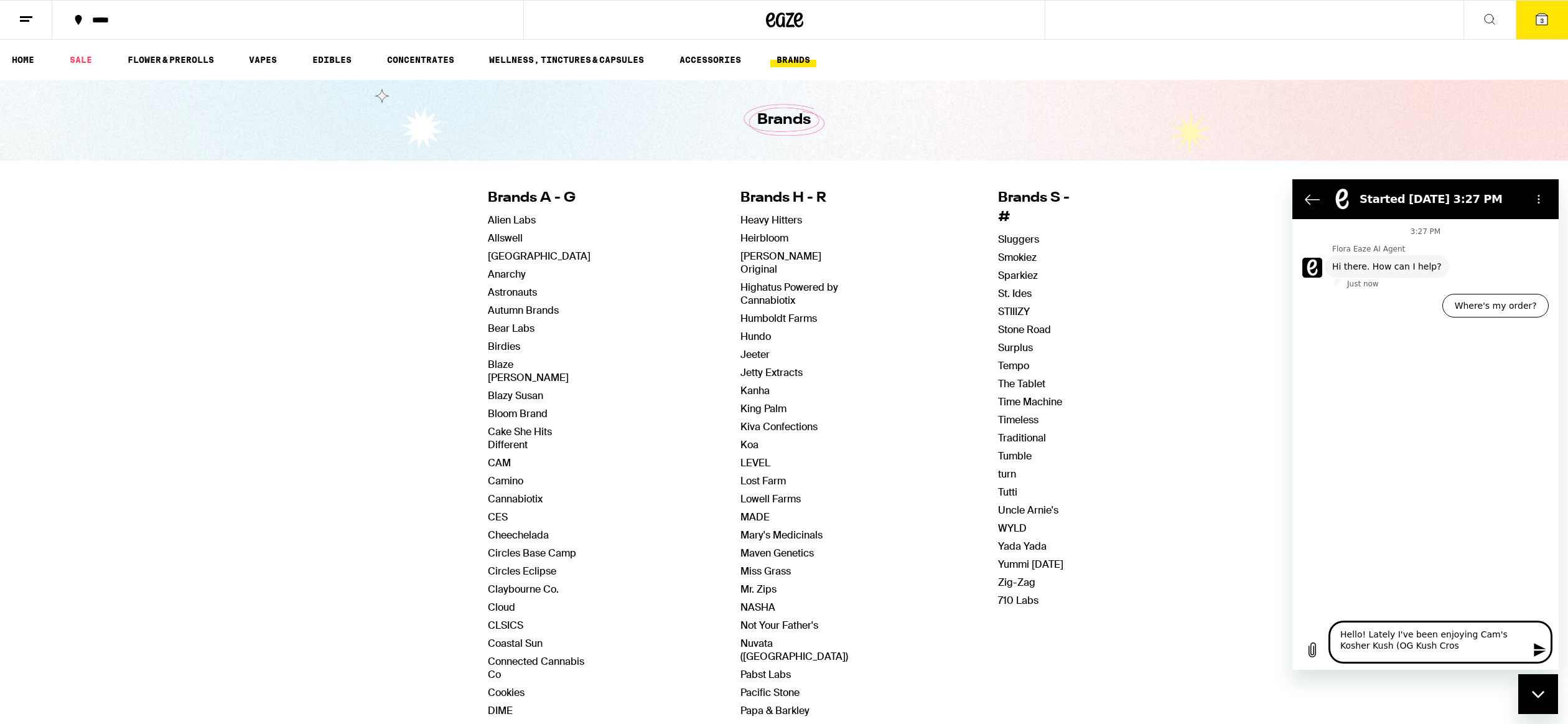
type textarea "x"
type textarea "Hello! Lately I've been enjoying Cam's Kosher Kush (OG [GEOGRAPHIC_DATA])"
type textarea "x"
type textarea "Hello! Lately I've been enjoying Cam's Kosher Kush (OG [GEOGRAPHIC_DATA])"
type textarea "x"
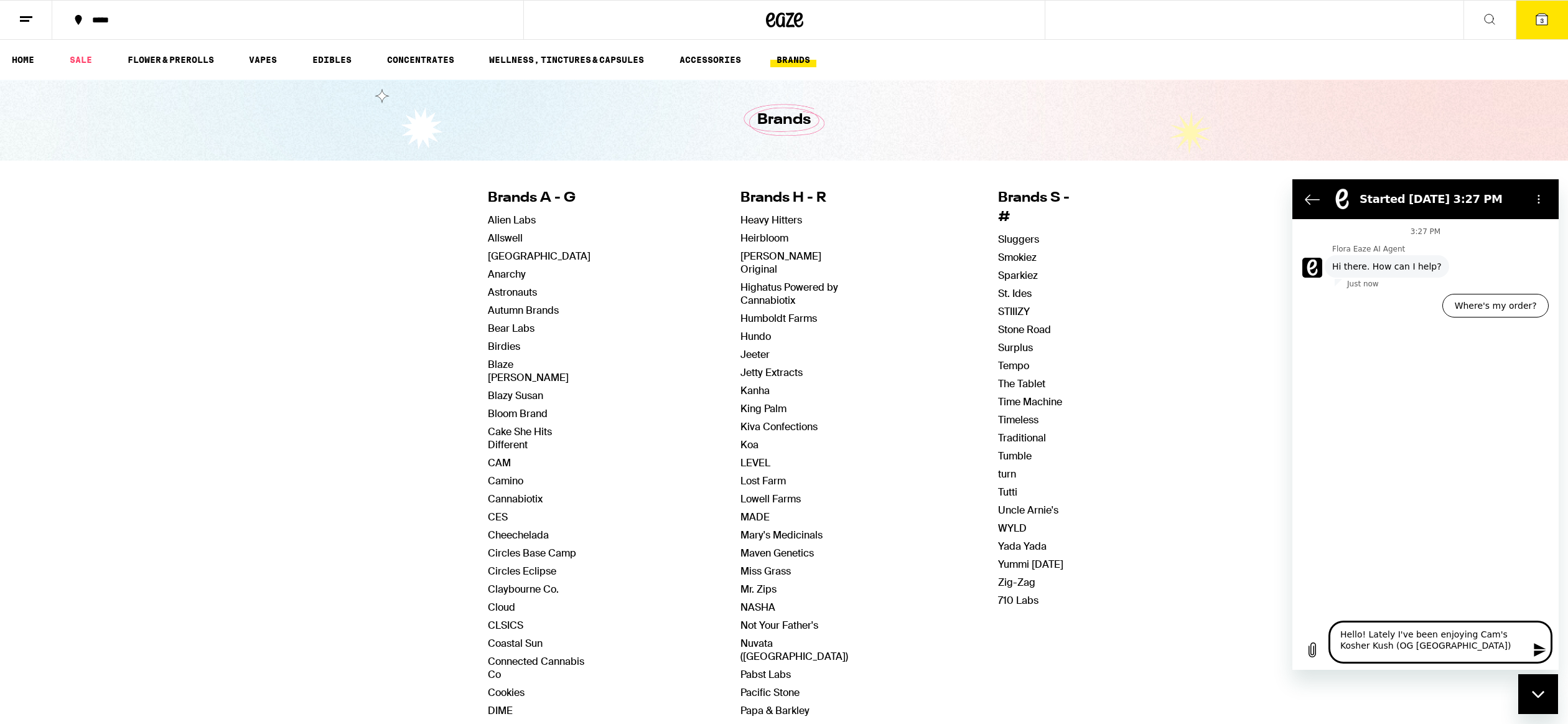
type textarea "Hello! Lately I've been enjoying Cam's Kosher Kush (OG Kush Cross) f"
type textarea "x"
type textarea "Hello! Lately I've been enjoying Cam's Kosher Kush (OG [GEOGRAPHIC_DATA]) fu"
type textarea "x"
type textarea "Hello! Lately I've been enjoying Cam's Kosher Kush (OG [GEOGRAPHIC_DATA]) ful"
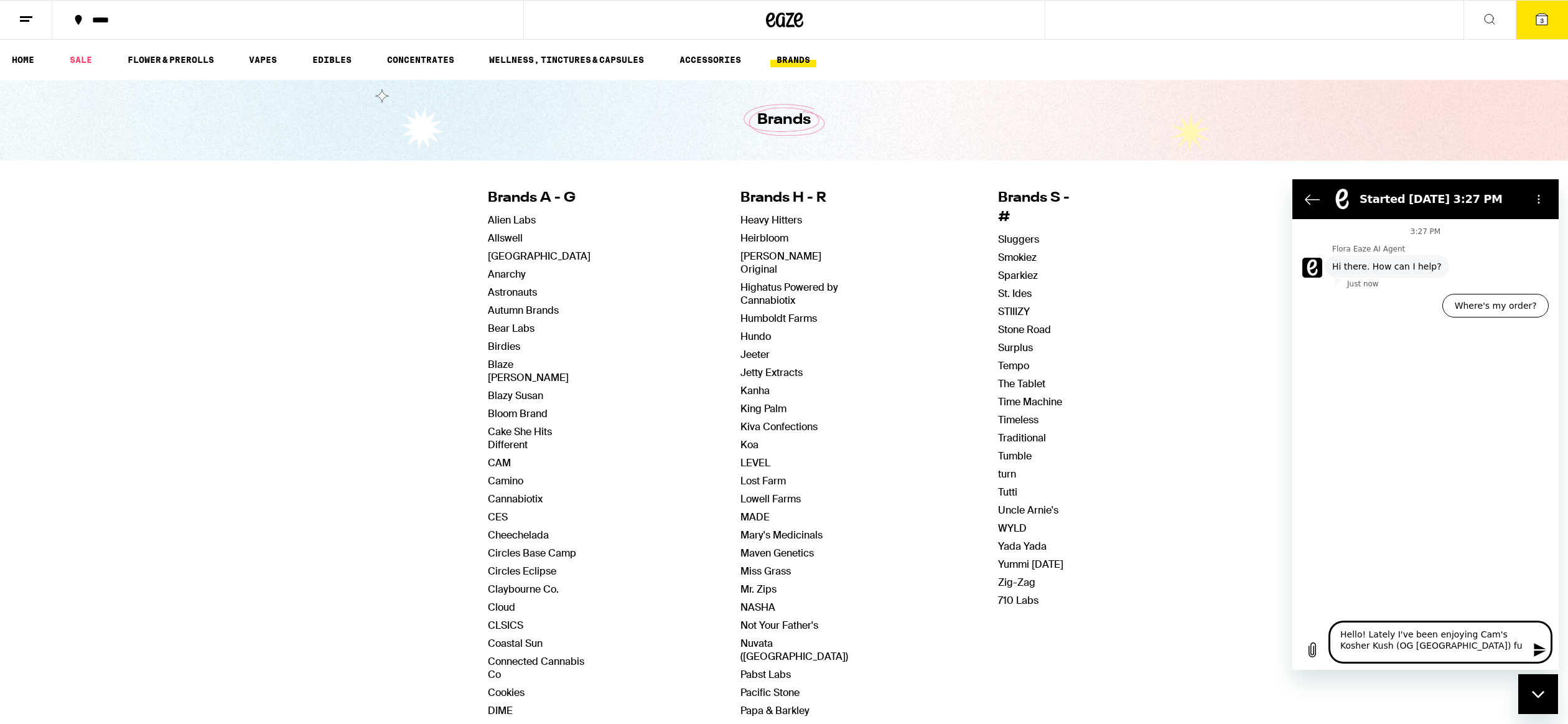
type textarea "x"
type textarea "Hello! Lately I've been enjoying Cam's Kosher Kush (OG Kush Cross) full"
type textarea "x"
type textarea "Hello! Lately I've been enjoying Cam's Kosher Kush (OG Kush Cross) full"
type textarea "x"
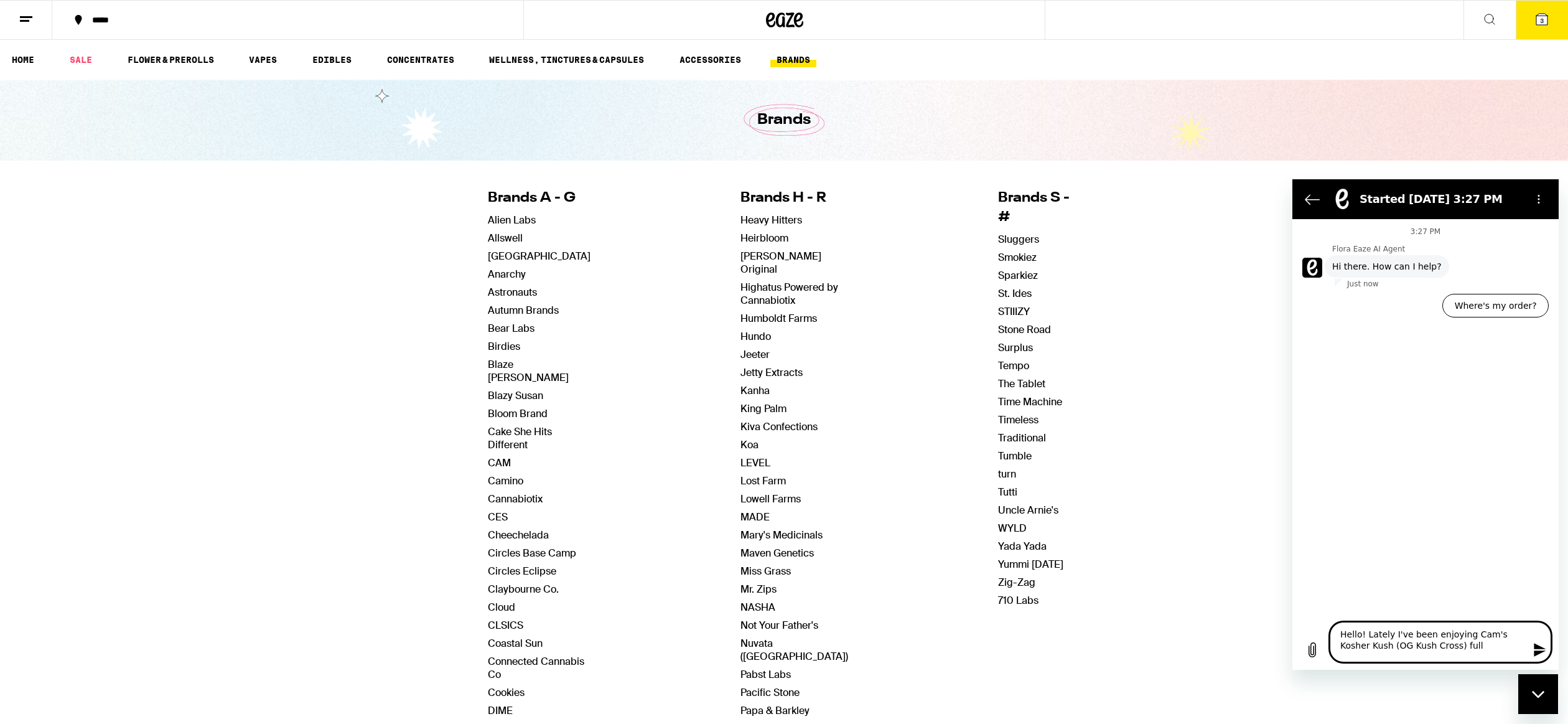
type textarea "Hello! Lately I've been enjoying Cam's Kosher Kush (OG Kush Cross) full f"
type textarea "x"
type textarea "Hello! Lately I've been enjoying Cam's Kosher Kush (OG Kush Cross) full fl"
type textarea "x"
type textarea "Hello! Lately I've been enjoying Cam's Kosher Kush (OG Kush Cross) full flo"
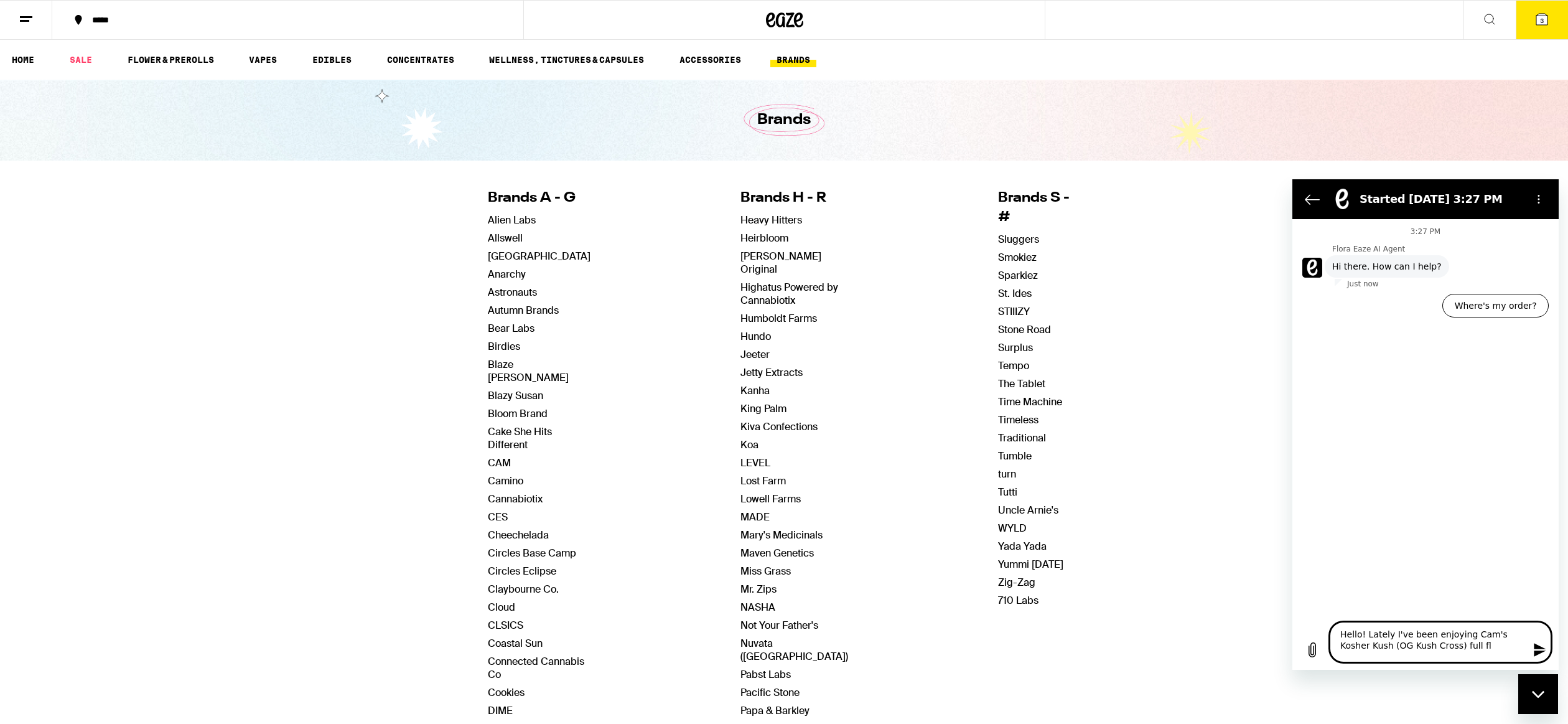
type textarea "x"
type textarea "Hello! Lately I've been enjoying Cam's Kosher Kush (OG Kush Cross) full flow"
type textarea "x"
type textarea "Hello! Lately I've been enjoying Cam's Kosher Kush (OG Kush Cross) full [PERSON…"
type textarea "x"
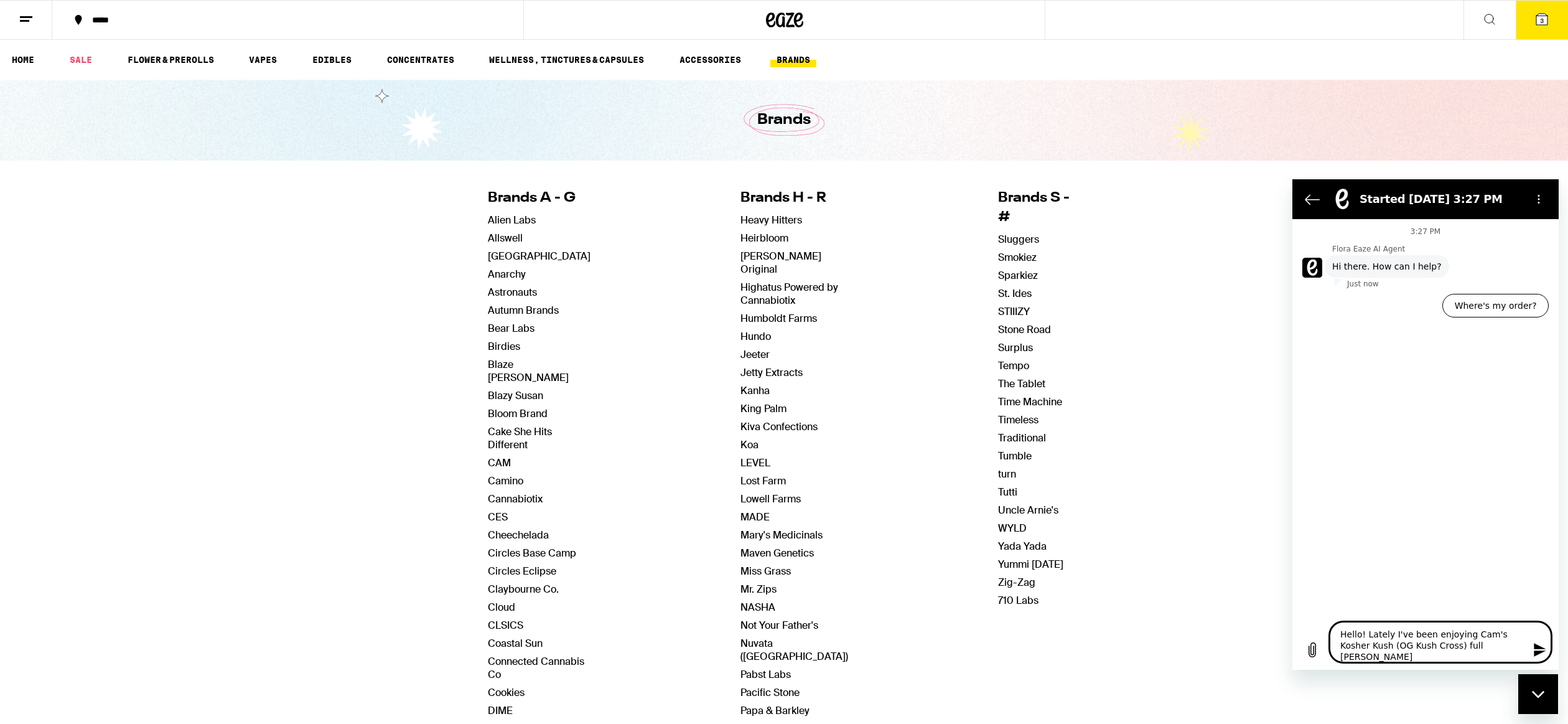
type textarea "Hello! Lately I've been enjoying Cam's Kosher Kush (OG Kush Cross) full flower"
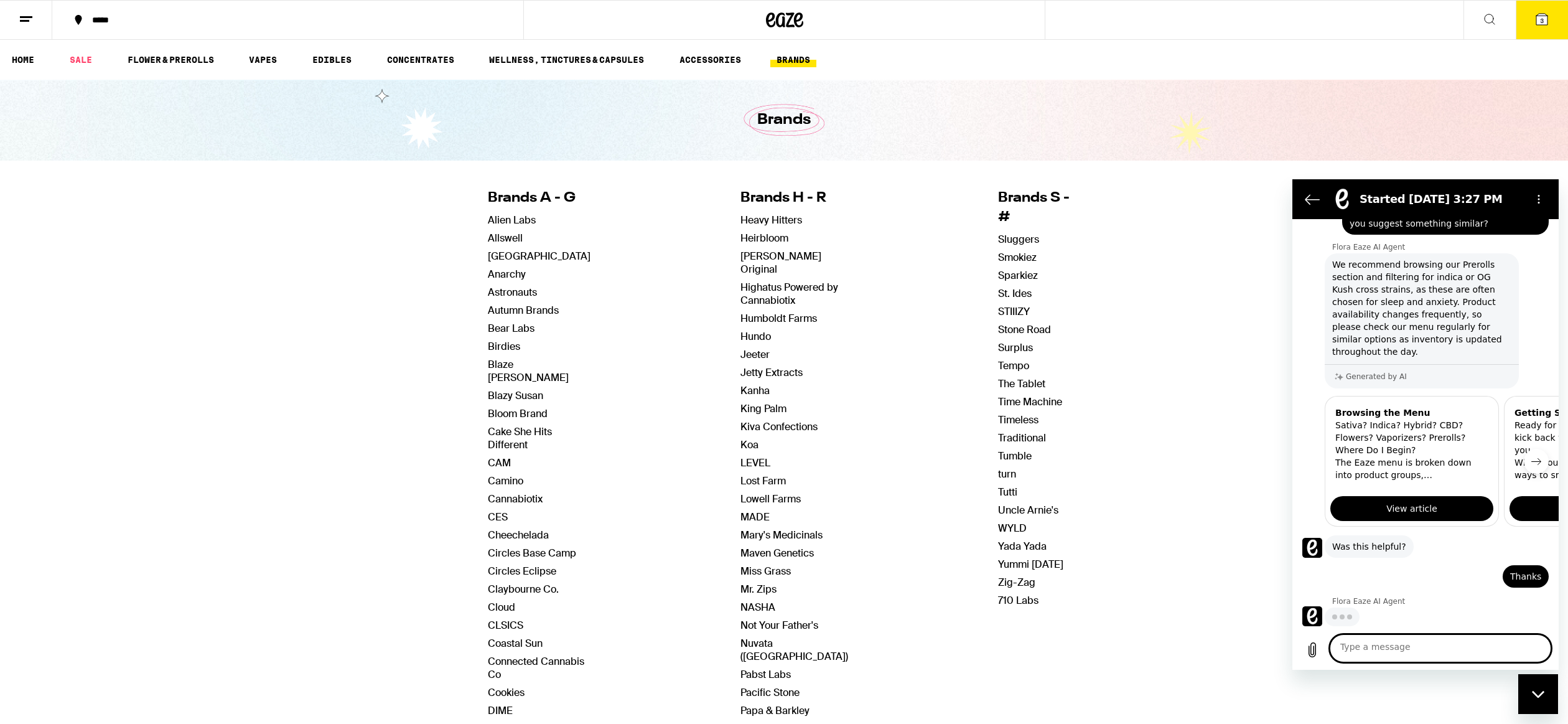
scroll to position [208, 0]
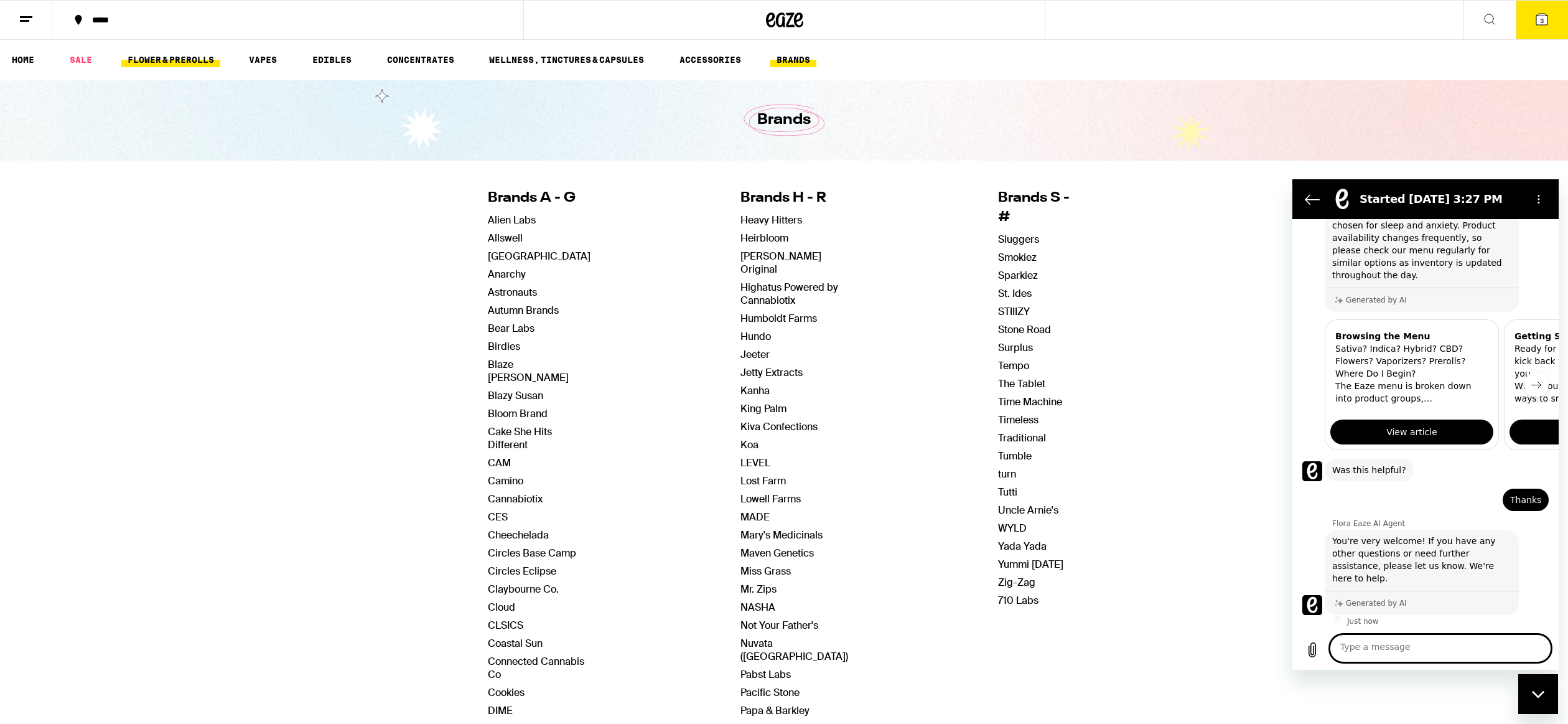
click at [186, 62] on link "FLOWER & PREROLLS" at bounding box center [170, 59] width 99 height 15
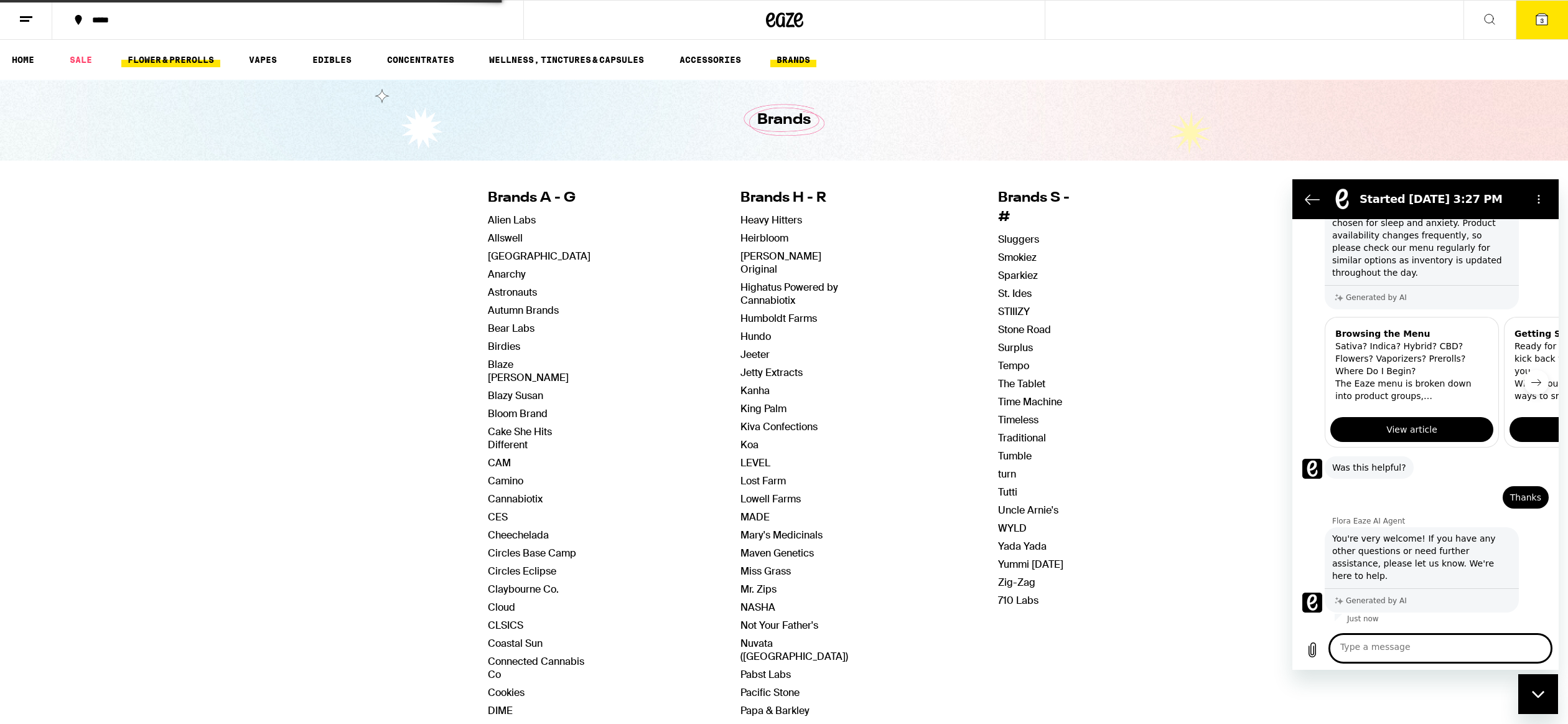
scroll to position [298, 0]
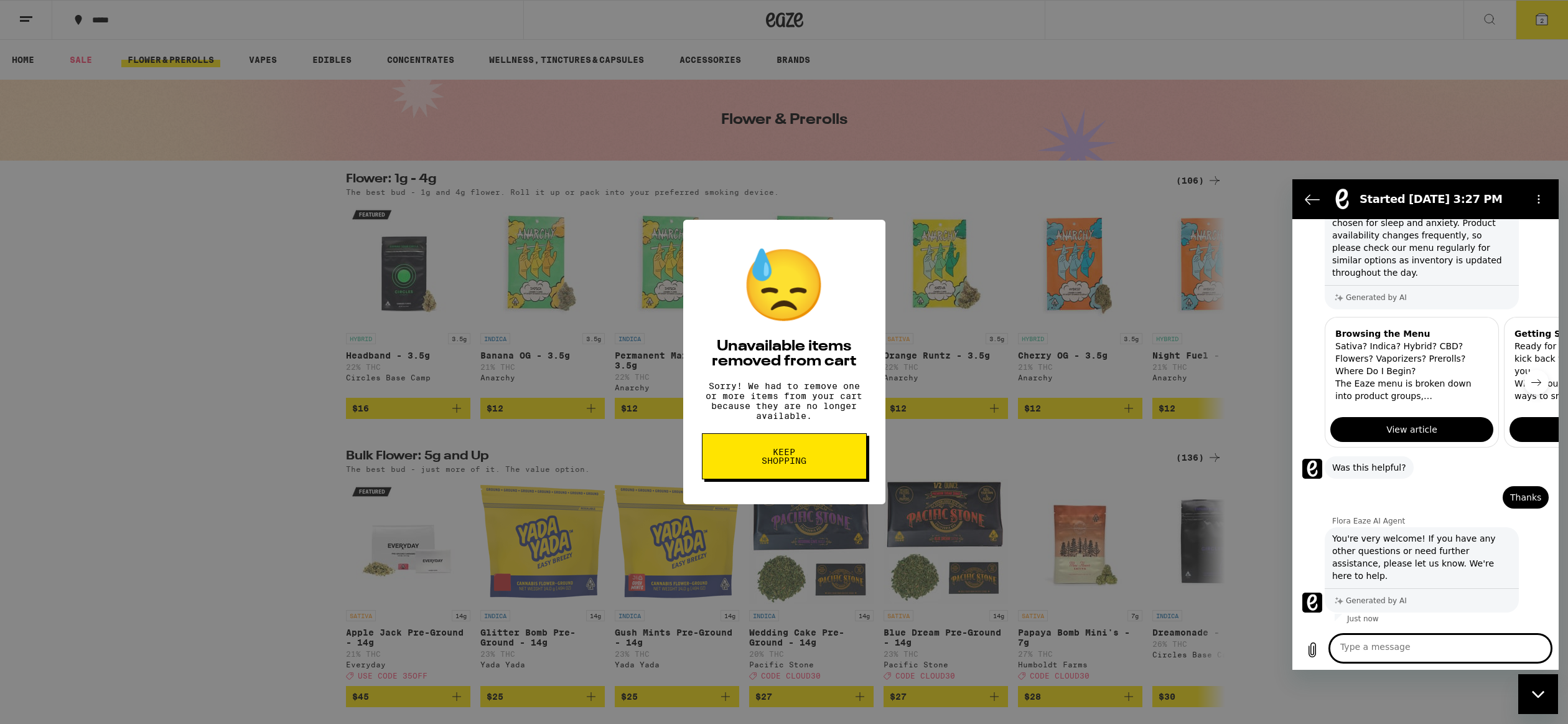
click at [807, 474] on button "Keep Shopping" at bounding box center [784, 456] width 165 height 46
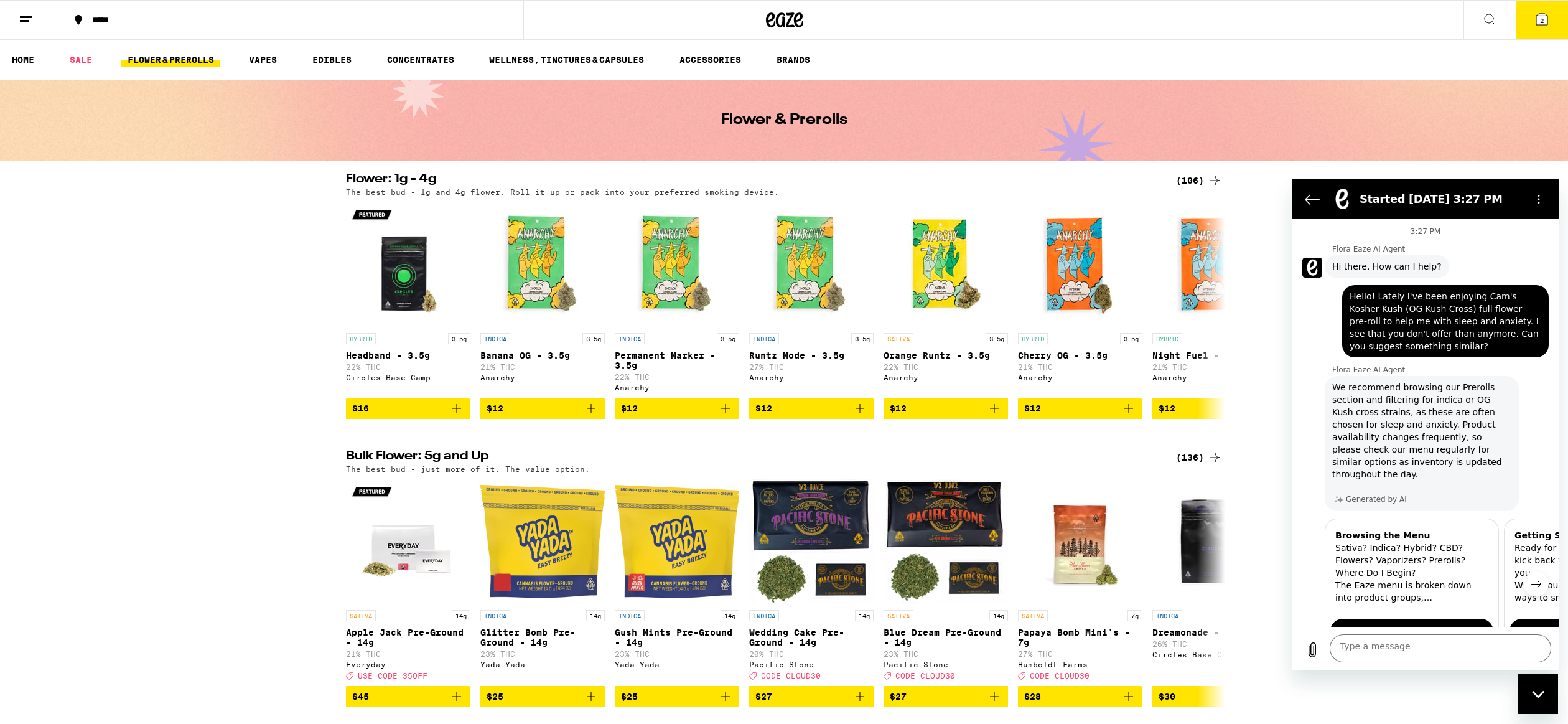
click at [183, 65] on link "FLOWER & PREROLLS" at bounding box center [170, 59] width 99 height 15
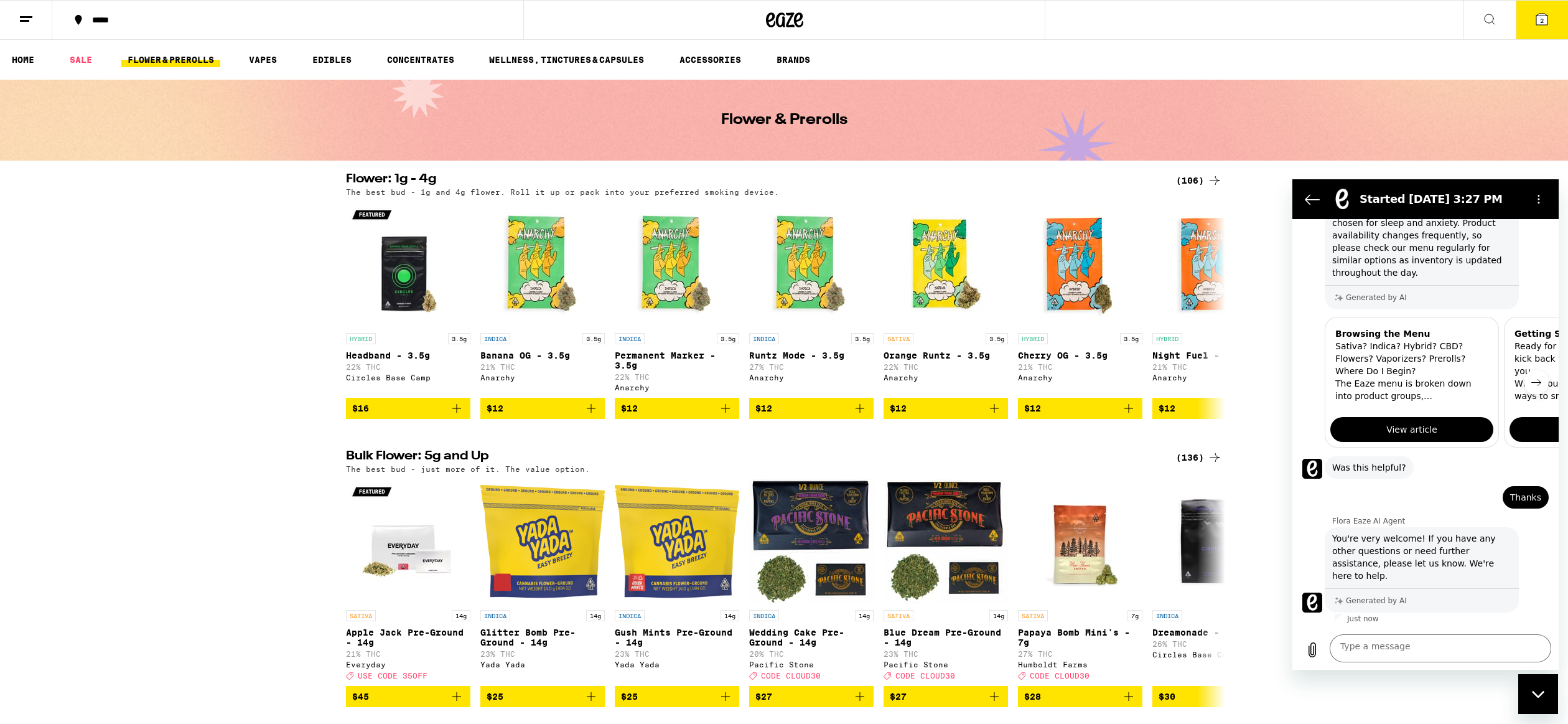
click at [24, 17] on line at bounding box center [26, 17] width 13 height 0
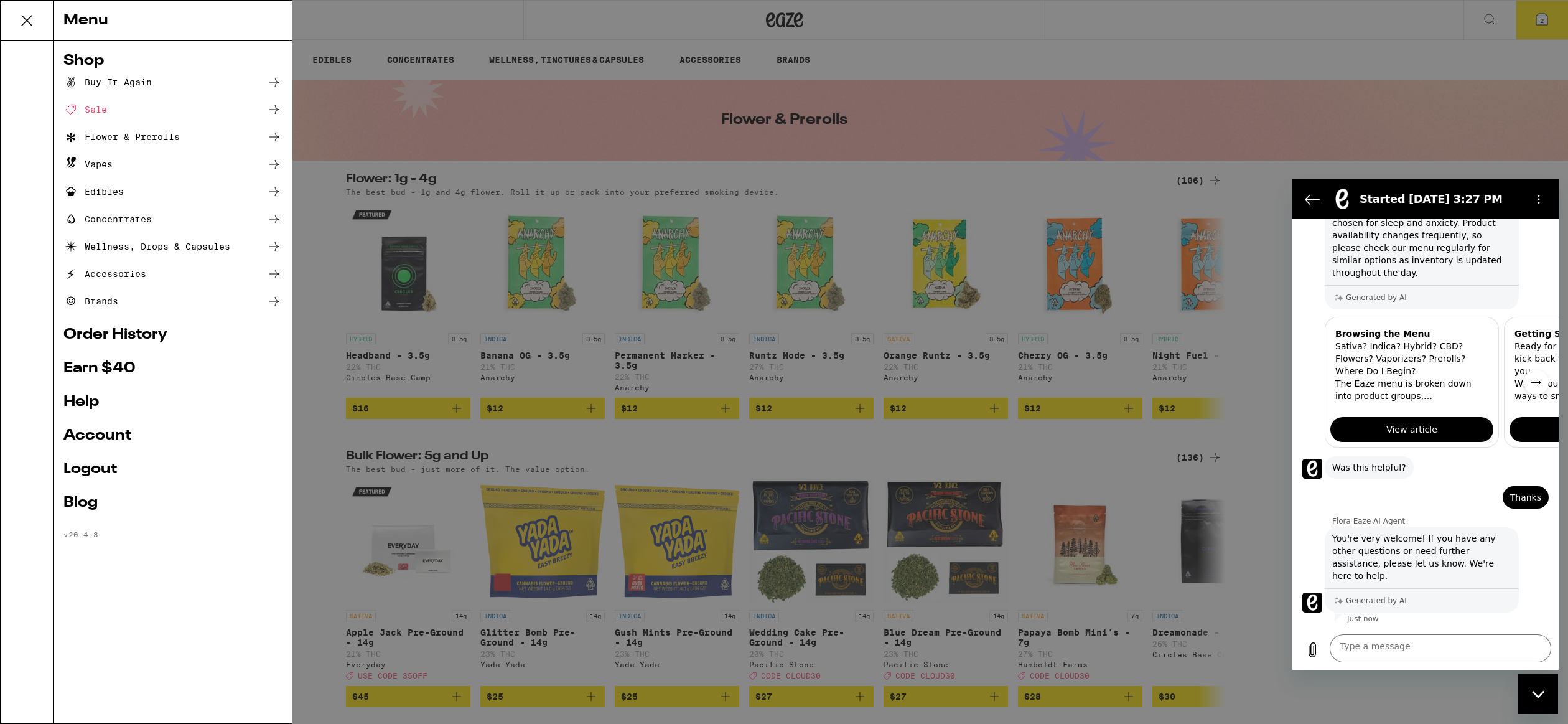
click at [177, 140] on div "Flower & Prerolls" at bounding box center [122, 136] width 117 height 15
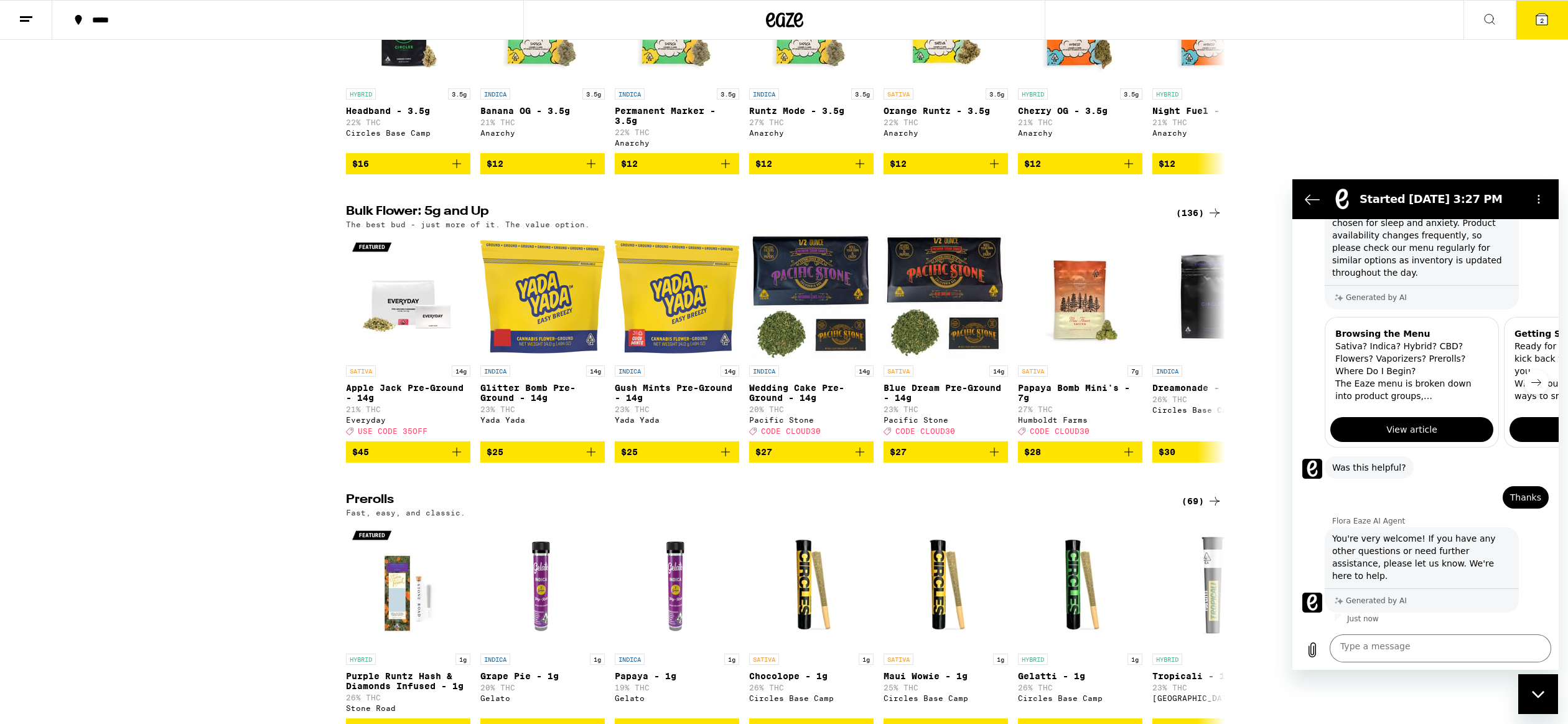
scroll to position [248, 0]
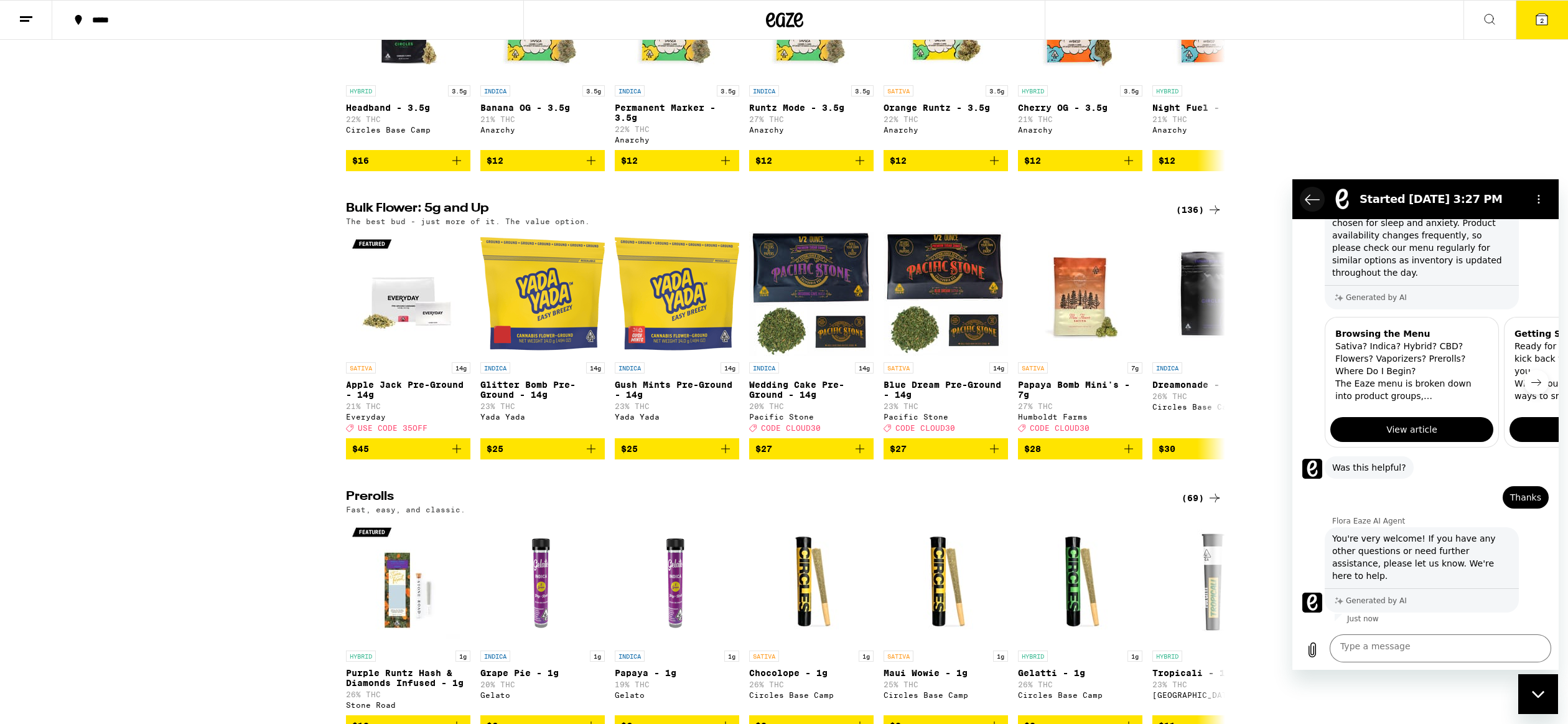
click at [1312, 199] on icon "Back to the conversation list" at bounding box center [1311, 198] width 15 height 15
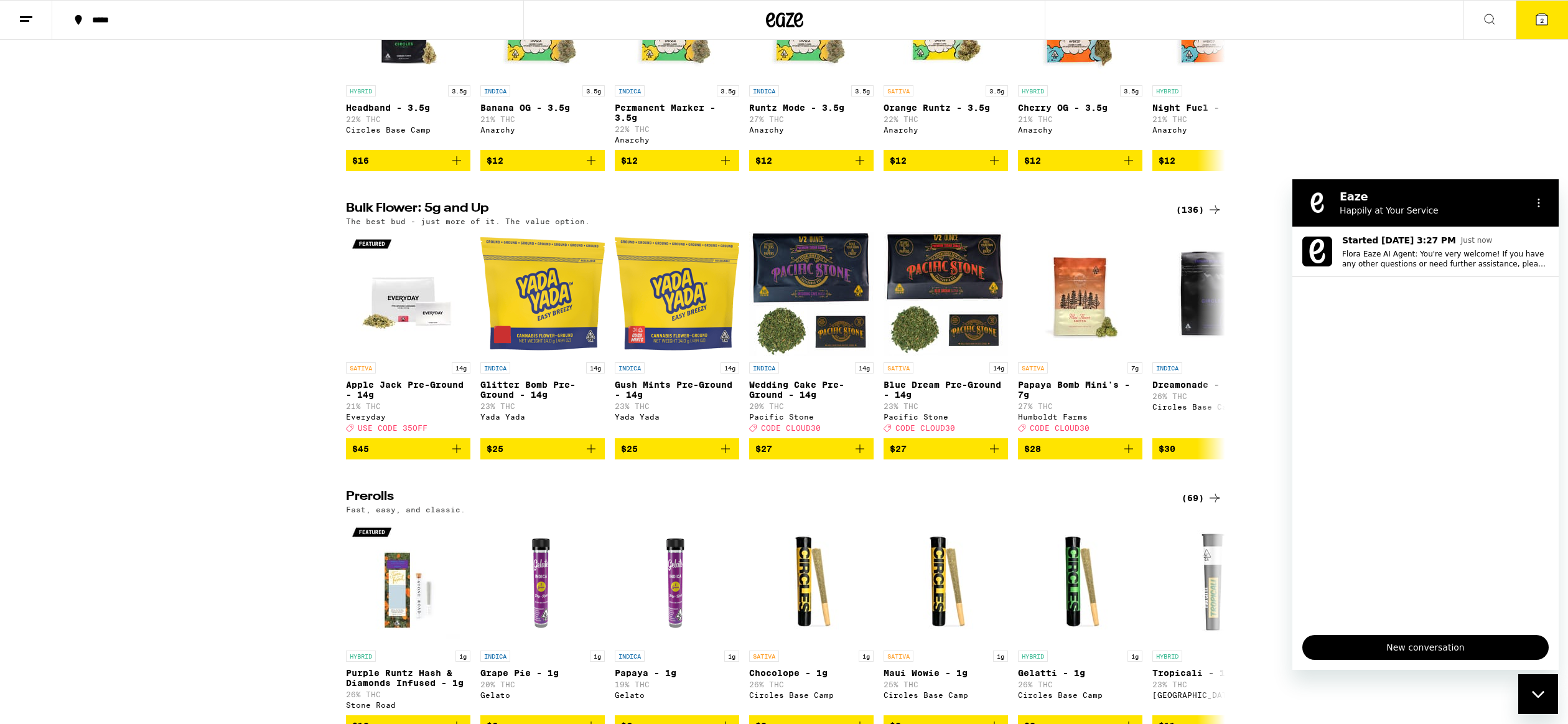
click at [1544, 691] on icon "Close messaging window" at bounding box center [1538, 693] width 13 height 7
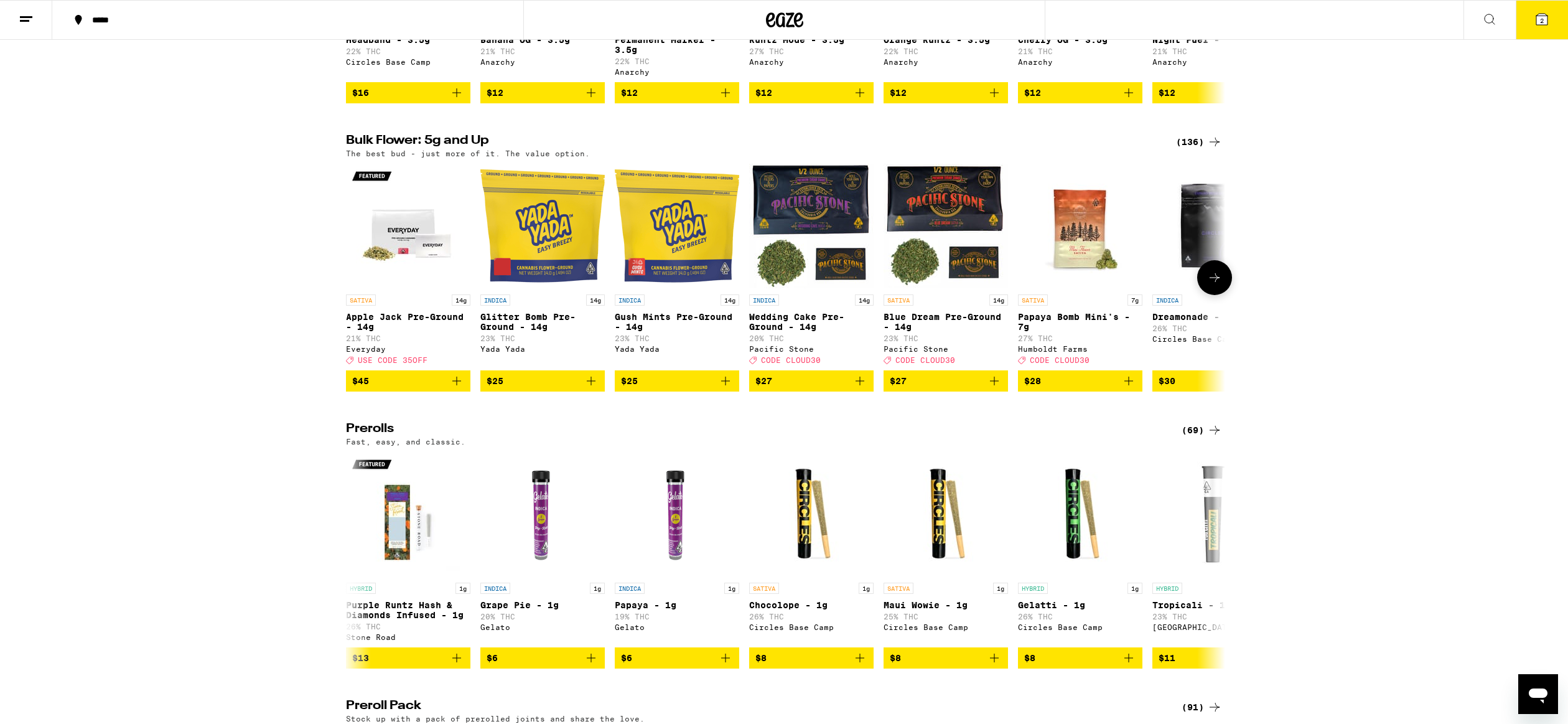
scroll to position [0, 0]
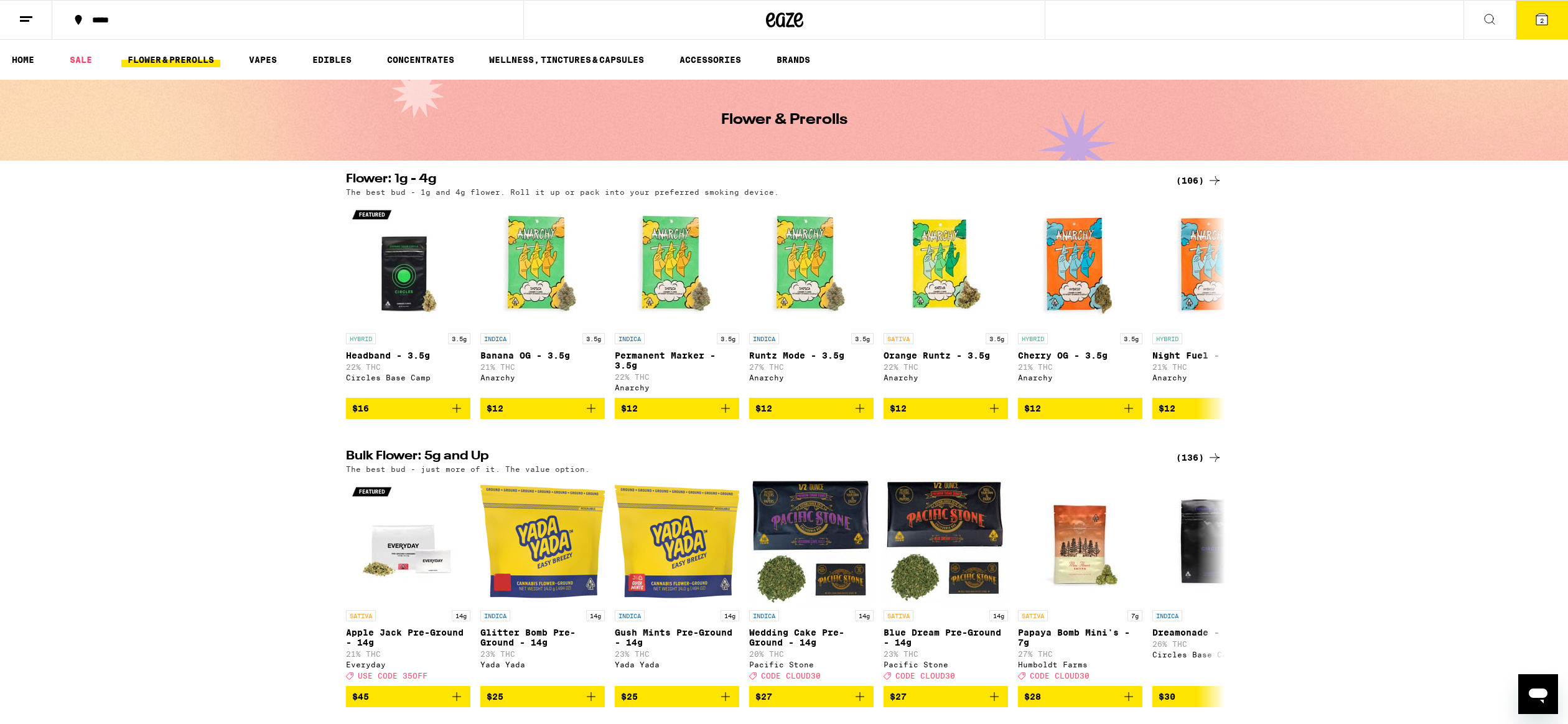
click at [658, 24] on div at bounding box center [785, 20] width 523 height 40
click at [657, 17] on div at bounding box center [785, 20] width 523 height 40
click at [588, 15] on div at bounding box center [785, 20] width 523 height 40
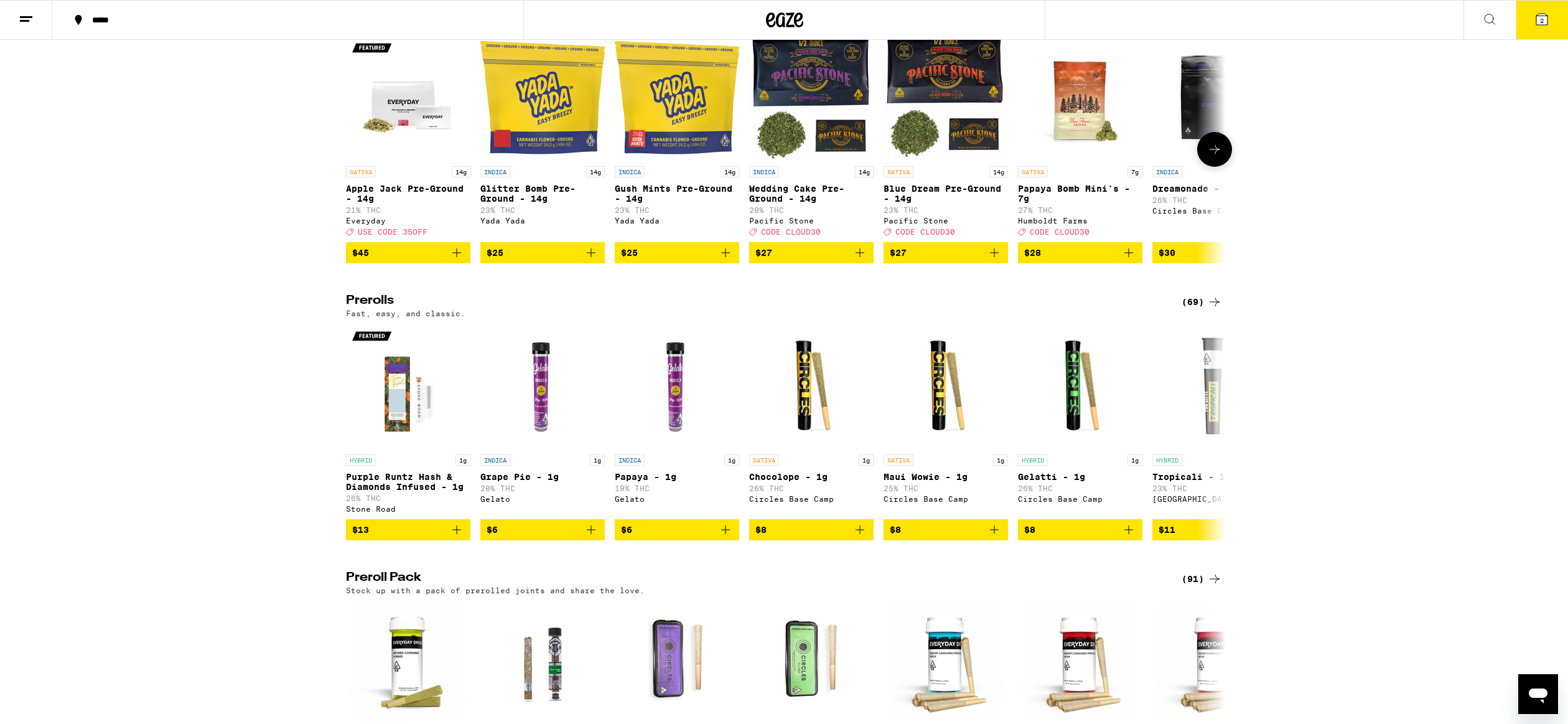
scroll to position [448, 0]
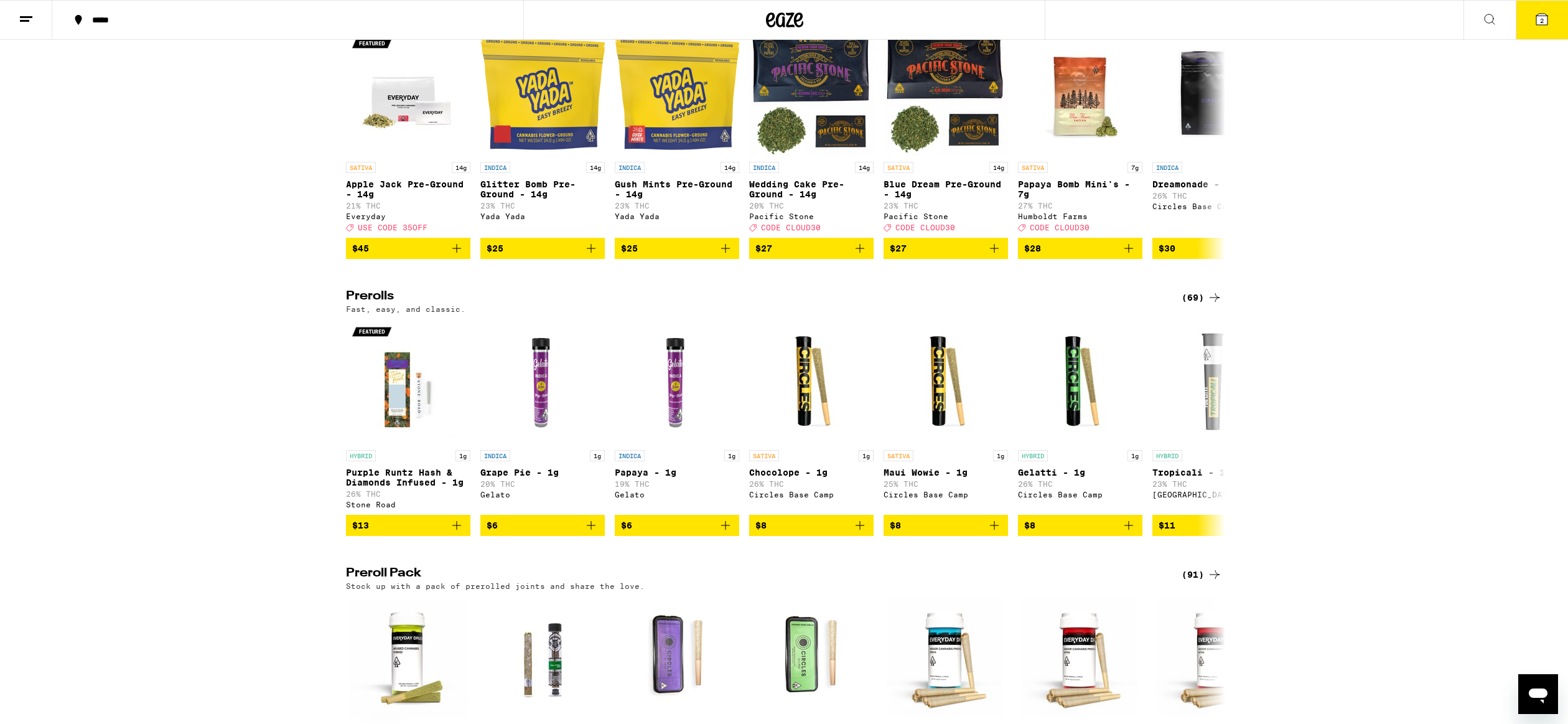
click at [367, 305] on h2 "Prerolls" at bounding box center [753, 297] width 815 height 15
click at [1218, 305] on icon at bounding box center [1214, 297] width 15 height 15
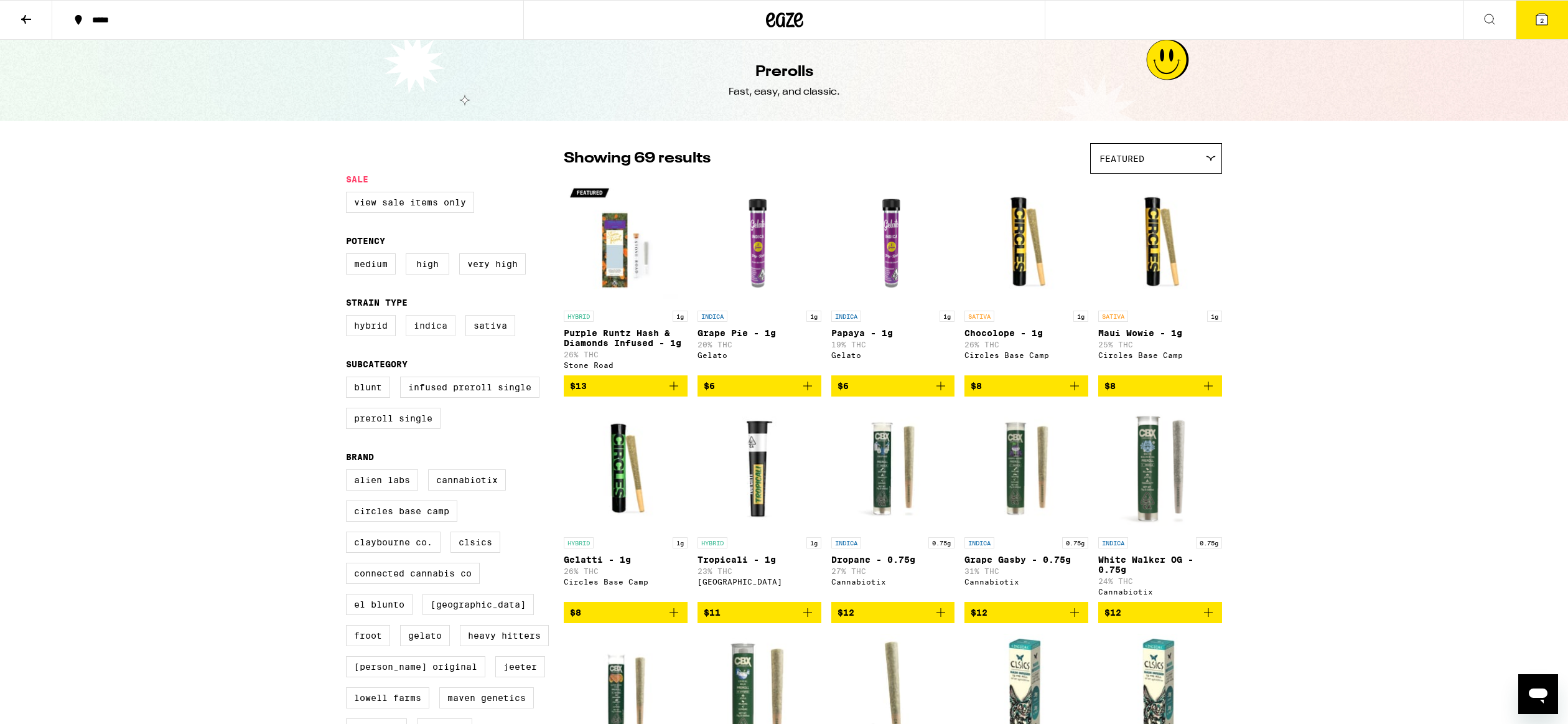
click at [425, 336] on label "Indica" at bounding box center [431, 325] width 50 height 21
click at [349, 317] on input "Indica" at bounding box center [349, 317] width 1 height 1
checkbox input "true"
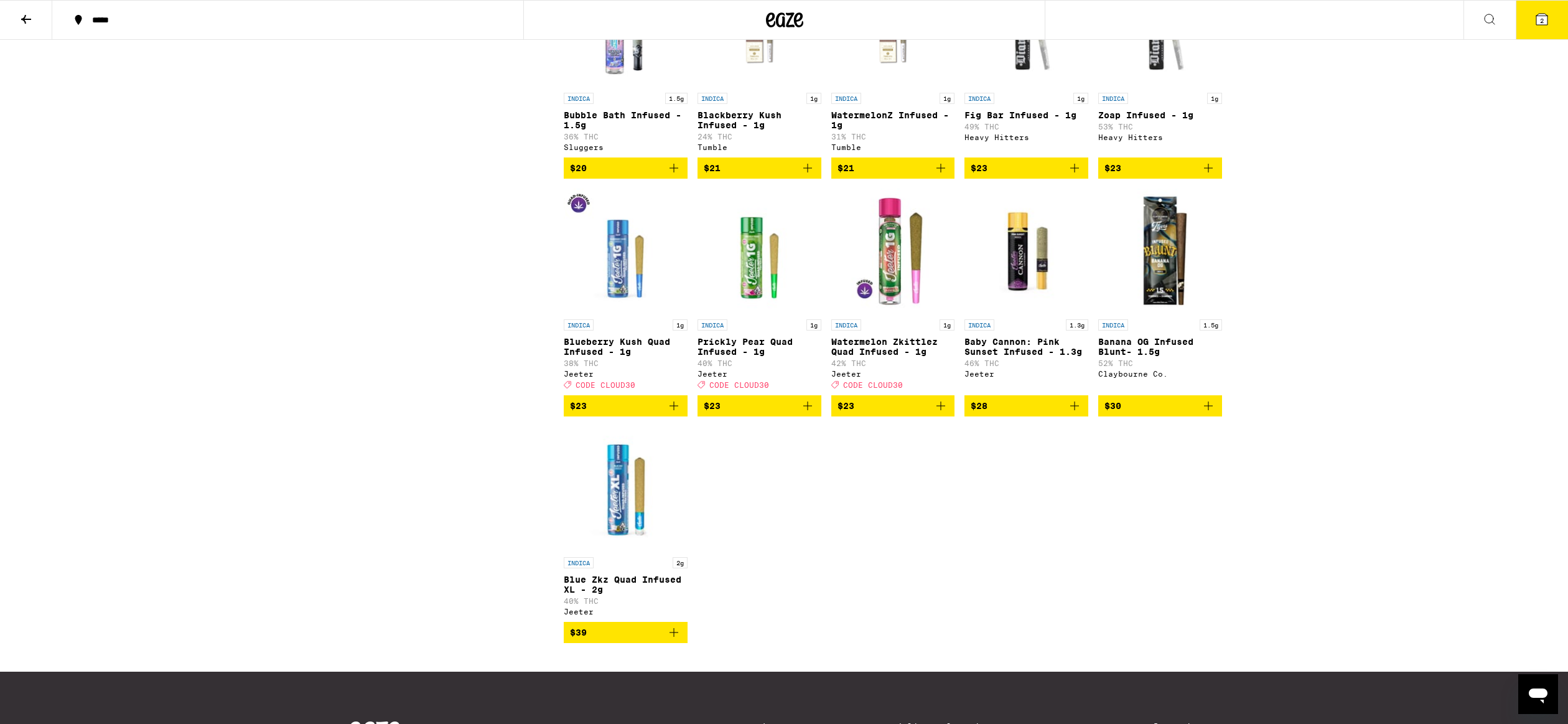
scroll to position [932, 0]
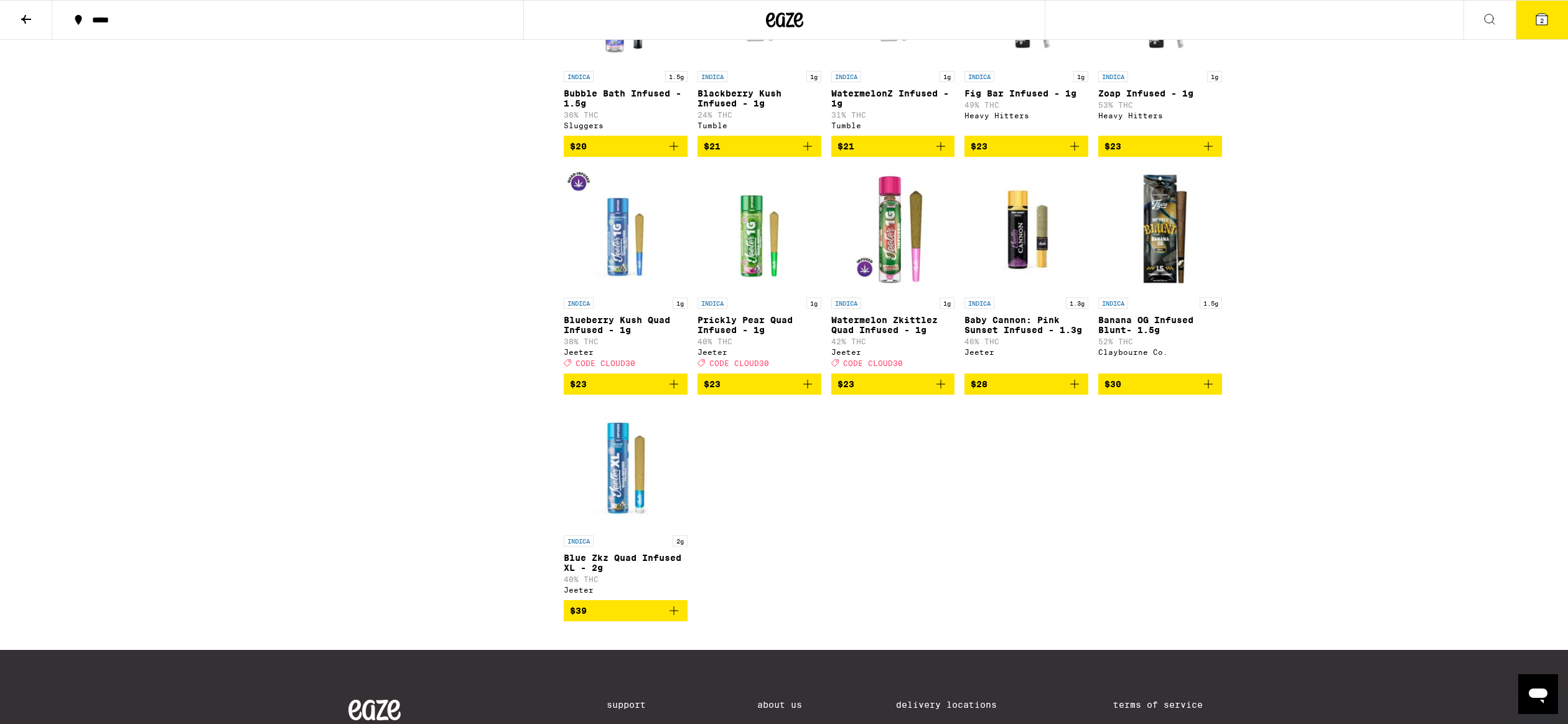
click at [724, 108] on p "Blackberry Kush Infused - 1g" at bounding box center [760, 98] width 124 height 20
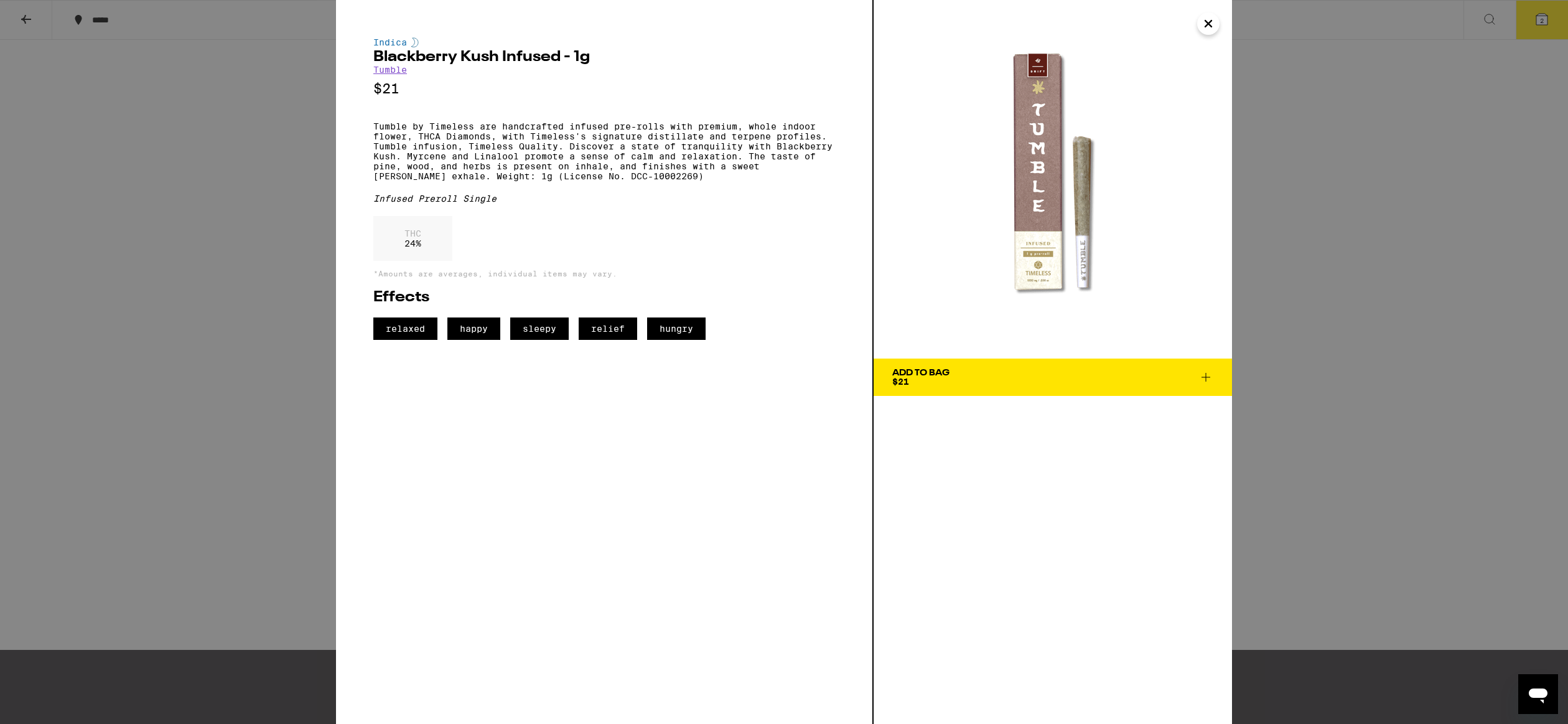
click at [22, 15] on div "Indica Blackberry Kush Infused - 1g Tumble $21 Tumble by Timeless are handcraft…" at bounding box center [784, 362] width 1568 height 724
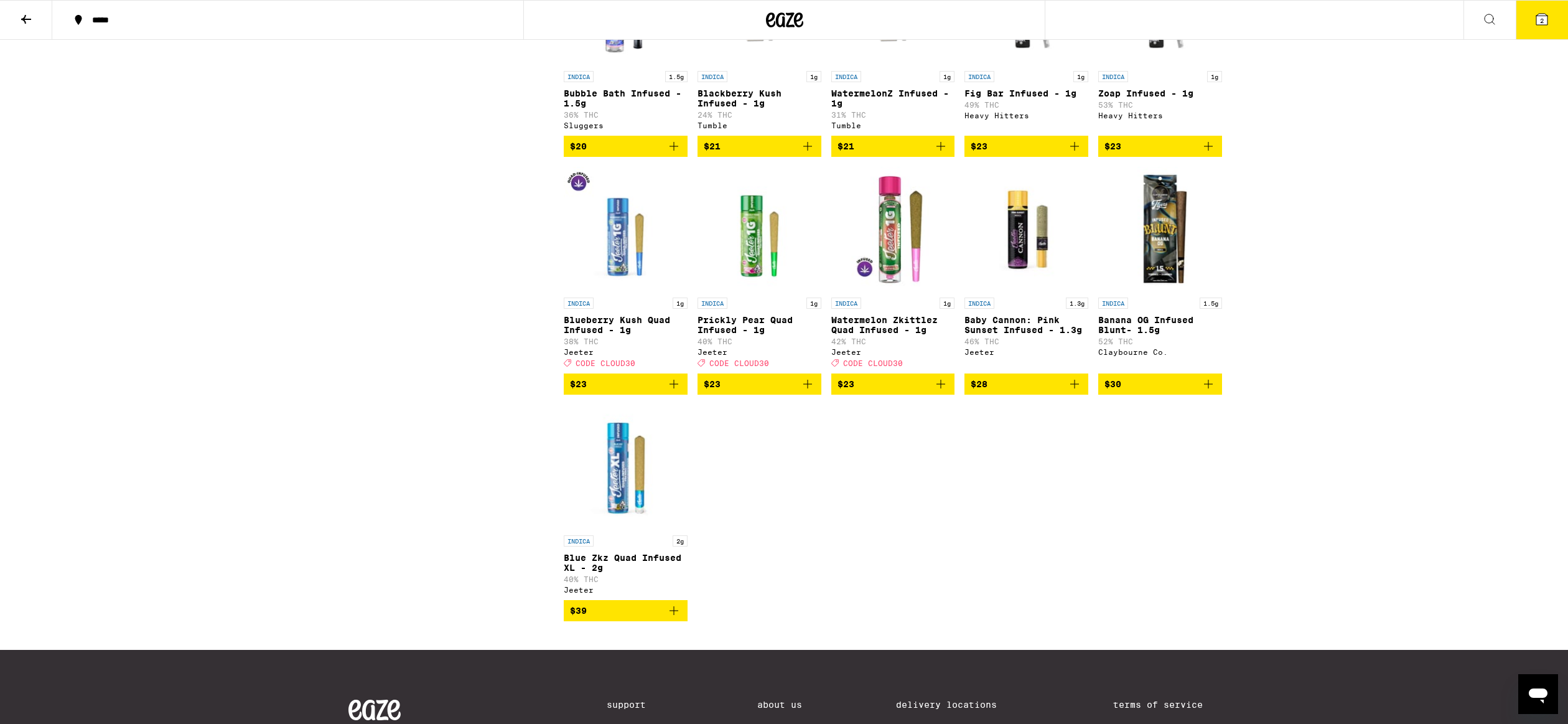
click at [804, 154] on icon "Add to bag" at bounding box center [808, 146] width 15 height 15
click at [1156, 262] on img "Open page for Banana OG Infused Blunt- 1.5g from Claybourne Co." at bounding box center [1160, 229] width 124 height 124
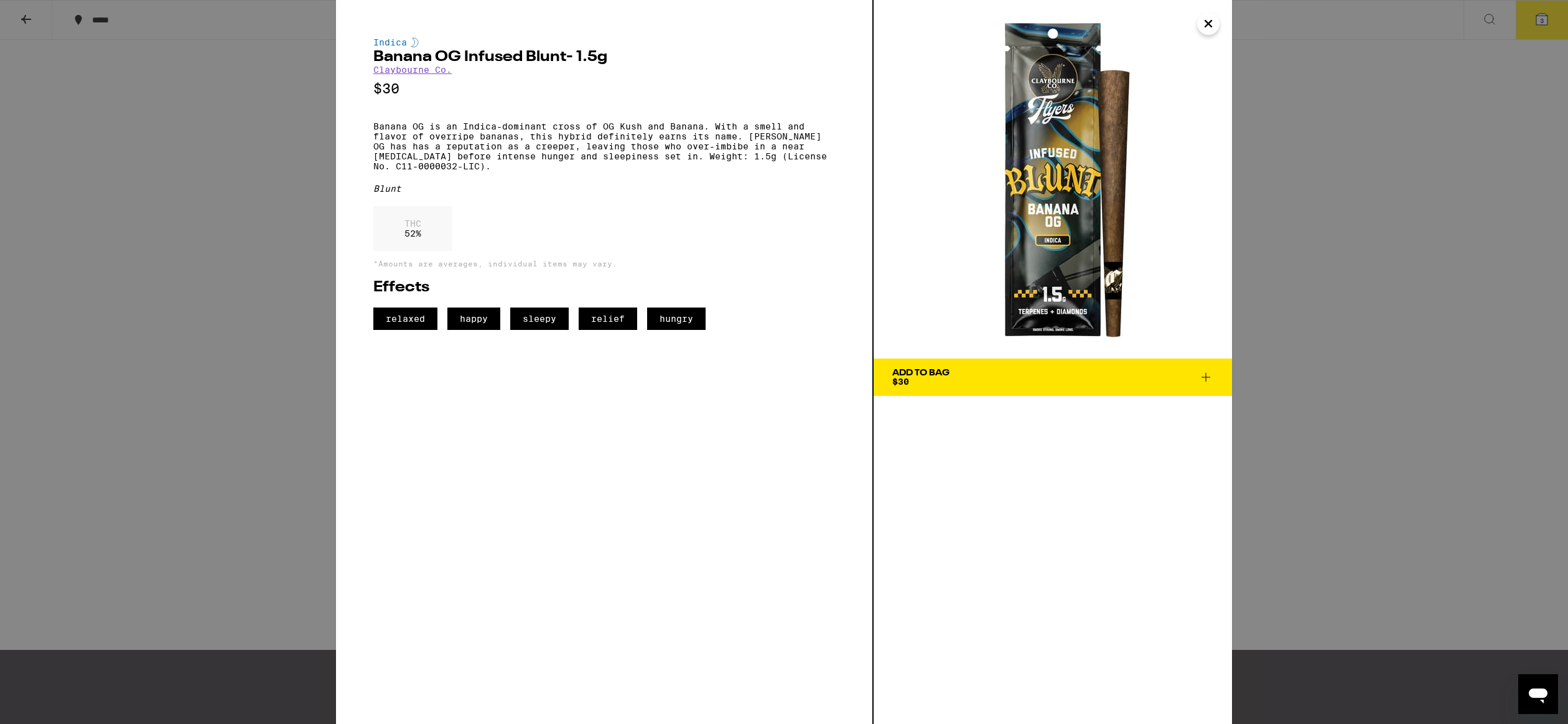
click at [1209, 22] on icon "Close" at bounding box center [1208, 23] width 15 height 18
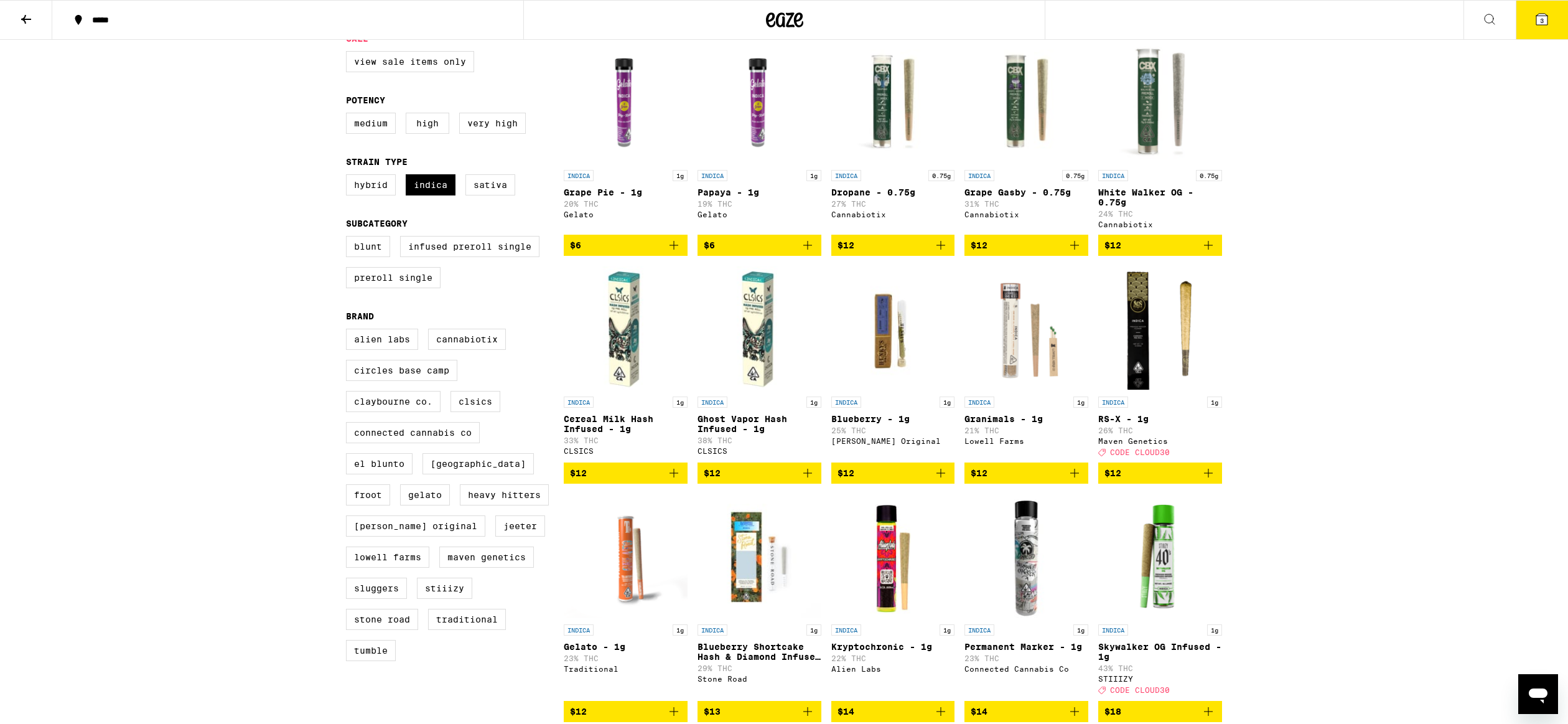
scroll to position [137, 0]
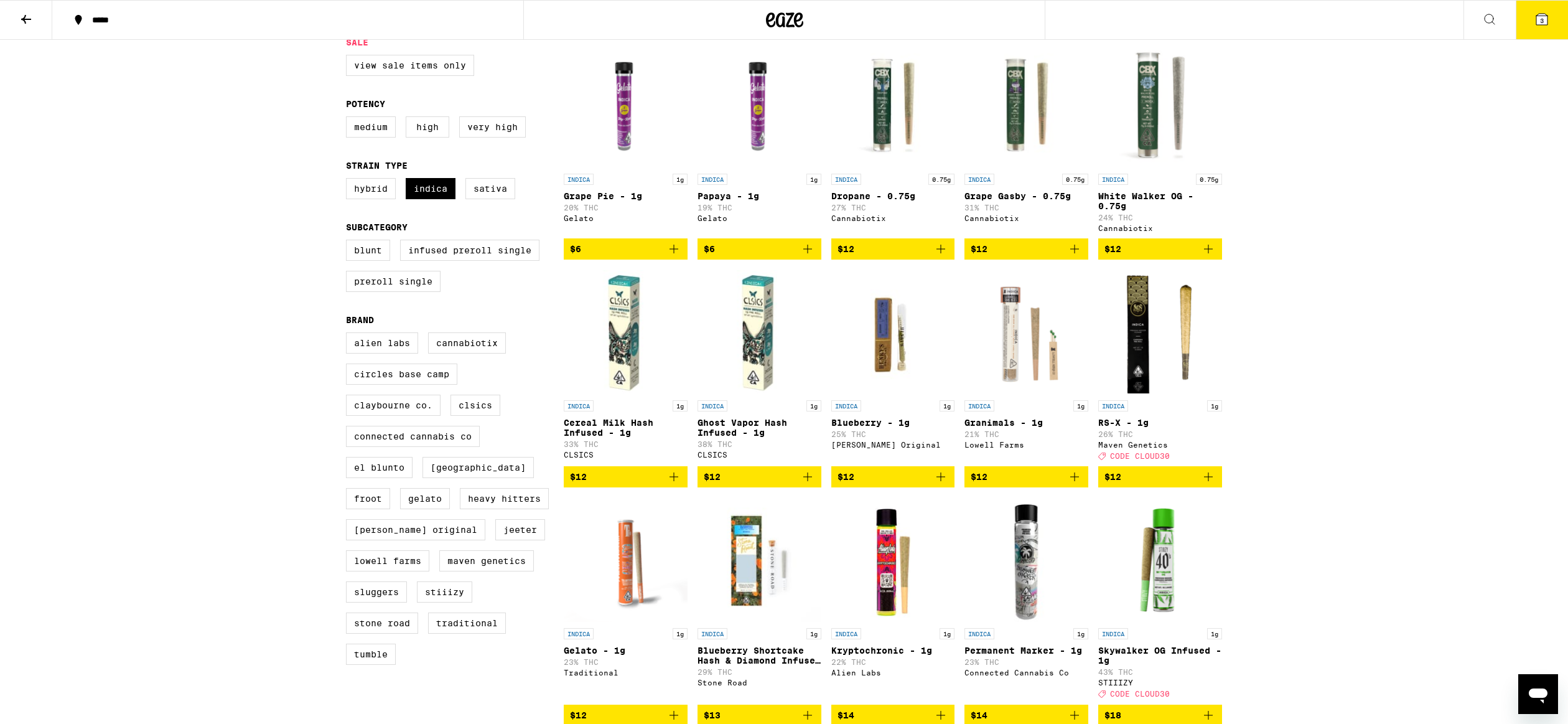
drag, startPoint x: 1133, startPoint y: 382, endPoint x: 1126, endPoint y: 382, distance: 7.0
click at [1133, 382] on img "Open page for RS-X - 1g from Maven Genetics" at bounding box center [1160, 331] width 124 height 124
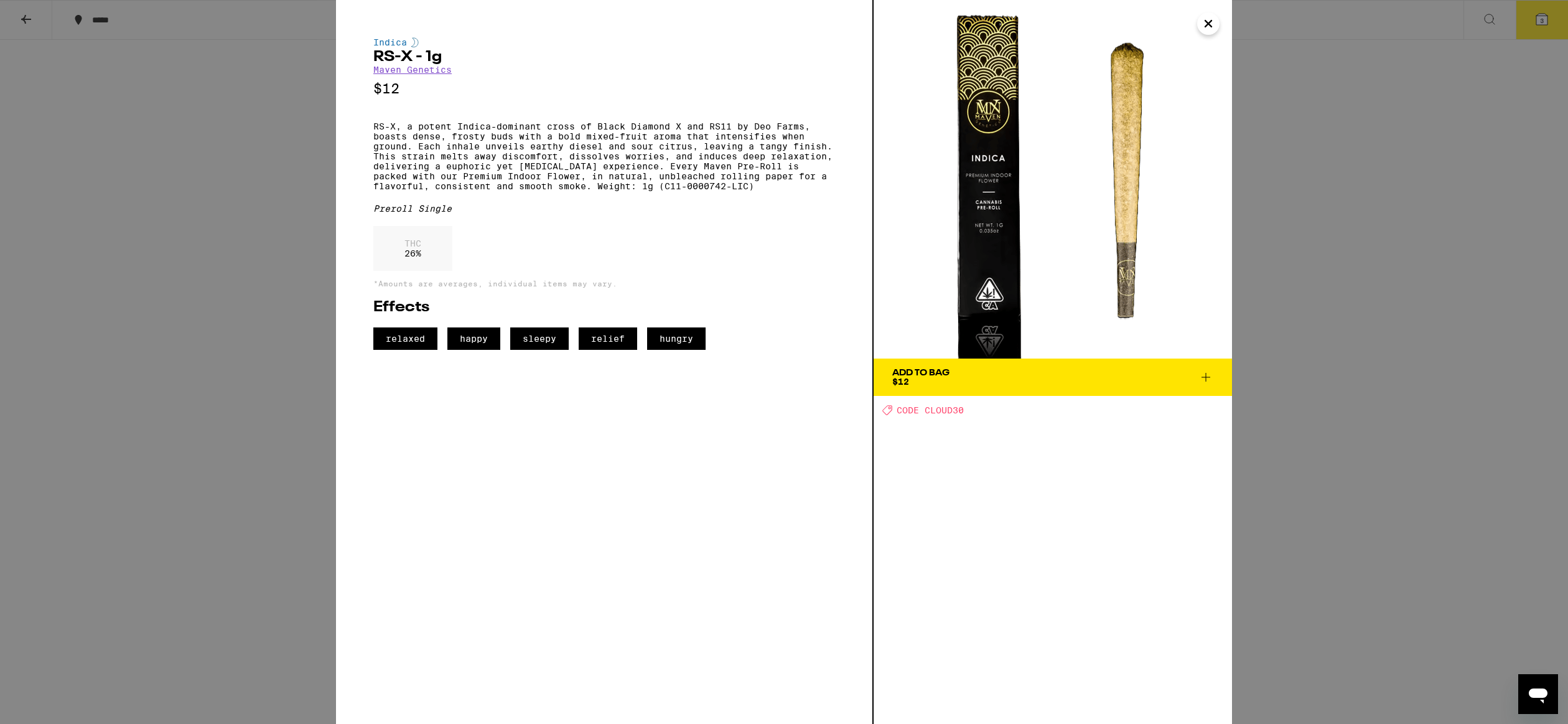
click at [980, 377] on span "Add To Bag $12" at bounding box center [1053, 377] width 321 height 17
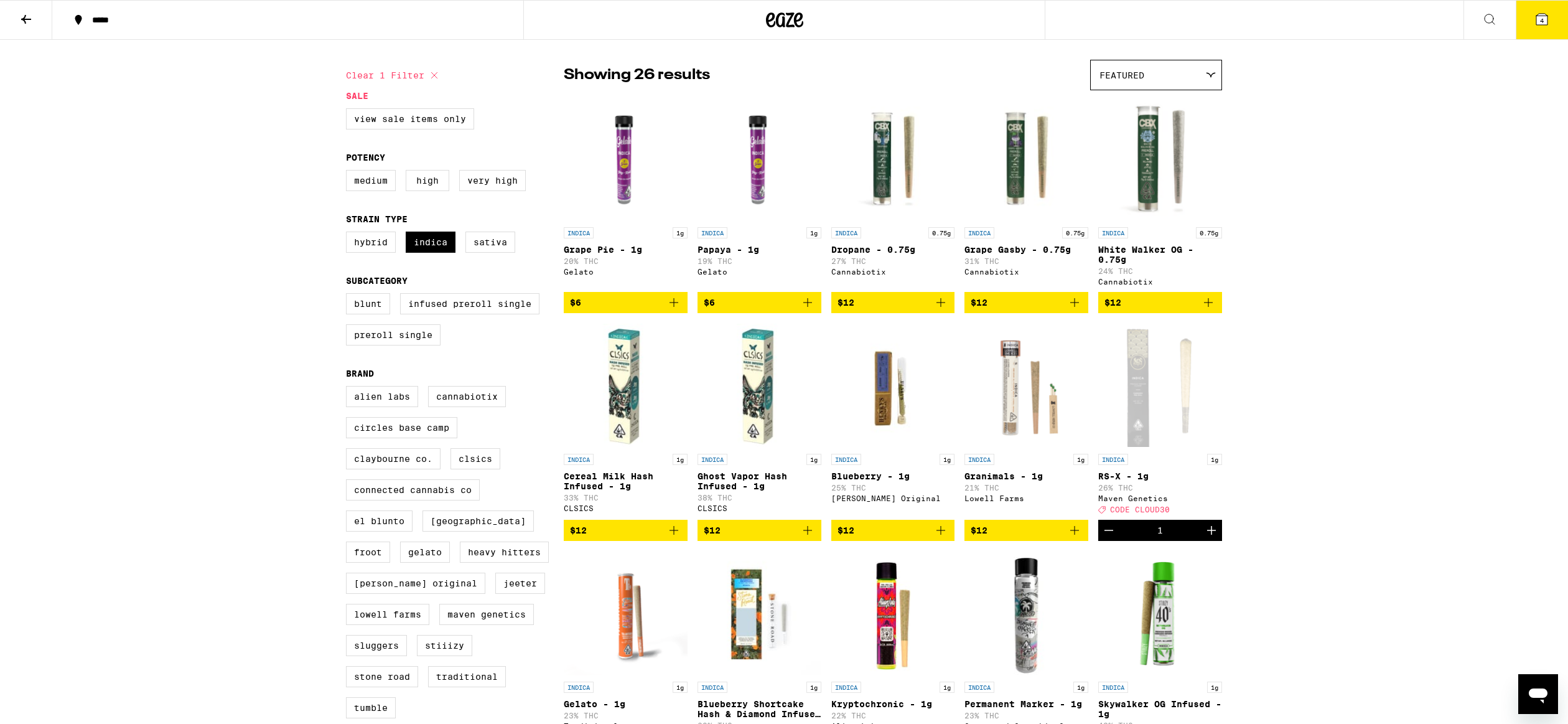
scroll to position [84, 0]
click at [1124, 254] on p "White Walker OG - 0.75g" at bounding box center [1160, 254] width 124 height 20
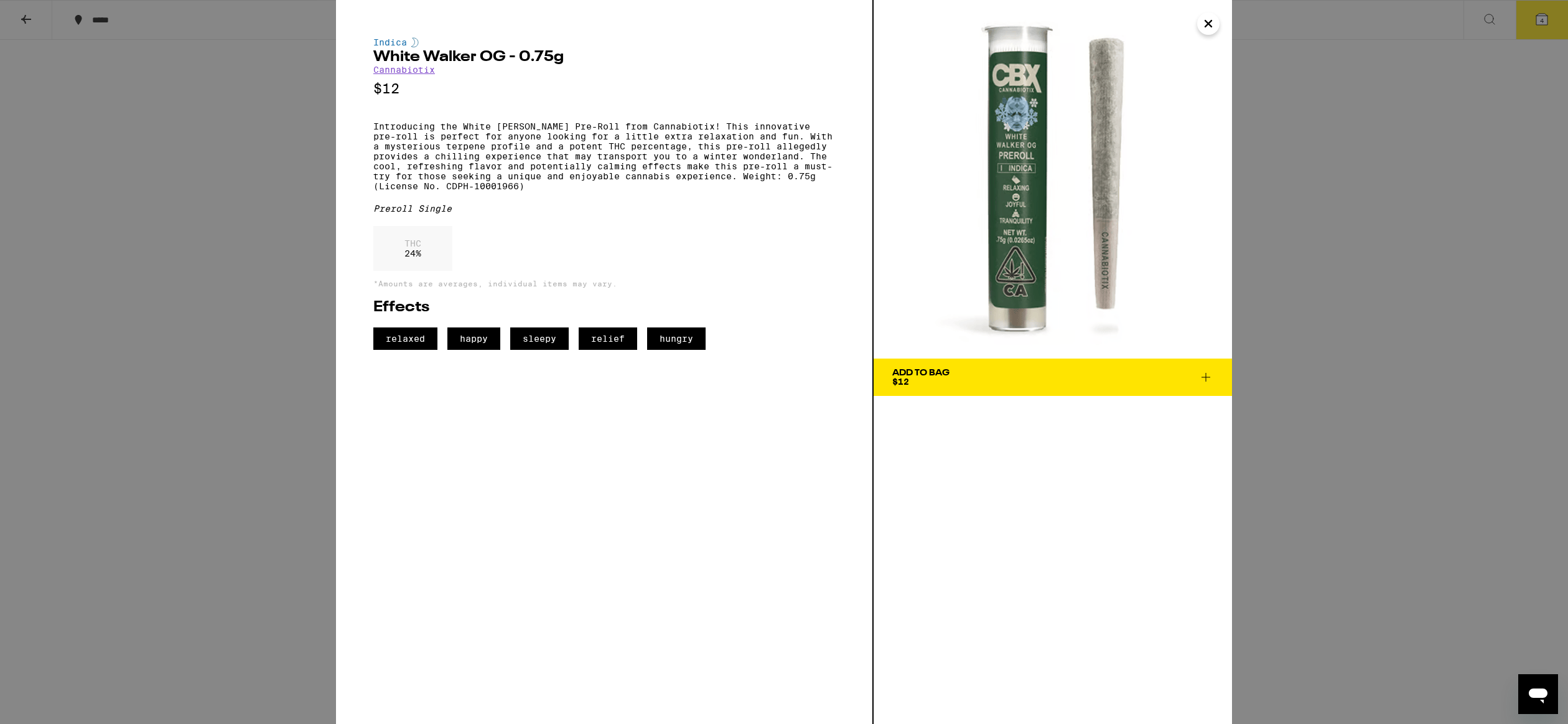
click at [947, 373] on div "Add To Bag" at bounding box center [921, 373] width 57 height 9
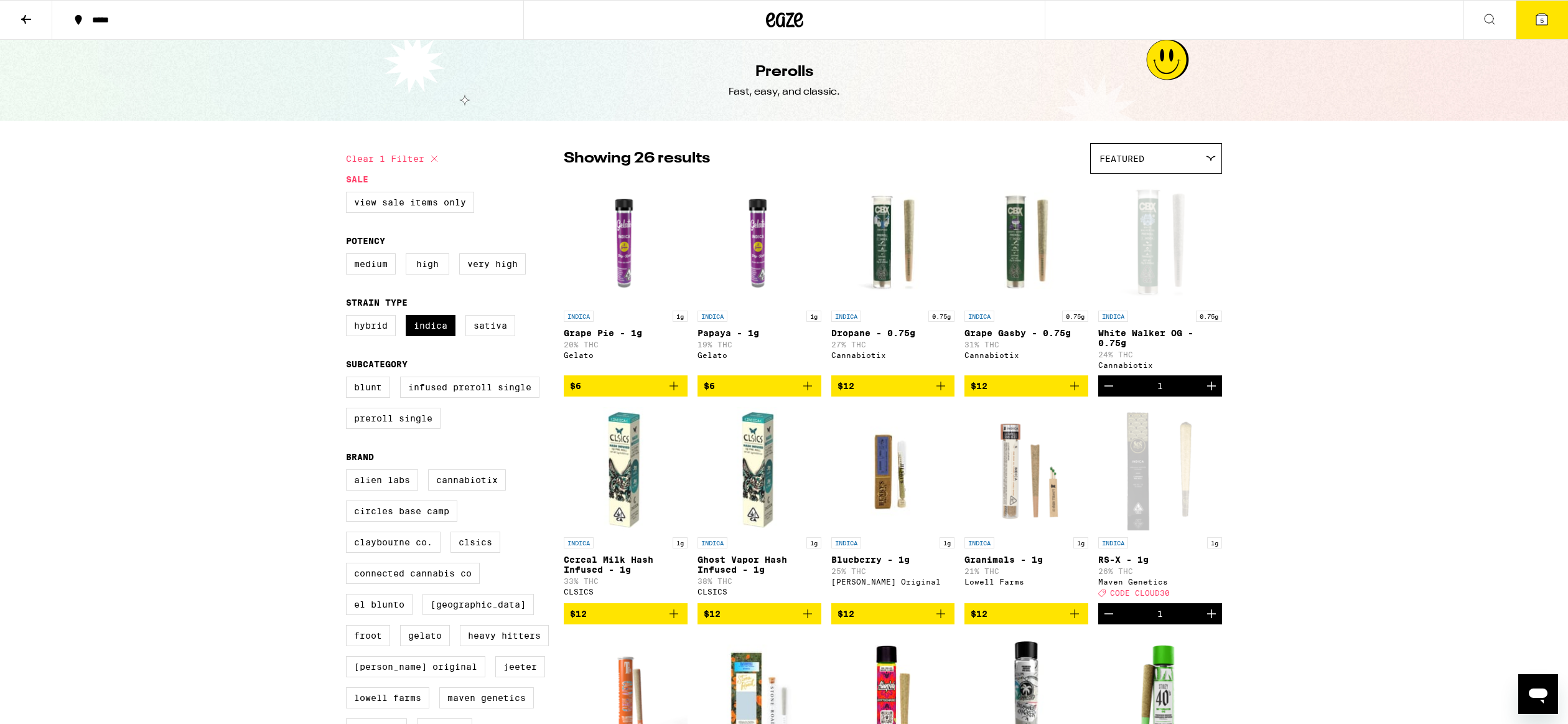
click at [1534, 20] on button "5" at bounding box center [1542, 20] width 52 height 39
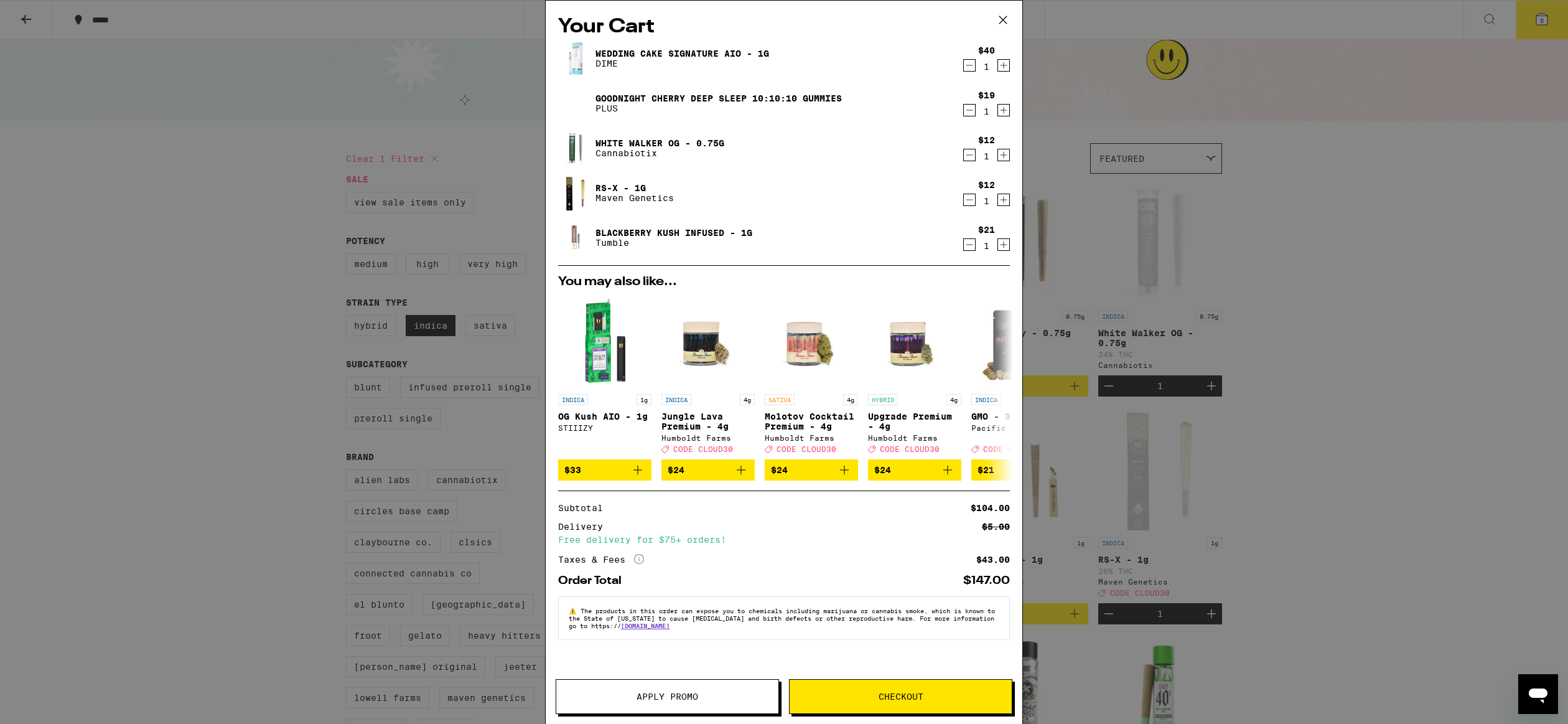
click at [970, 112] on icon "Decrement" at bounding box center [969, 110] width 11 height 15
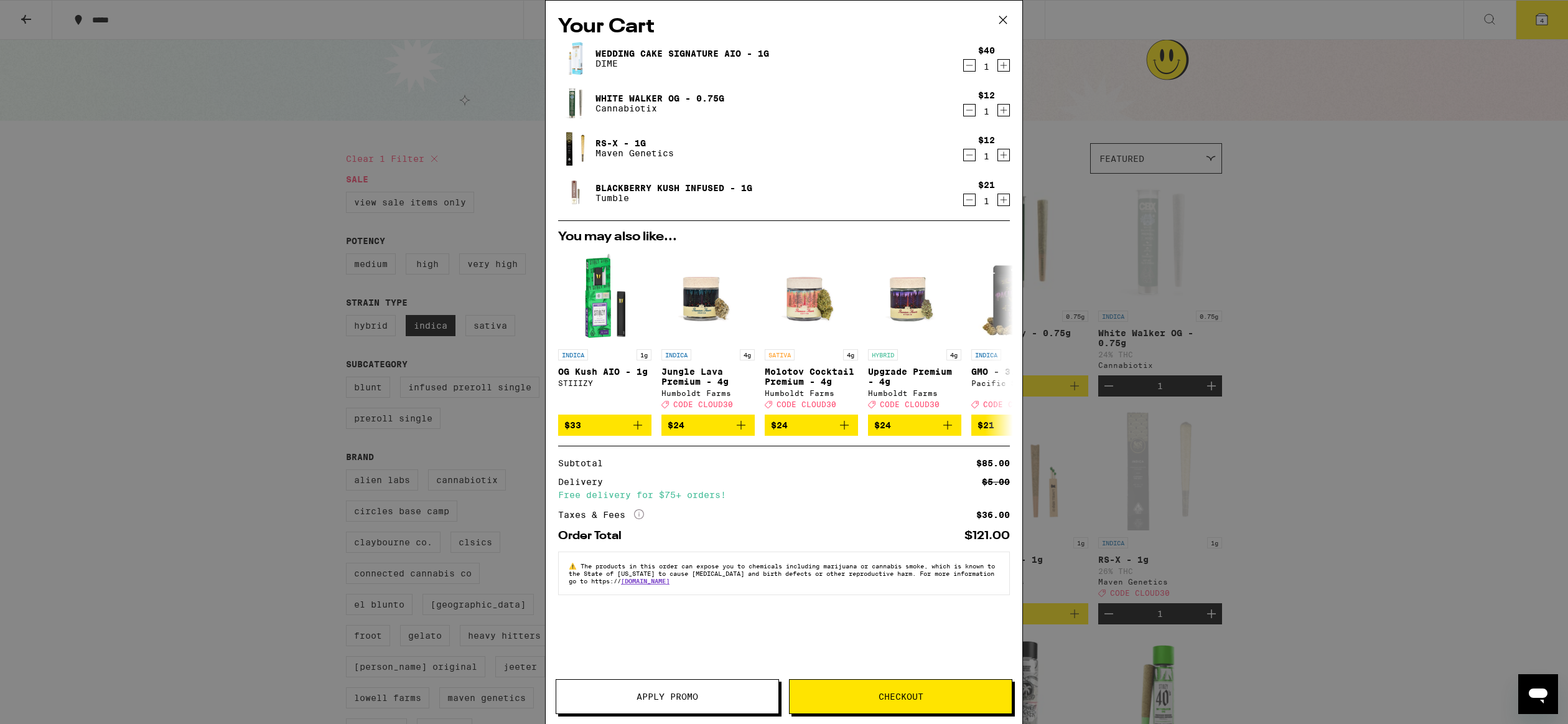
click at [968, 68] on icon "Decrement" at bounding box center [969, 65] width 11 height 15
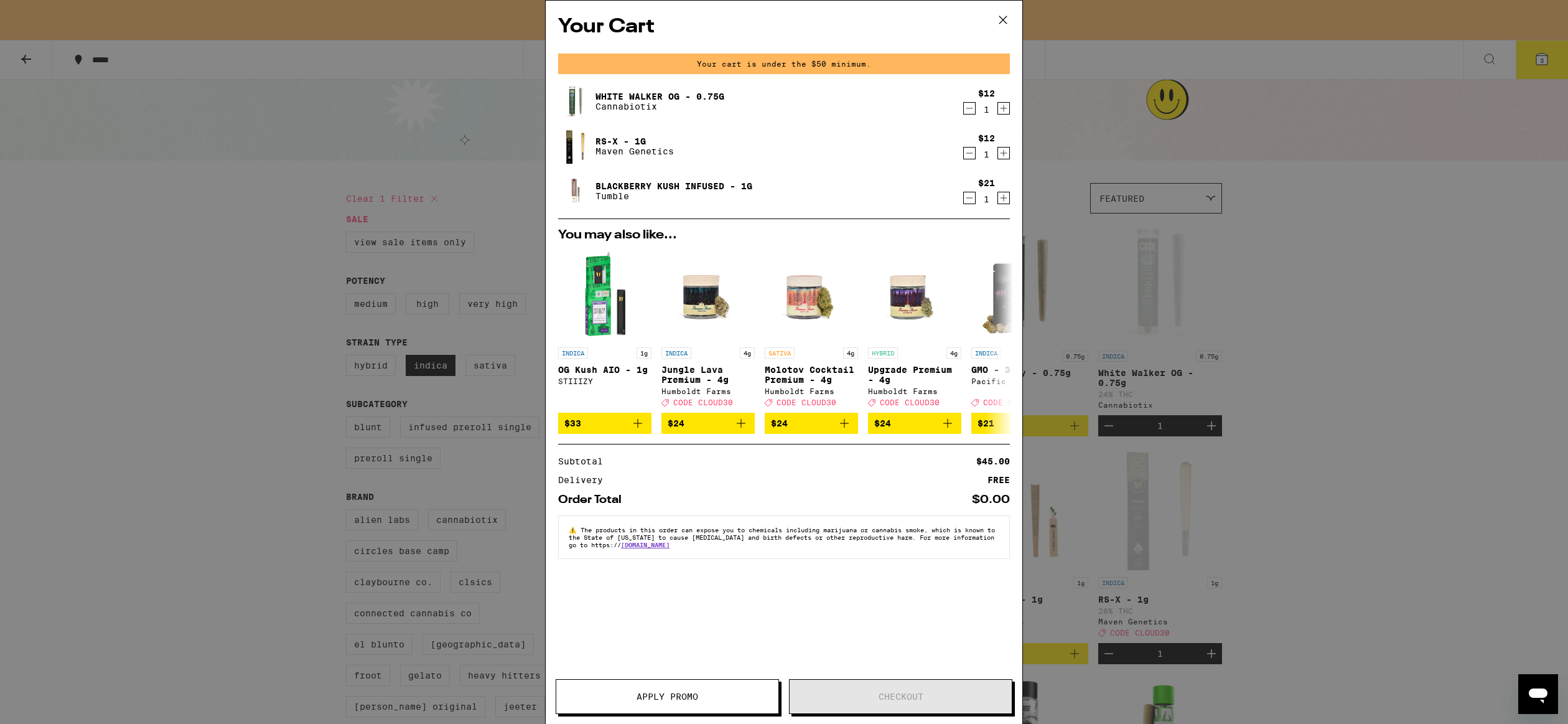
click at [1318, 226] on div "Your Cart Your cart is under the $50 minimum. White Walker OG - 0.75g Cannabiot…" at bounding box center [784, 362] width 1568 height 724
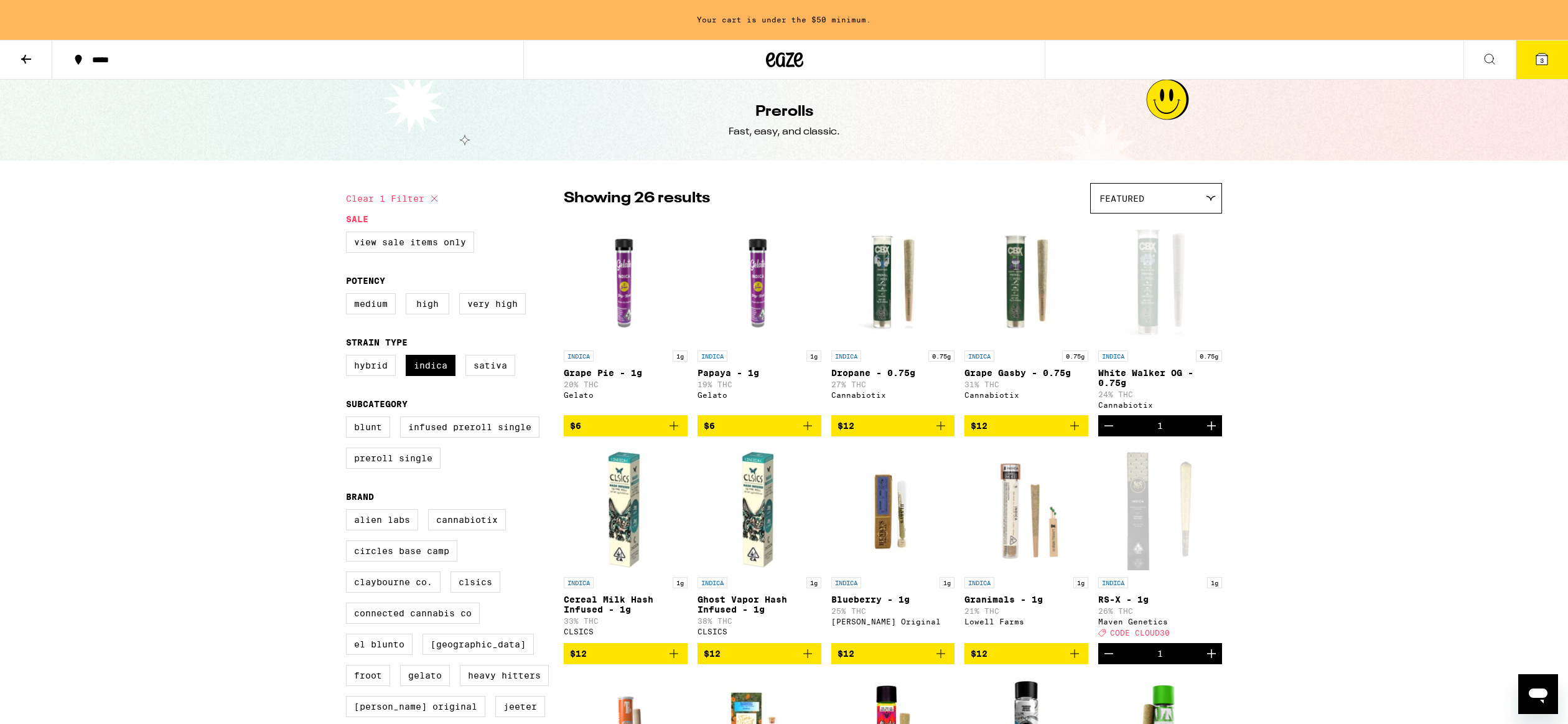
click at [1479, 60] on button at bounding box center [1490, 60] width 52 height 40
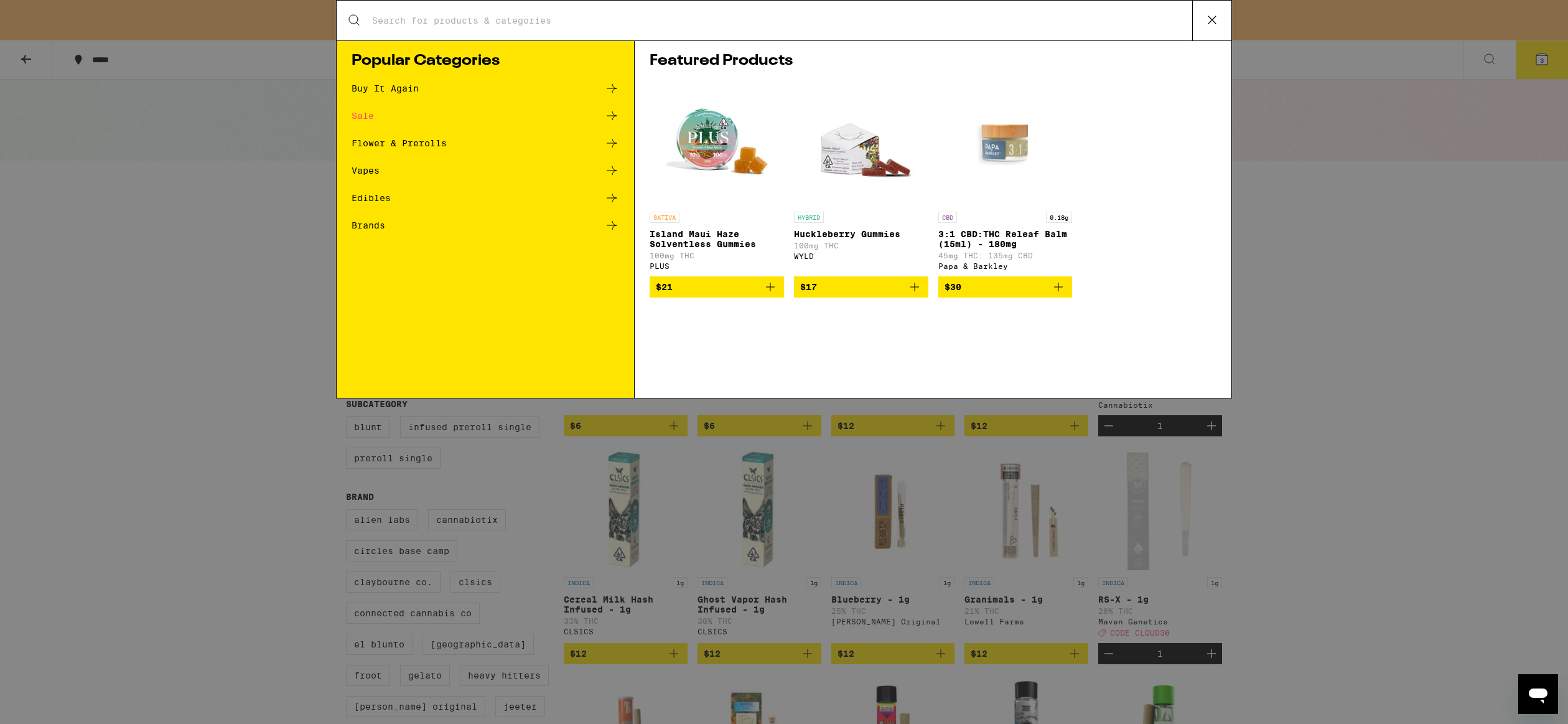
click at [1056, 8] on div "Search for Products" at bounding box center [784, 20] width 895 height 40
click at [739, 17] on input "Search for Products" at bounding box center [782, 20] width 821 height 11
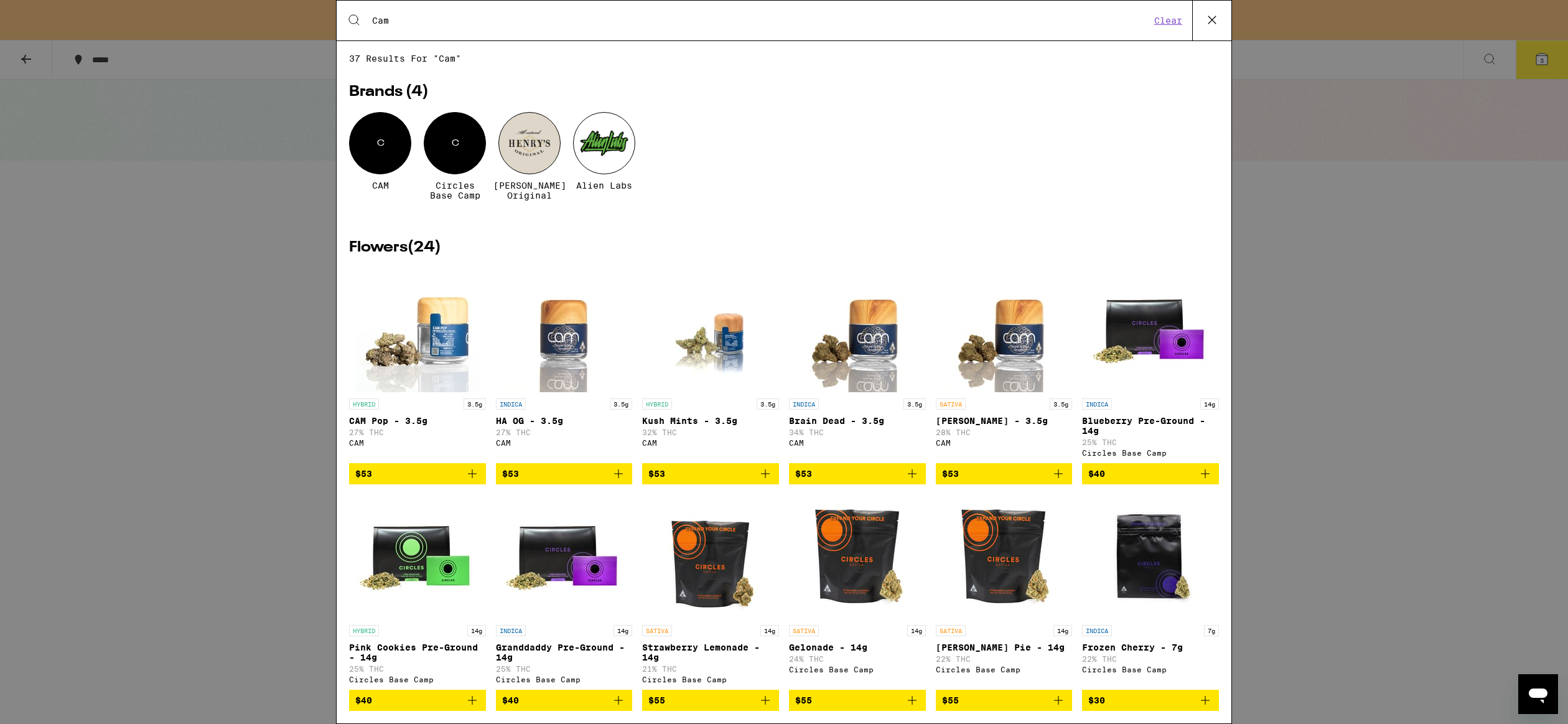
type input "Cam"
click at [513, 408] on p "INDICA" at bounding box center [511, 404] width 30 height 11
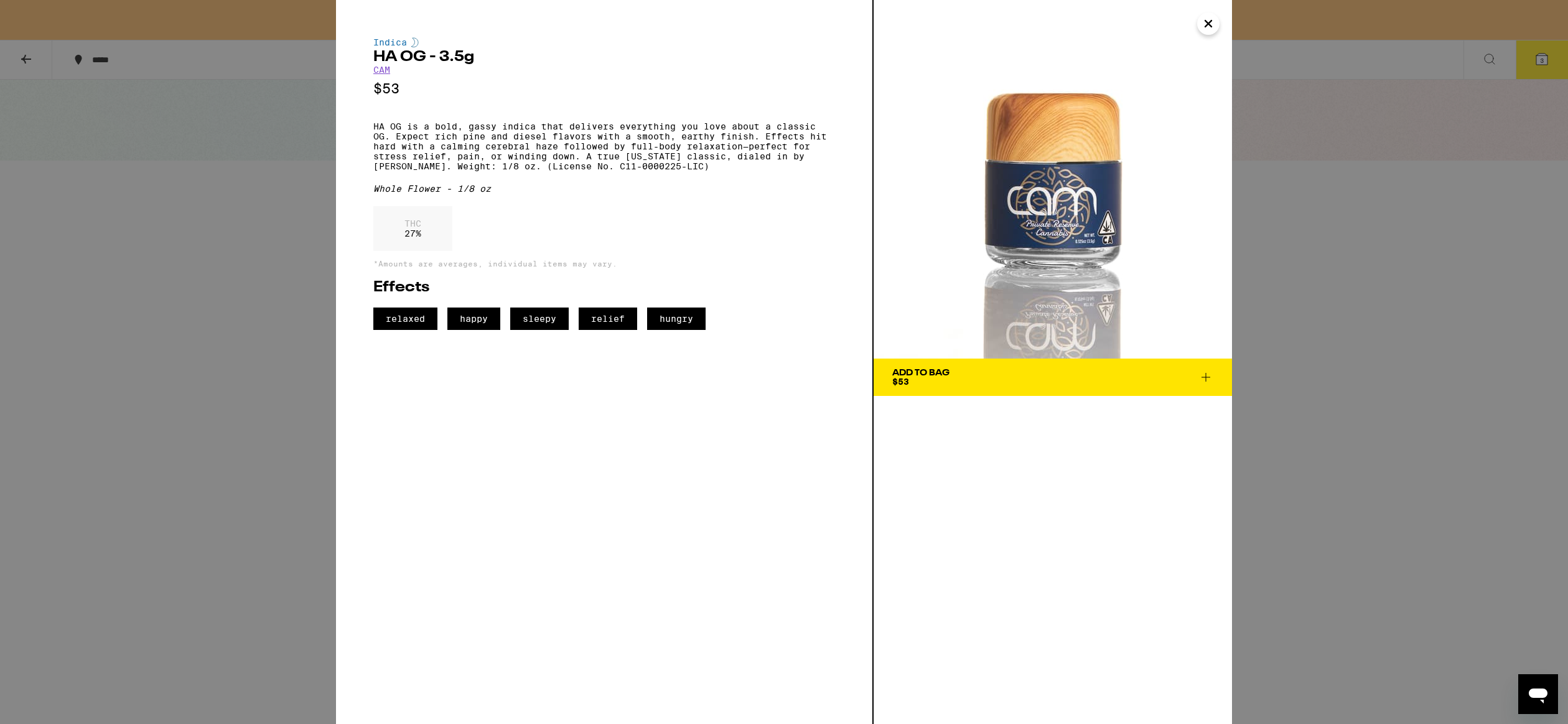
click at [987, 377] on span "Add To Bag $53" at bounding box center [1053, 377] width 321 height 17
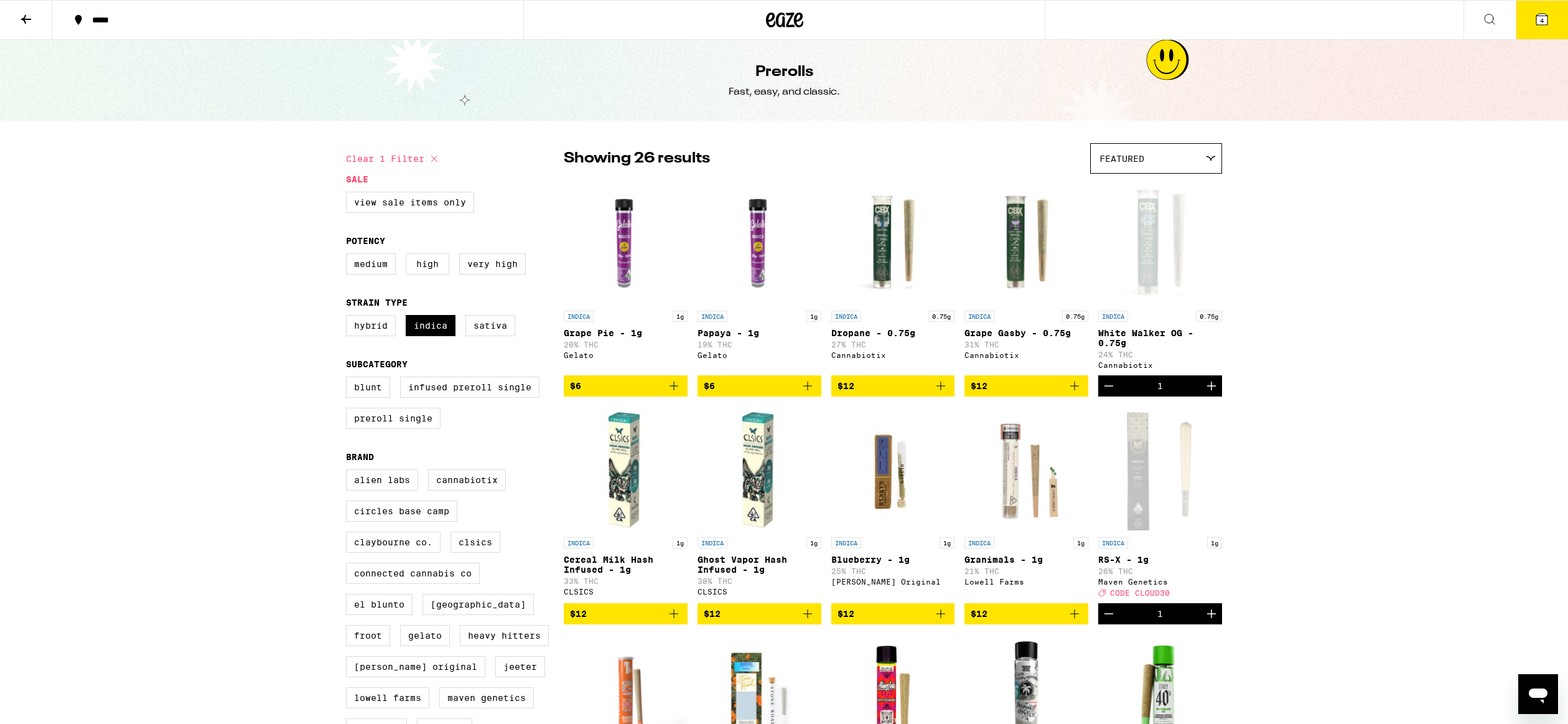
click at [1542, 24] on span "4" at bounding box center [1543, 20] width 4 height 8
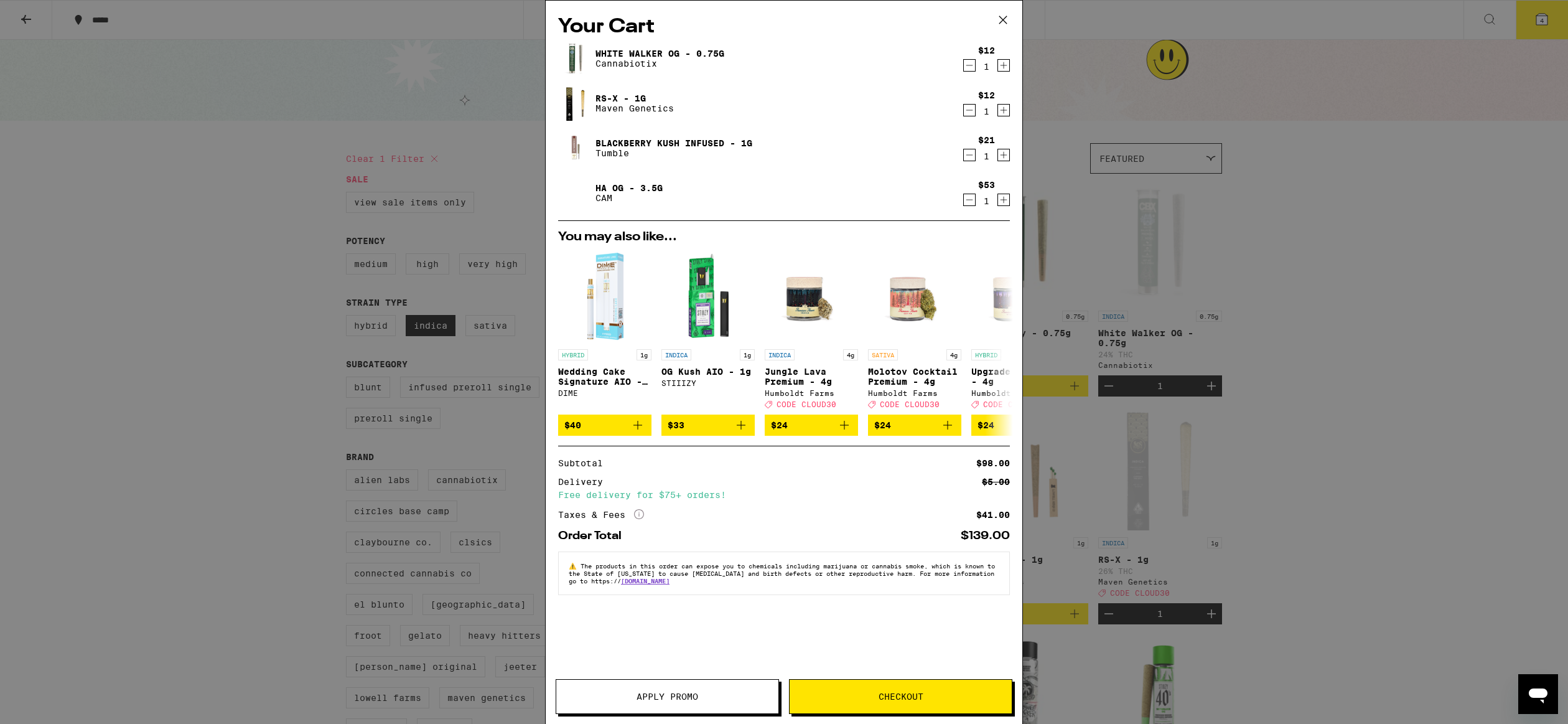
click at [629, 103] on link "RS-X - 1g" at bounding box center [634, 98] width 78 height 10
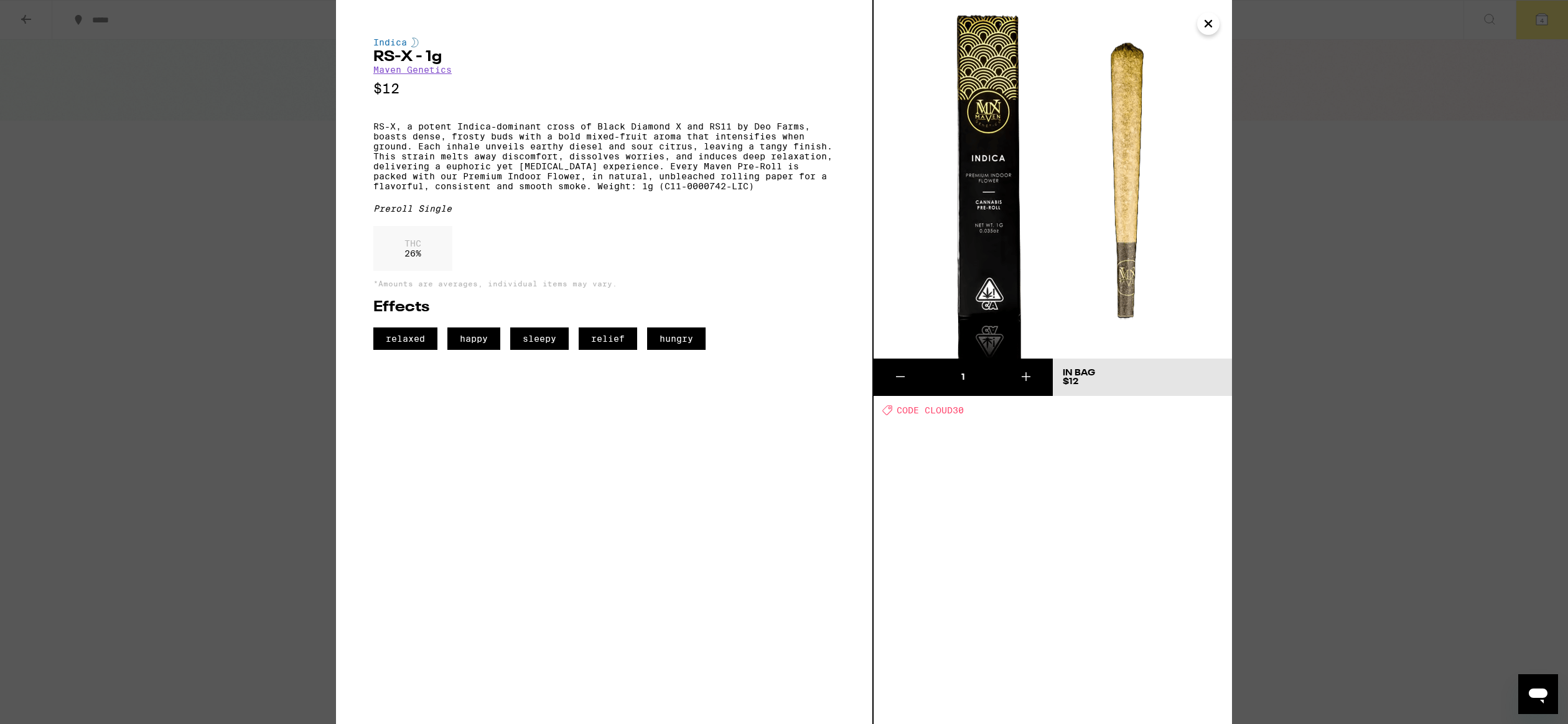
click at [1444, 315] on div "Indica RS-X - 1g Maven Genetics $12 RS-X, a potent Indica-dominant cross of Bla…" at bounding box center [784, 362] width 1568 height 724
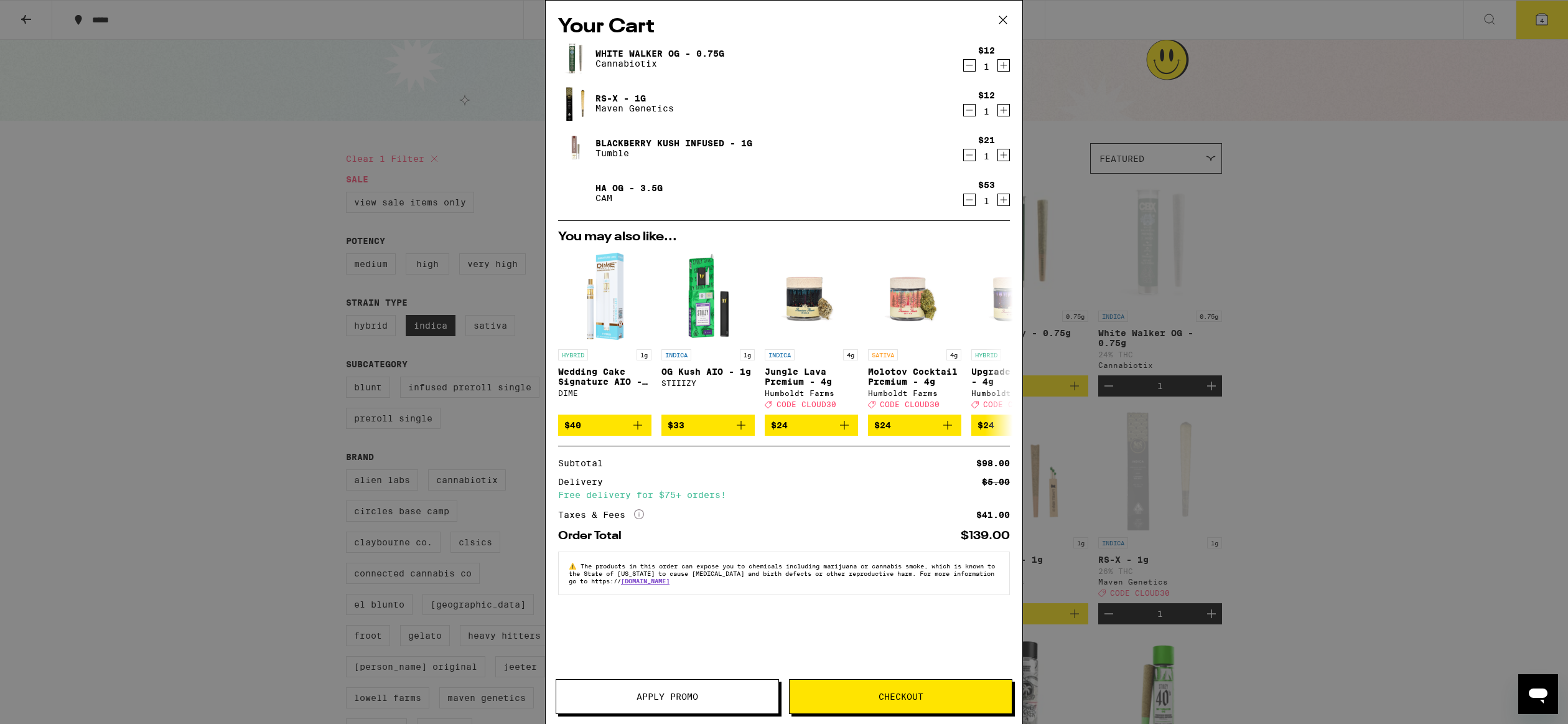
click at [627, 52] on link "White Walker OG - 0.75g" at bounding box center [660, 54] width 129 height 10
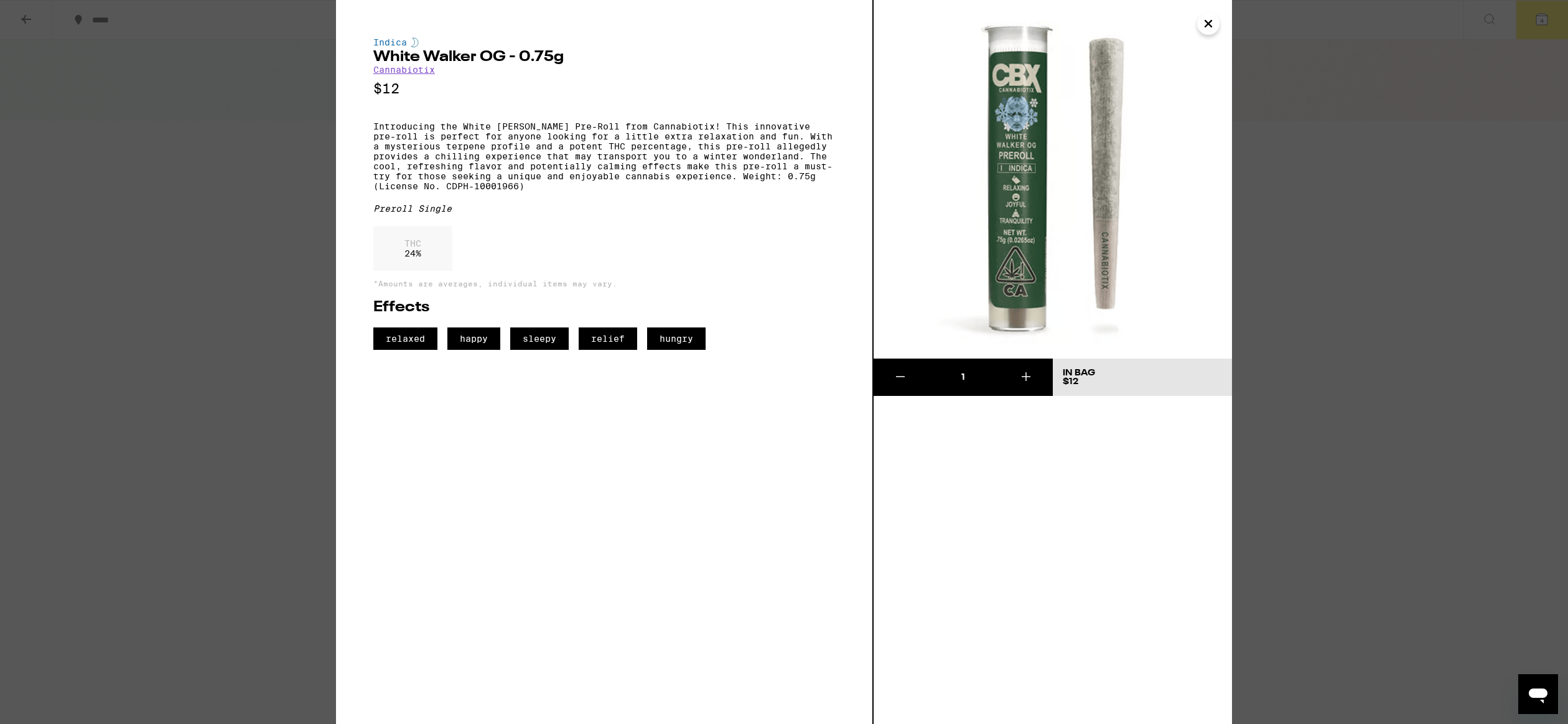
click at [1209, 25] on icon "Close" at bounding box center [1208, 23] width 15 height 18
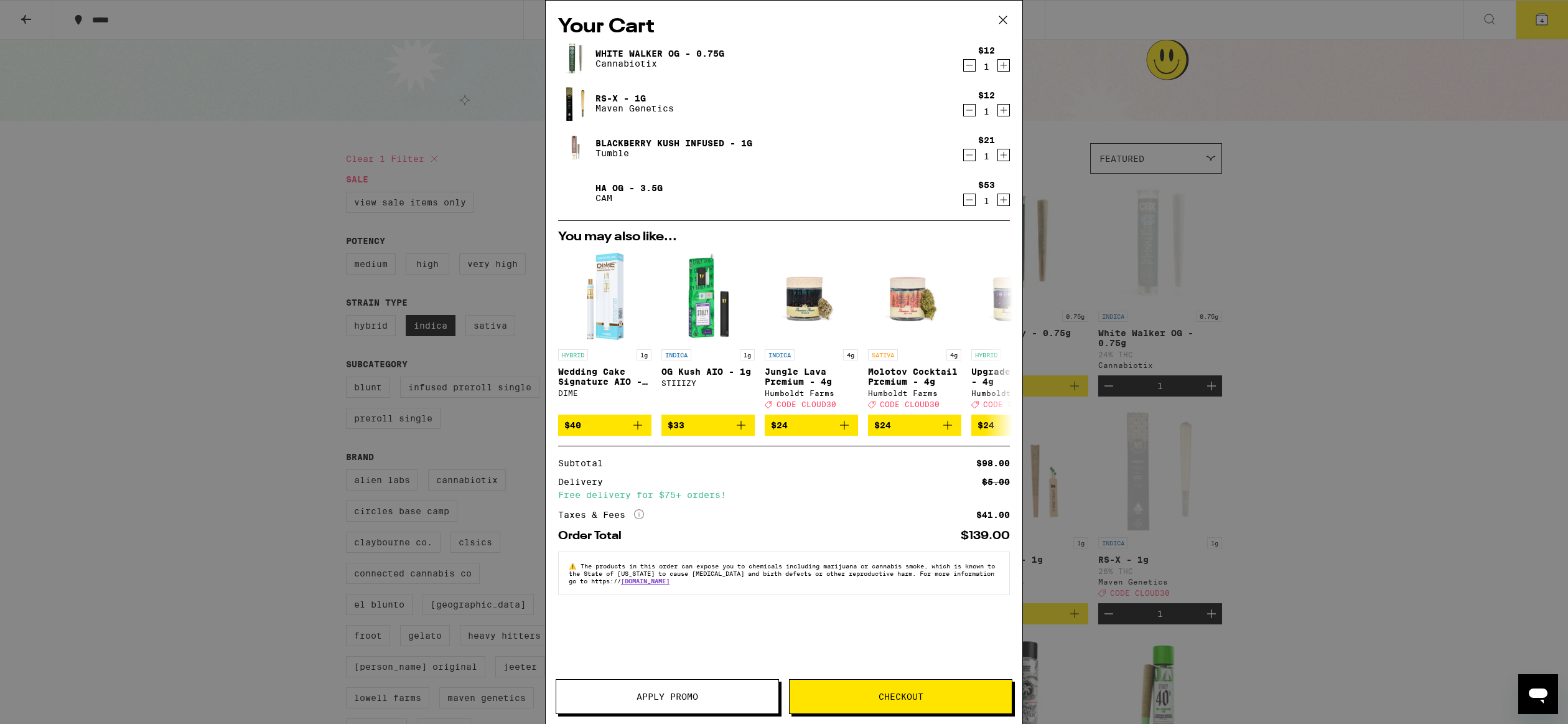
click at [627, 140] on link "Blackberry Kush Infused - 1g" at bounding box center [674, 143] width 157 height 10
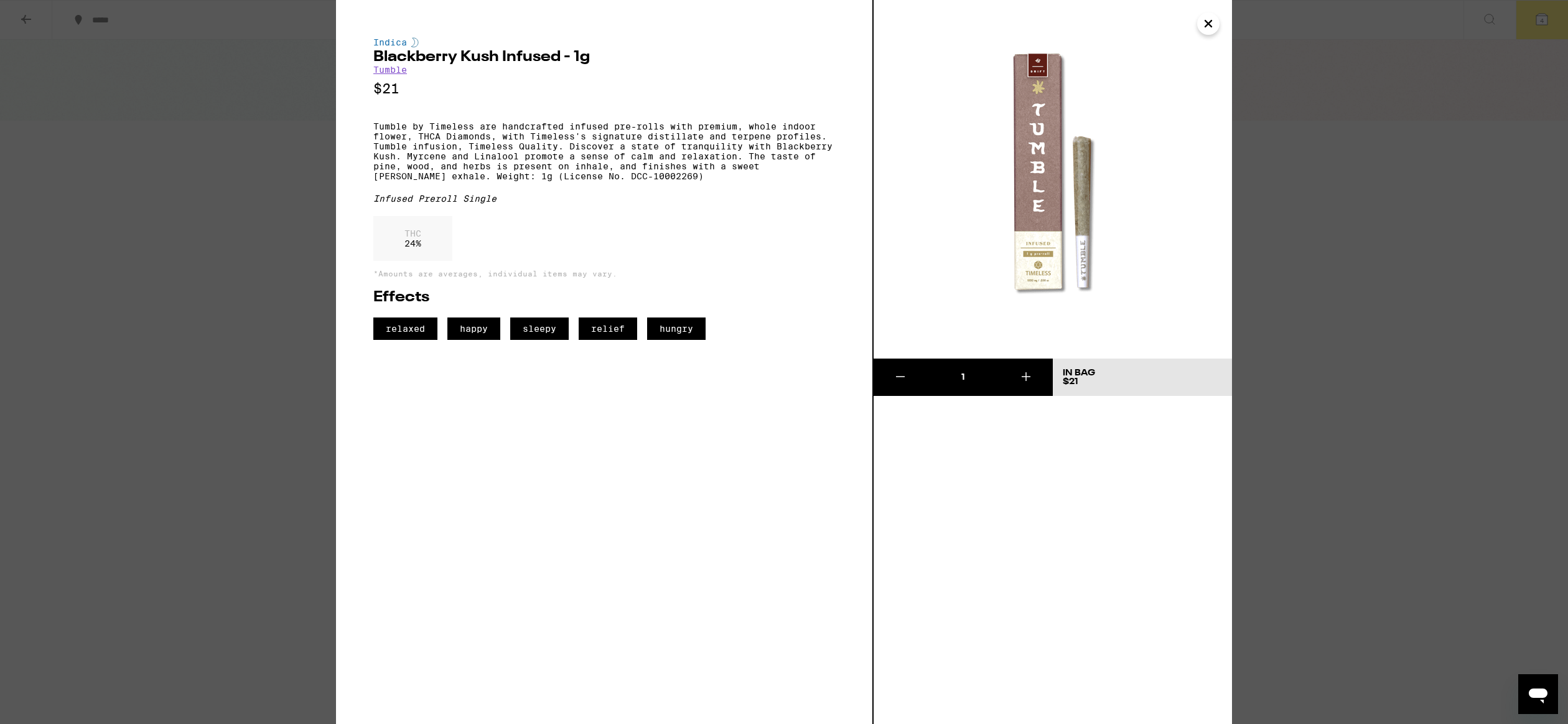
click at [1204, 20] on icon "Close" at bounding box center [1208, 23] width 15 height 18
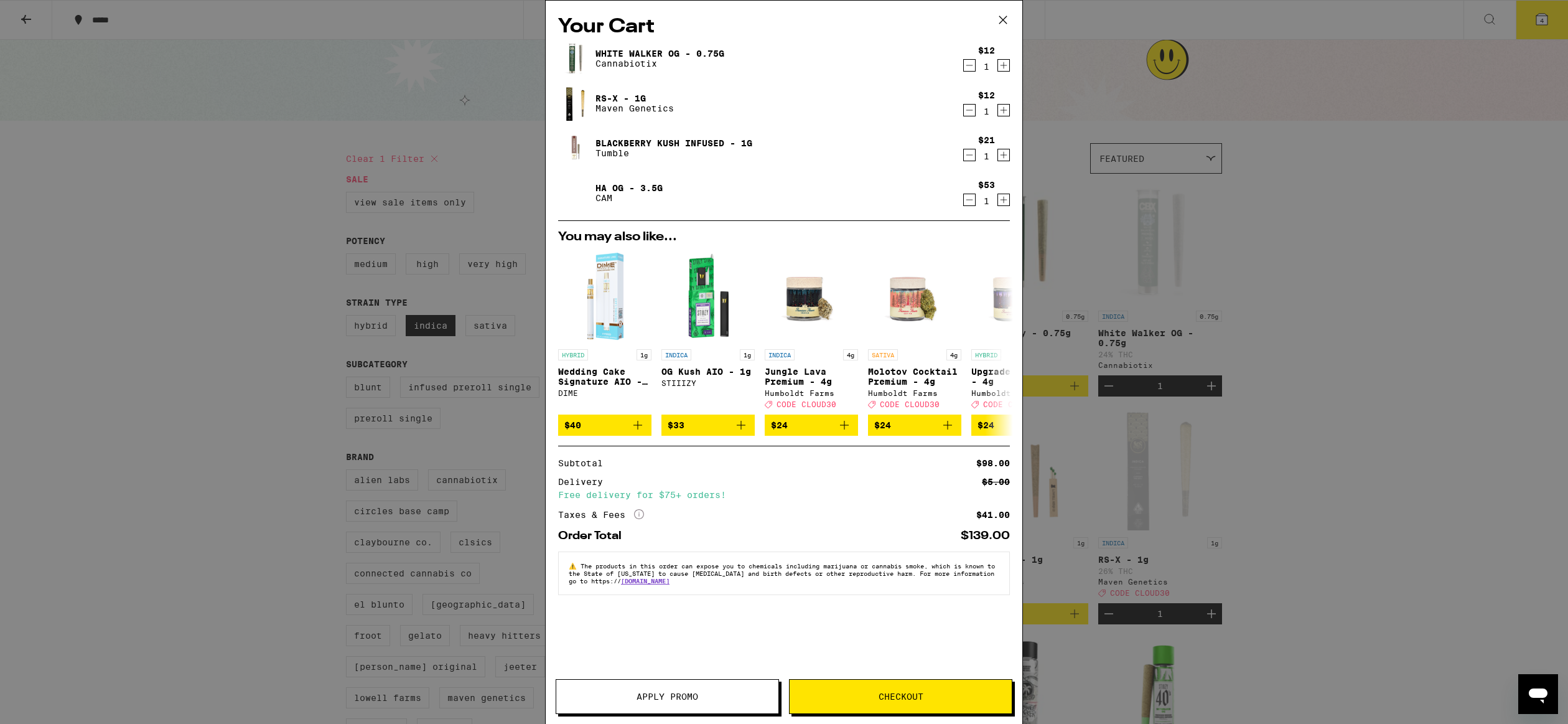
click at [1298, 137] on div "Your Cart White Walker OG - 0.75g Cannabiotix $12 1 RS-X - 1g Maven Genetics $1…" at bounding box center [784, 362] width 1568 height 724
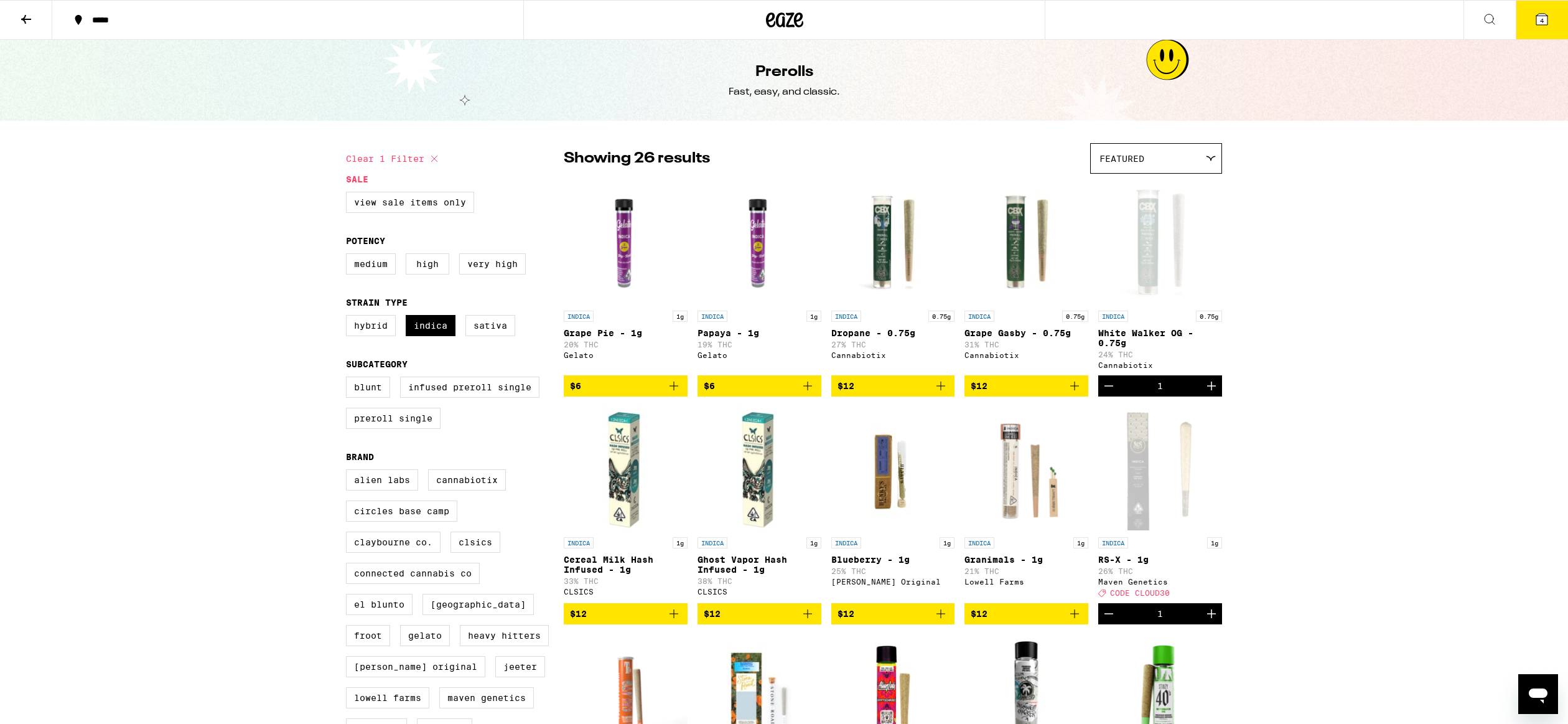
click at [1539, 17] on icon at bounding box center [1543, 19] width 11 height 11
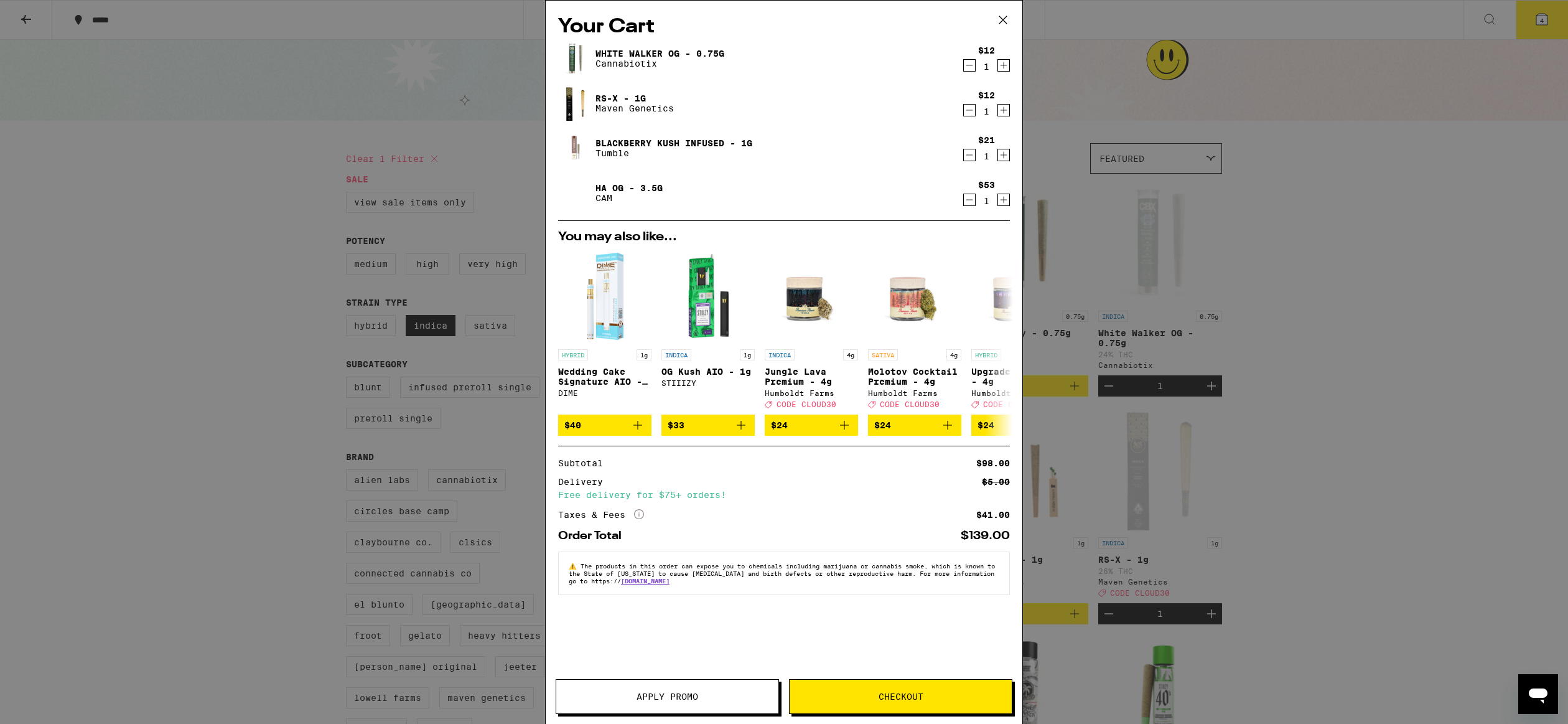
click at [905, 693] on span "Checkout" at bounding box center [901, 697] width 45 height 9
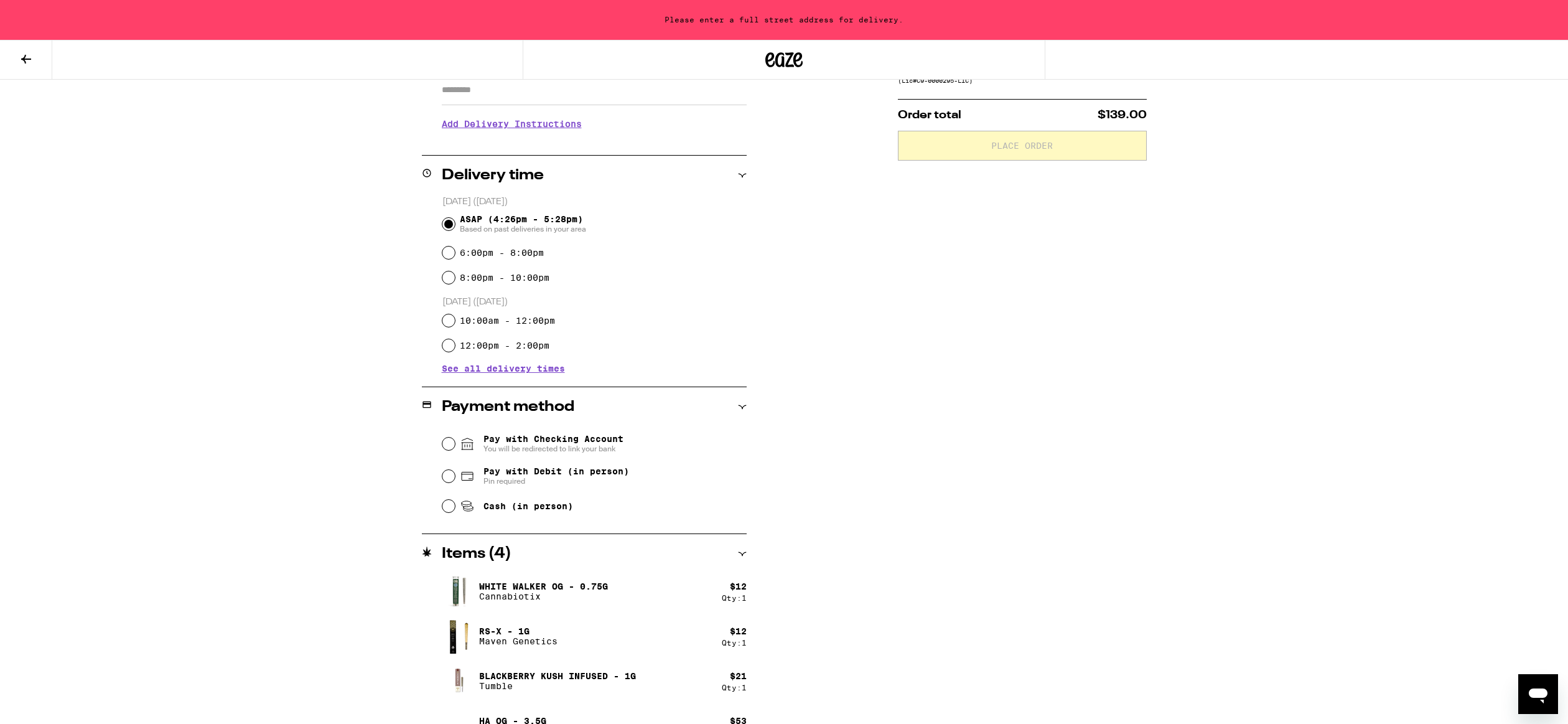
scroll to position [244, 0]
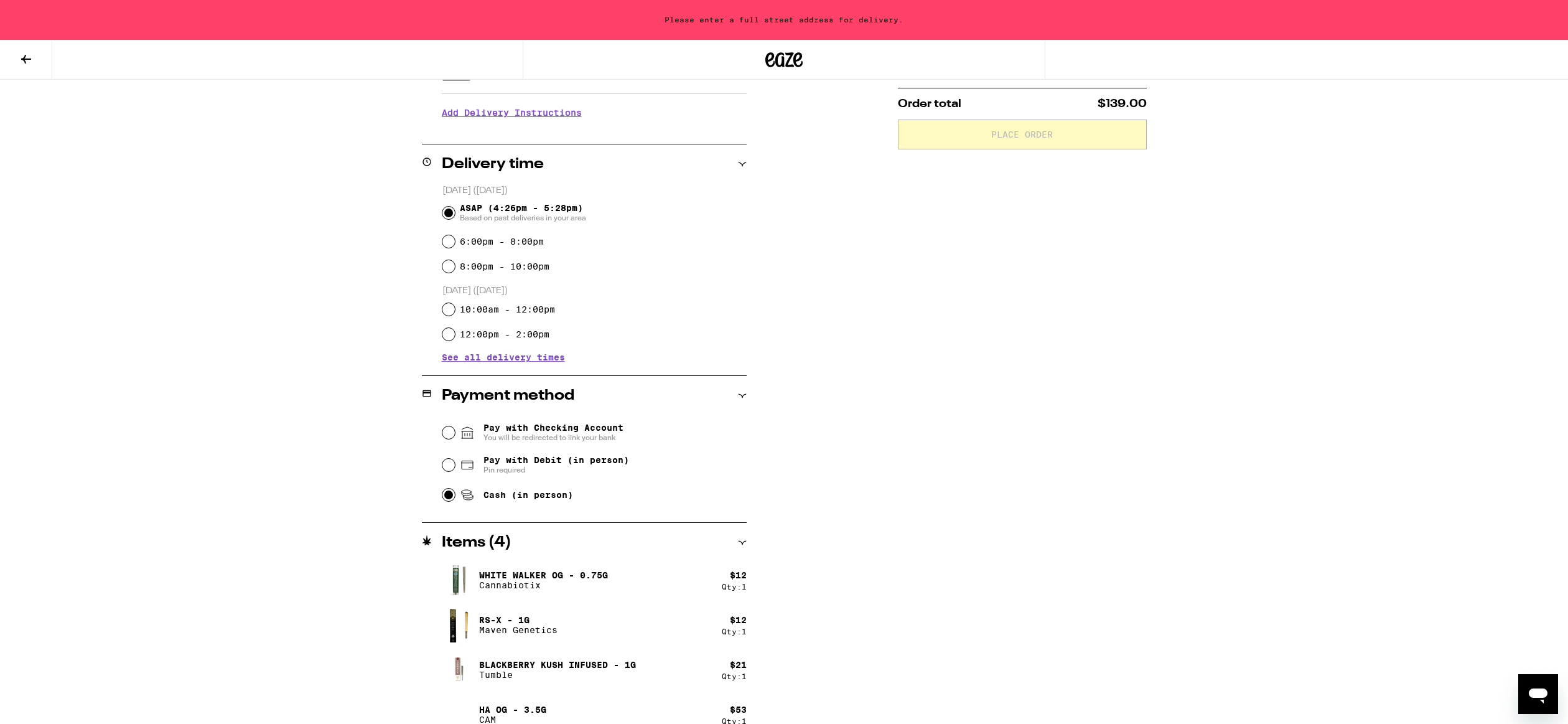
click at [448, 495] on input "Cash (in person)" at bounding box center [449, 495] width 13 height 13
radio input "true"
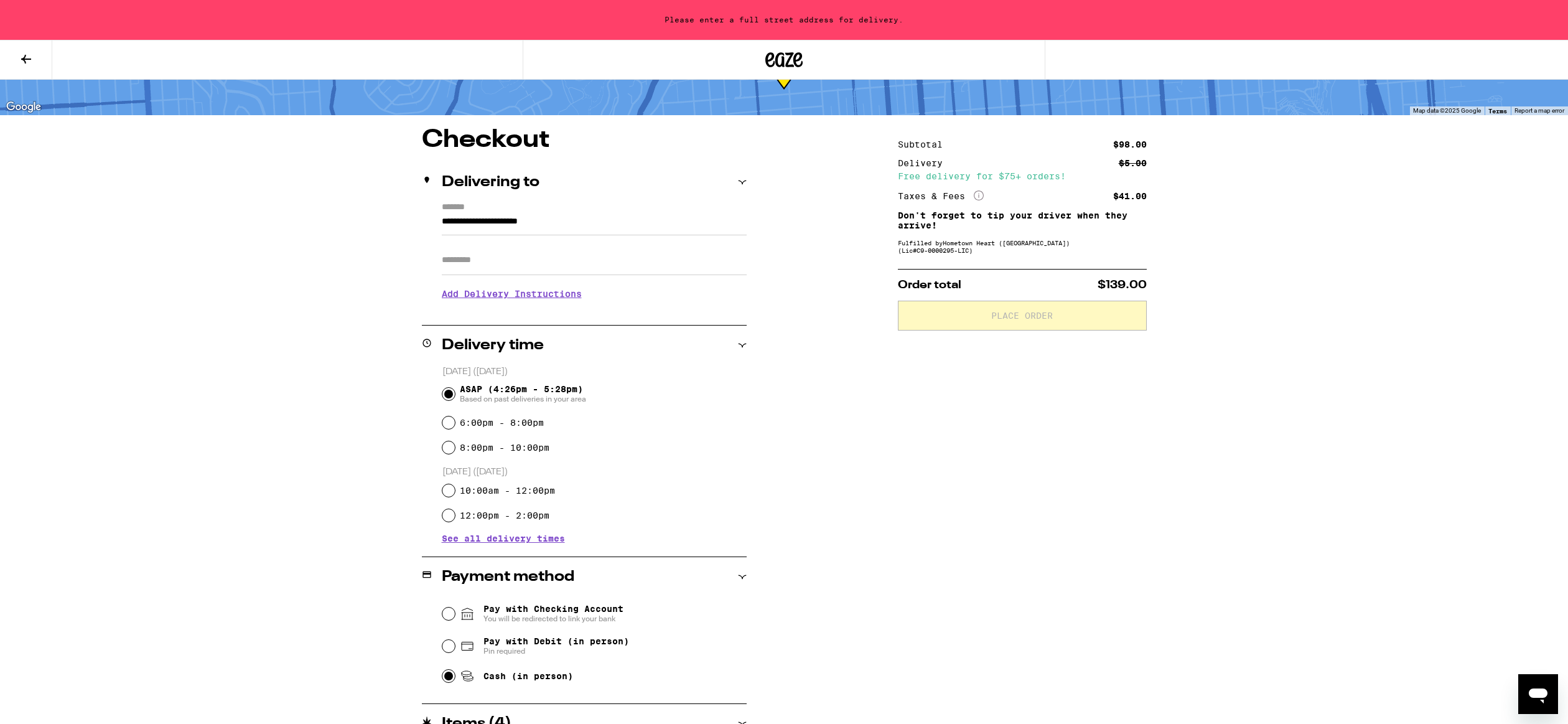
scroll to position [62, 0]
click at [590, 268] on input "Apt/Suite" at bounding box center [594, 261] width 305 height 30
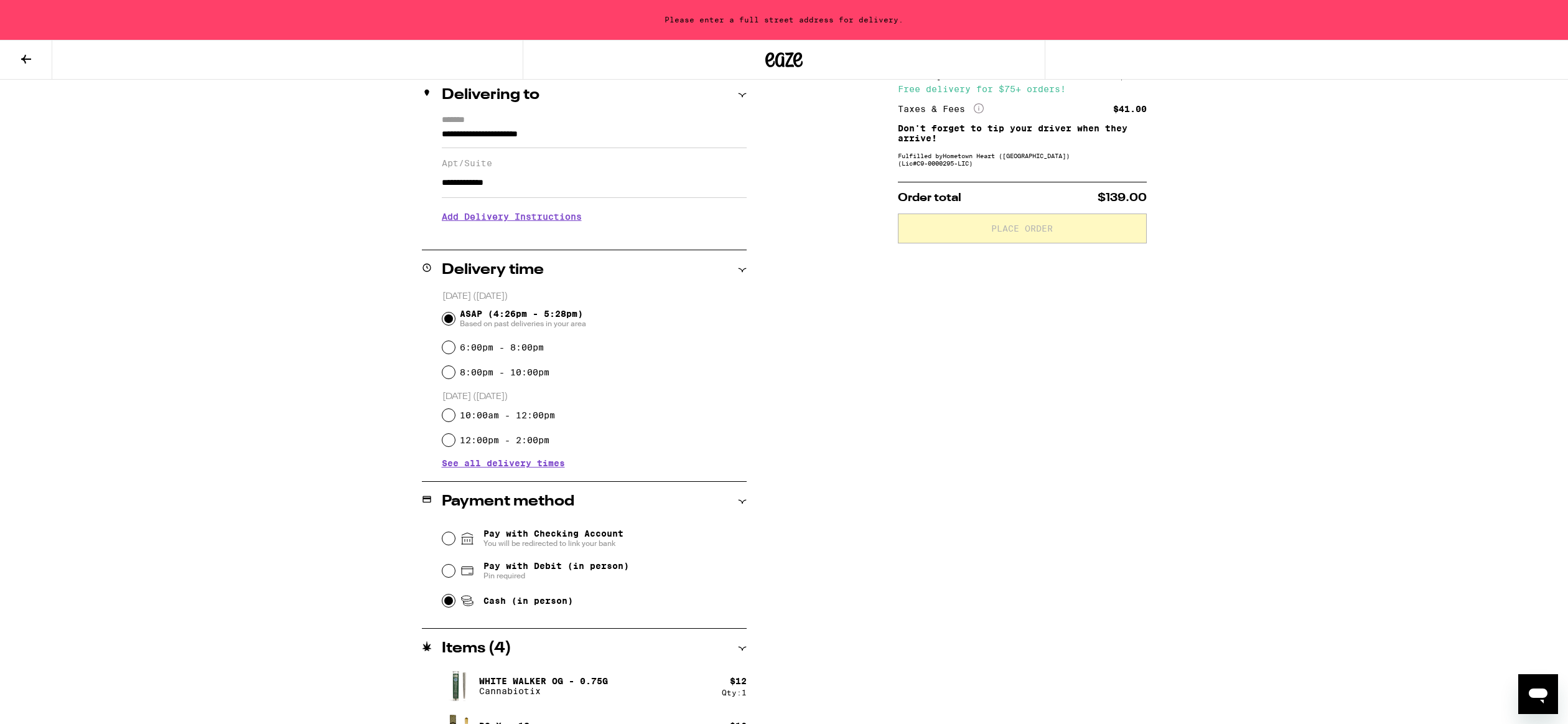
scroll to position [155, 0]
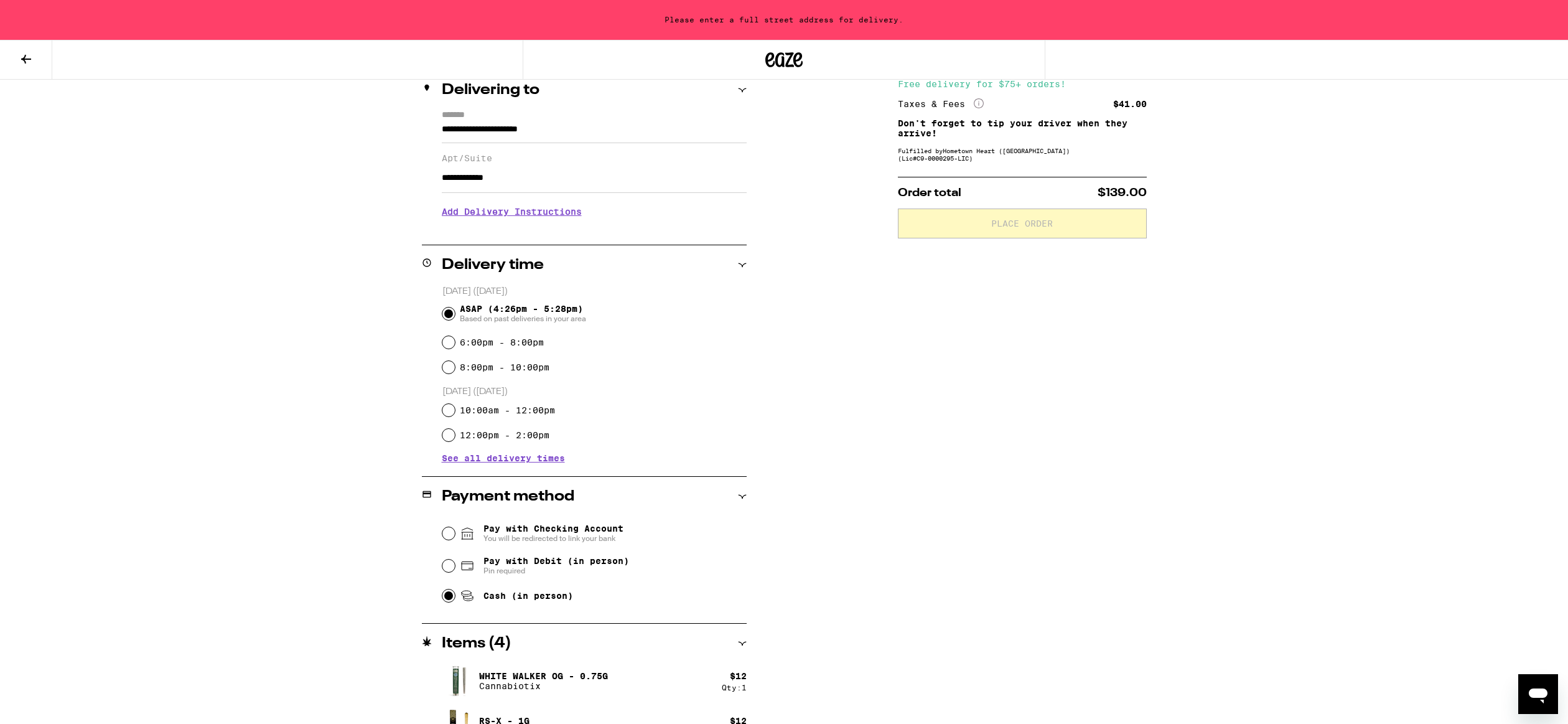
type input "**********"
click at [742, 91] on icon at bounding box center [742, 90] width 8 height 4
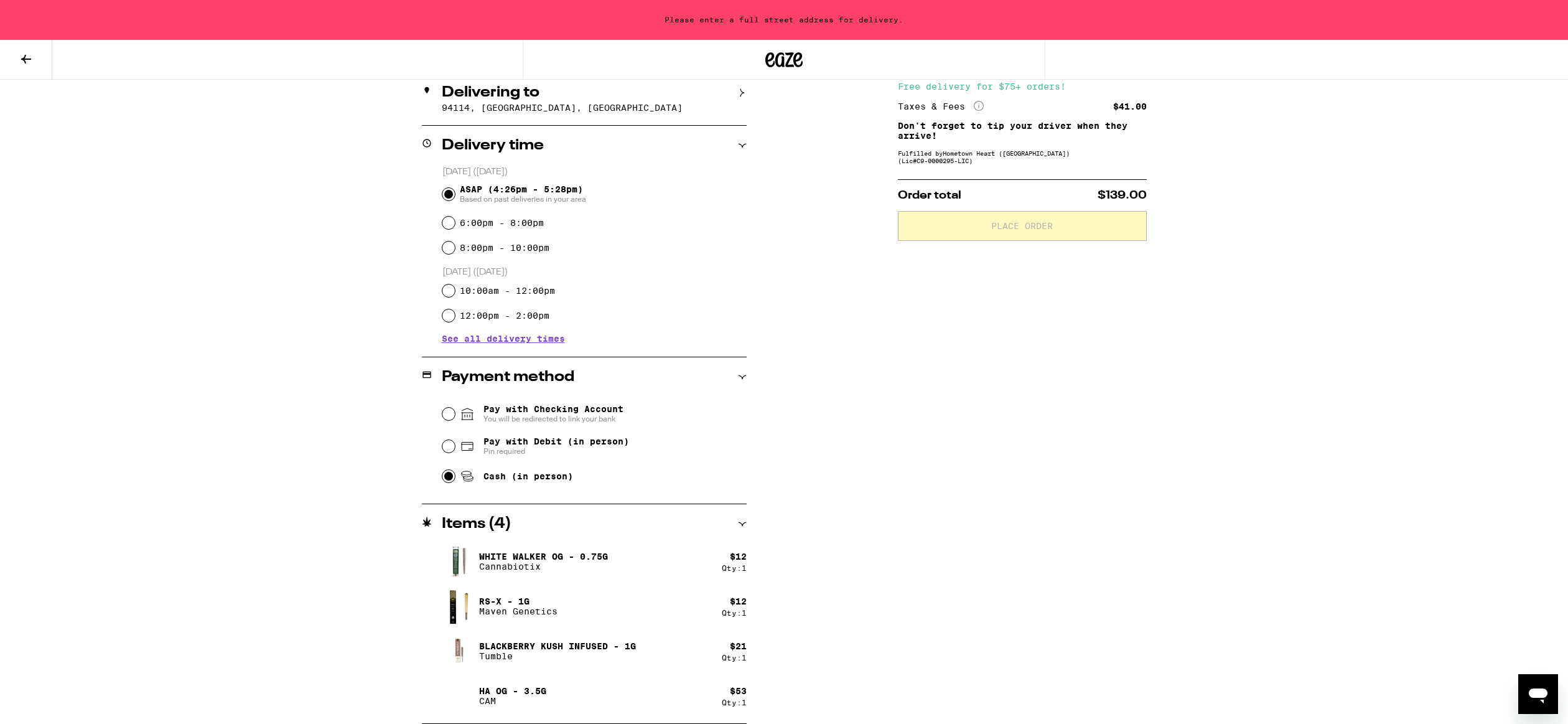
click at [742, 91] on icon at bounding box center [743, 93] width 9 height 9
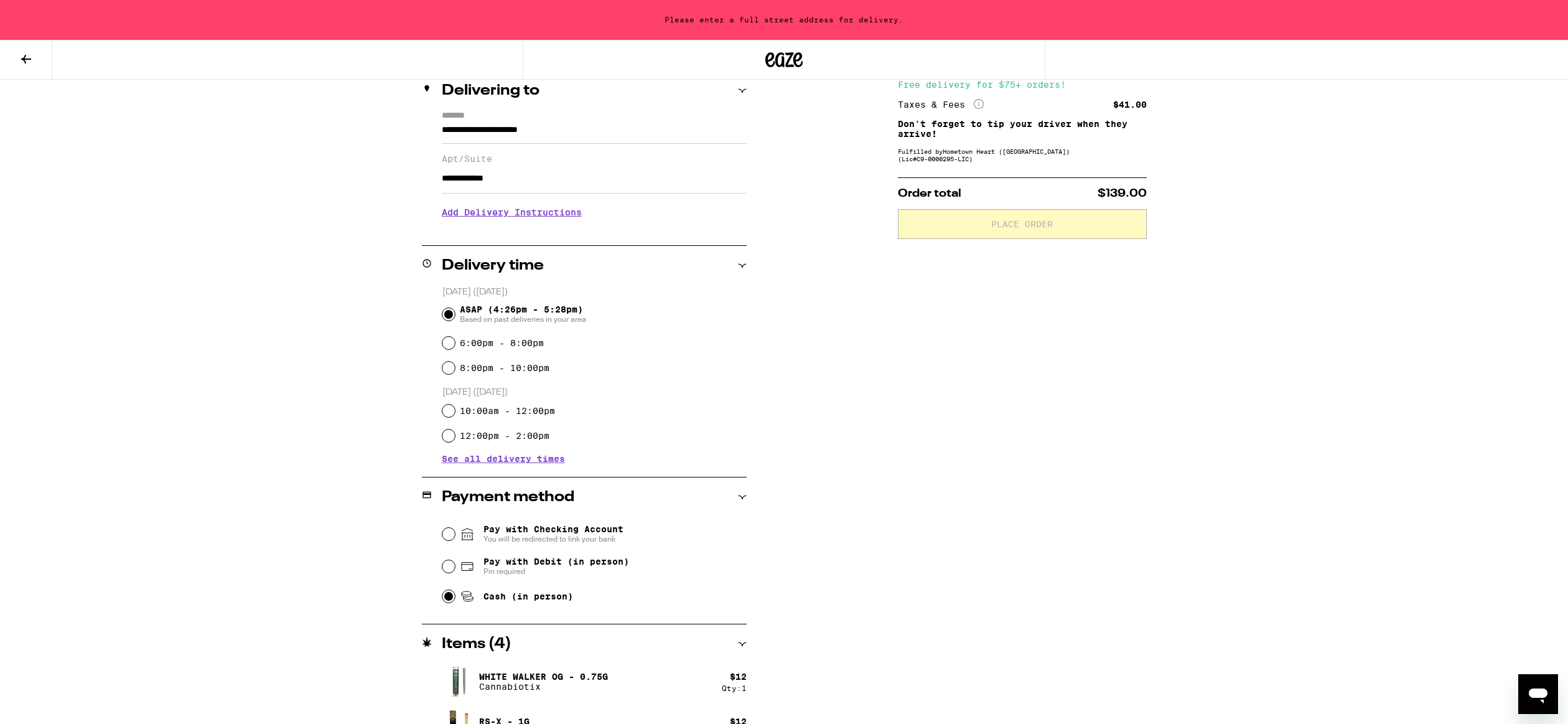
scroll to position [140, 0]
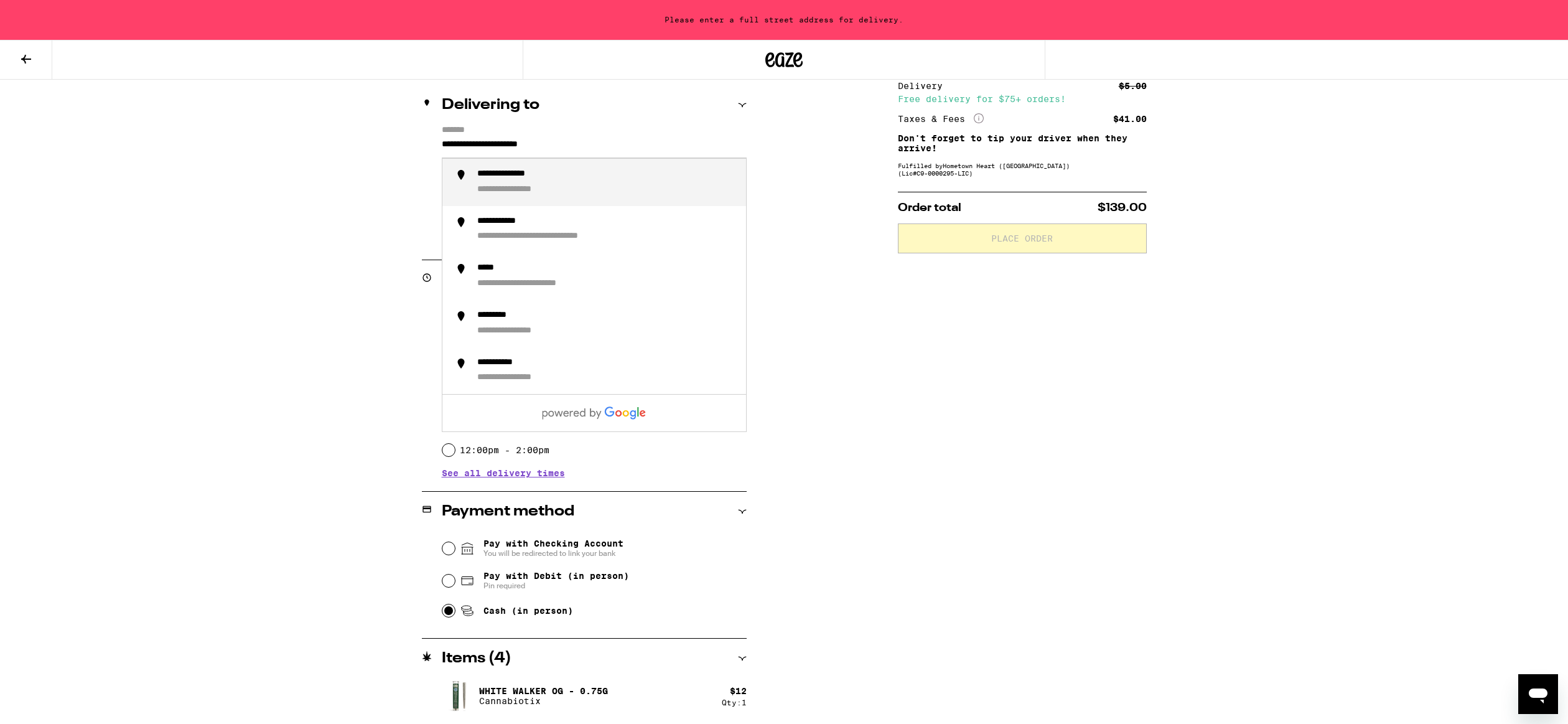
drag, startPoint x: 590, startPoint y: 143, endPoint x: 389, endPoint y: 133, distance: 201.2
click at [389, 133] on div "**********" at bounding box center [784, 454] width 896 height 807
click at [524, 196] on div "**********" at bounding box center [525, 190] width 96 height 12
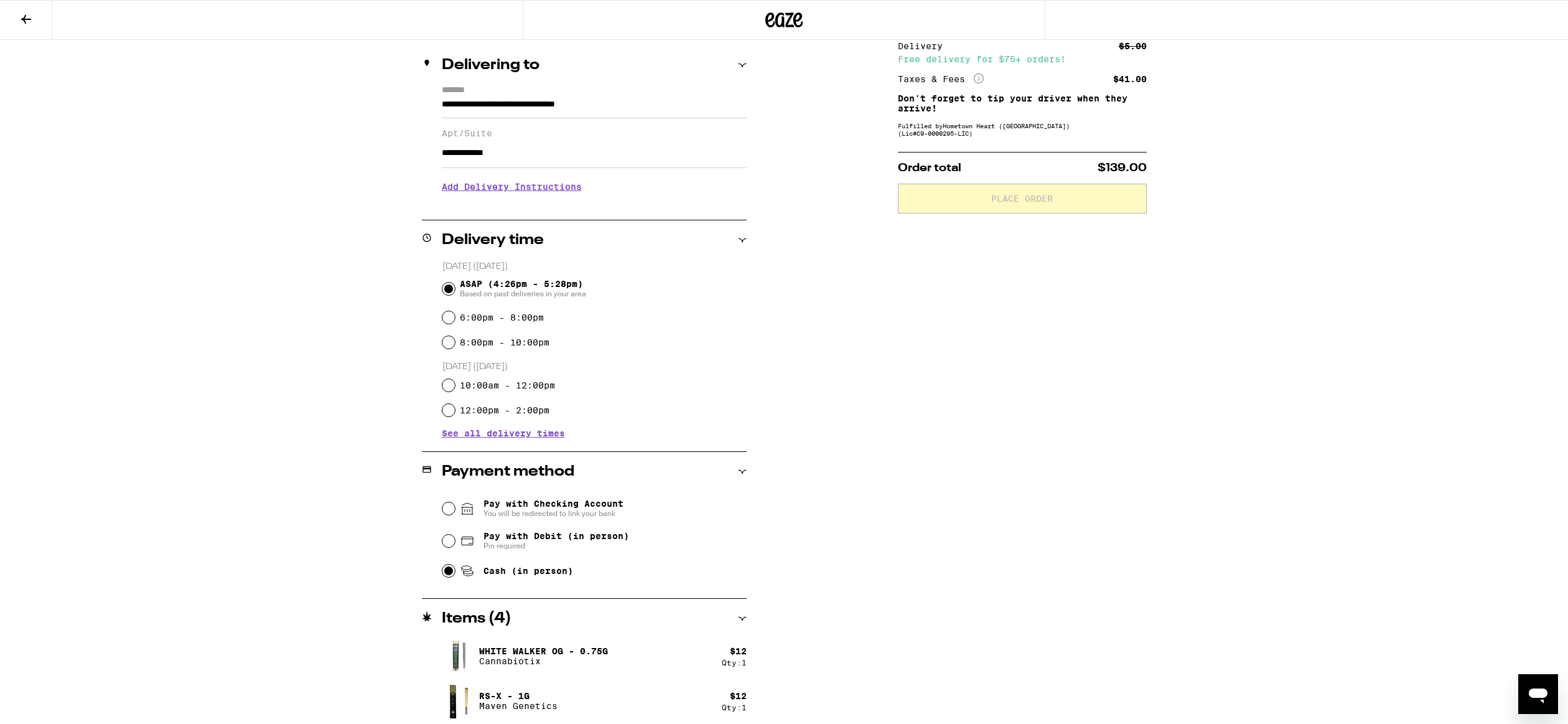
type input "**********"
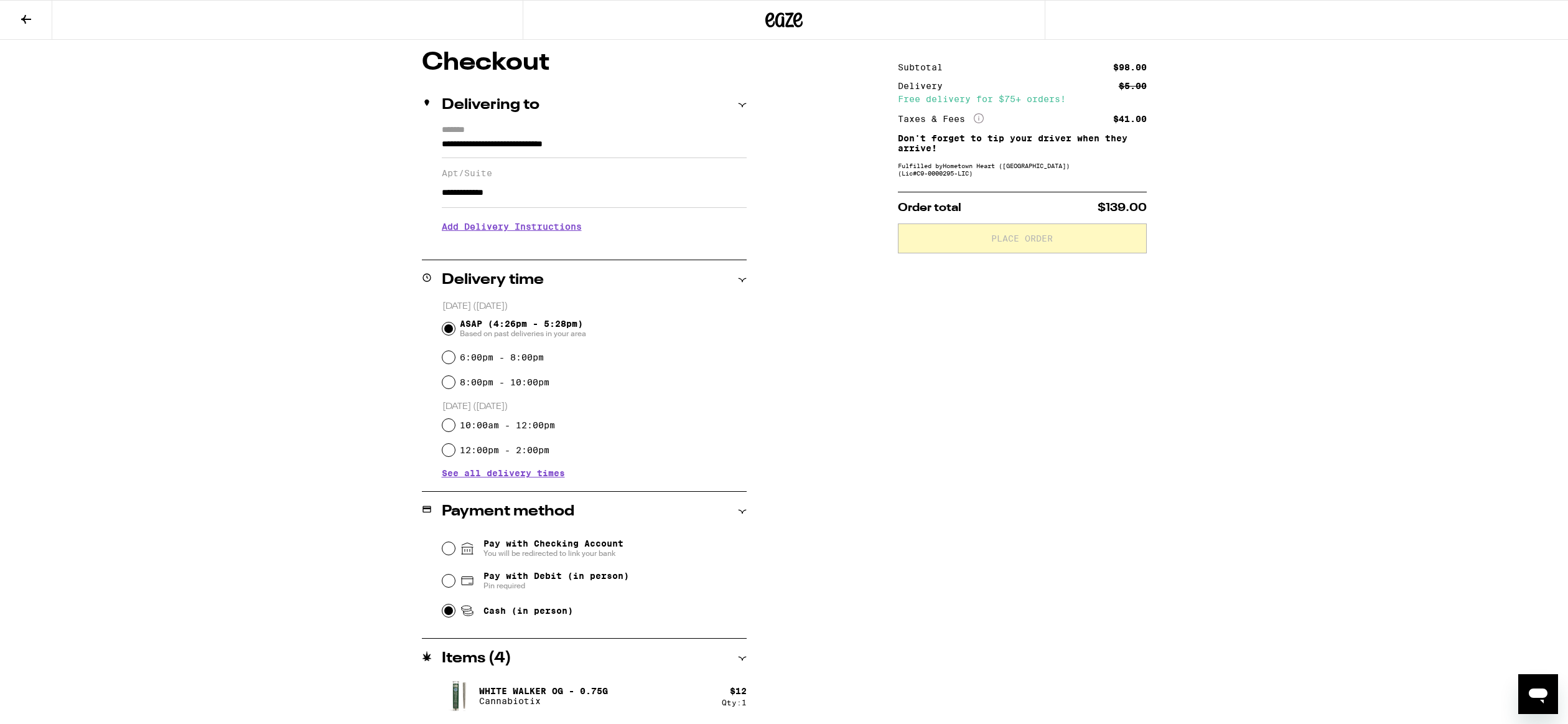
drag, startPoint x: 507, startPoint y: 205, endPoint x: 432, endPoint y: 195, distance: 75.7
click at [442, 195] on input "**********" at bounding box center [594, 192] width 305 height 30
type input "*****"
click at [1013, 242] on span "Place Order" at bounding box center [1022, 238] width 62 height 9
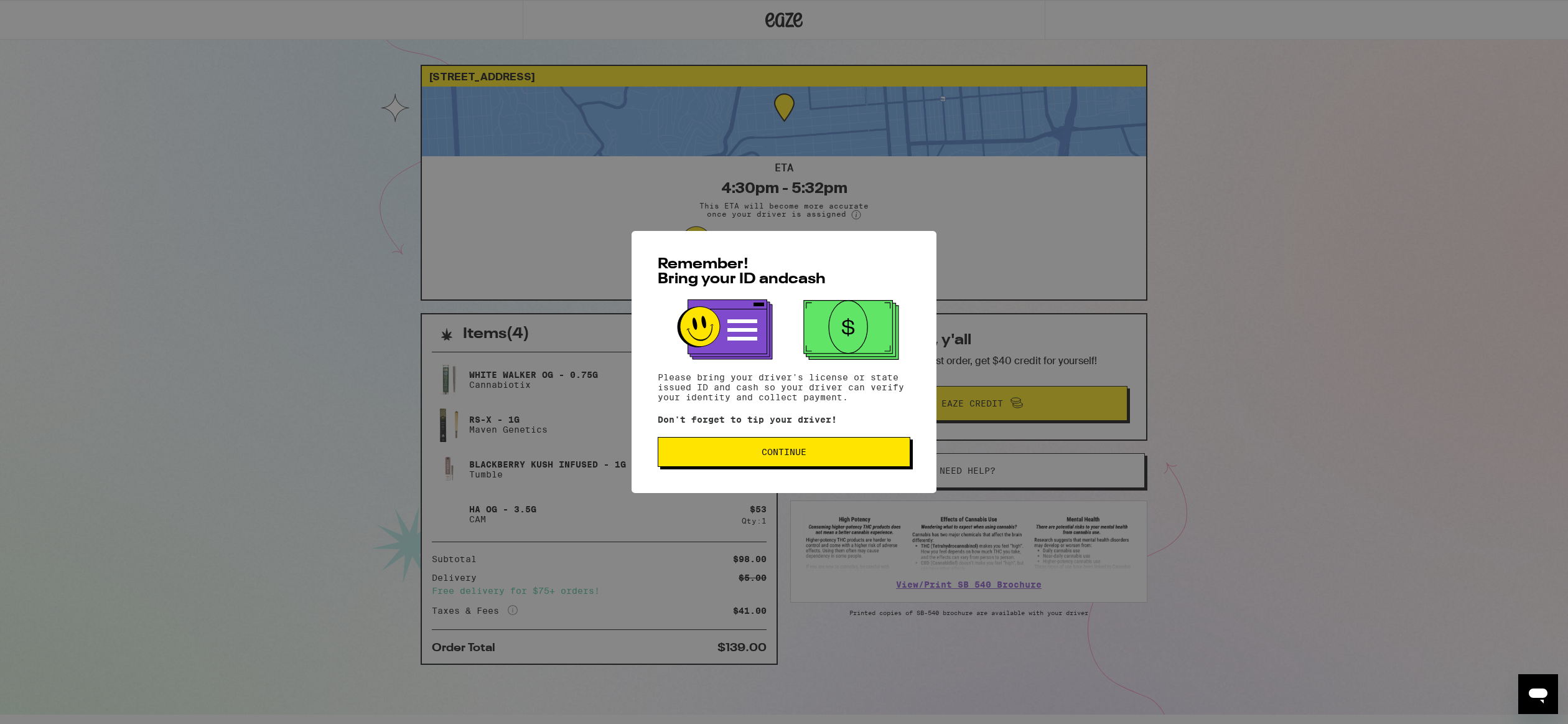
click at [761, 451] on span "Continue" at bounding box center [784, 452] width 231 height 9
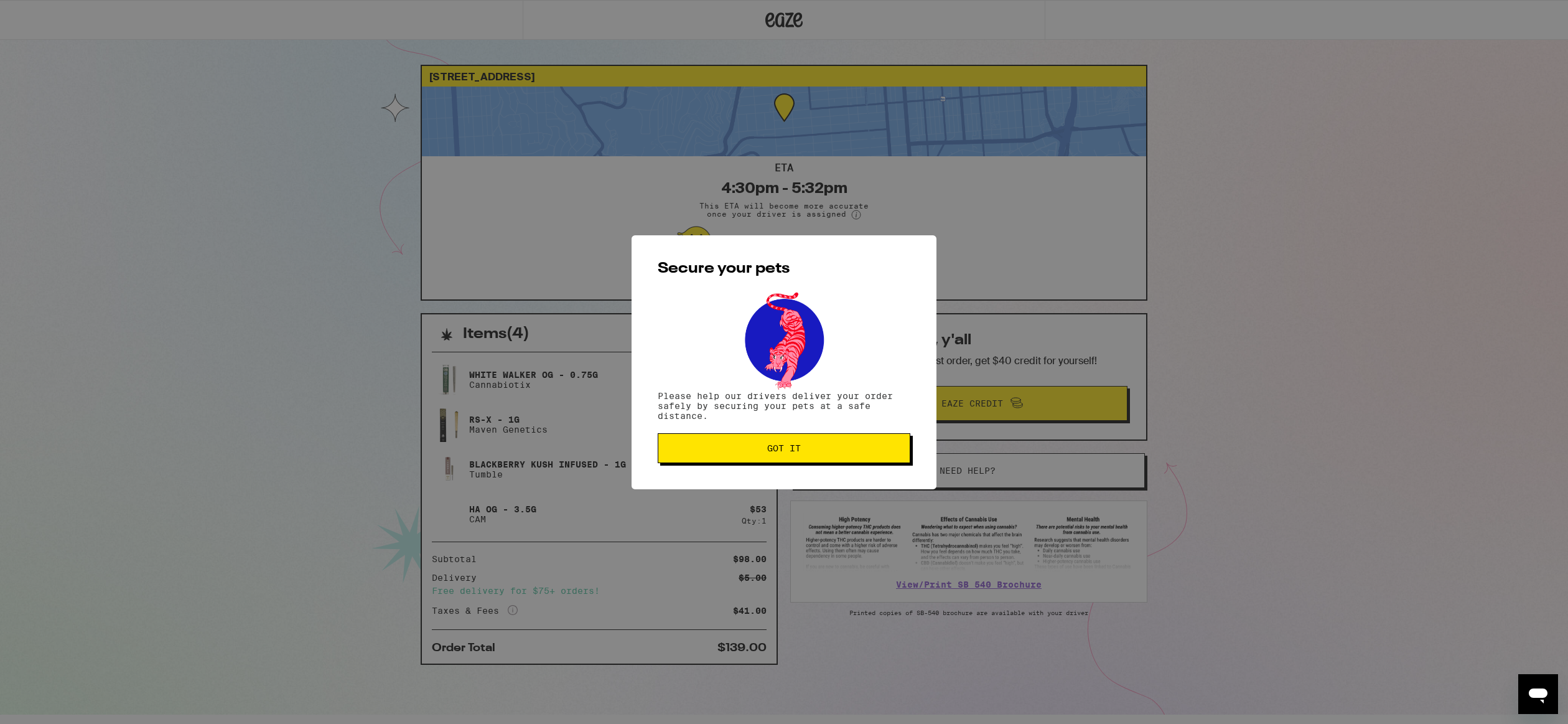
click at [761, 451] on span "Got it" at bounding box center [784, 448] width 231 height 9
